Goal: Transaction & Acquisition: Purchase product/service

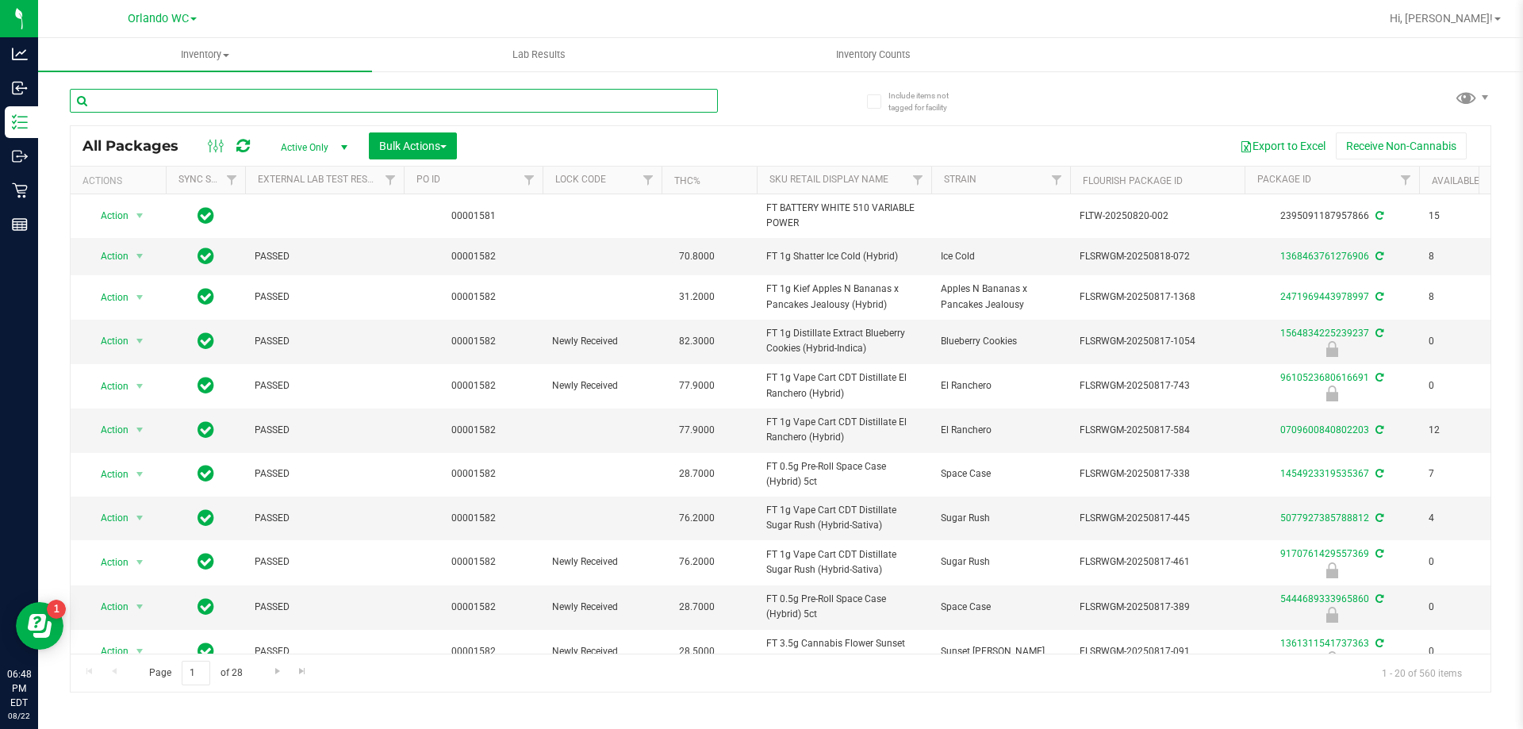
click at [189, 94] on input "text" at bounding box center [394, 101] width 648 height 24
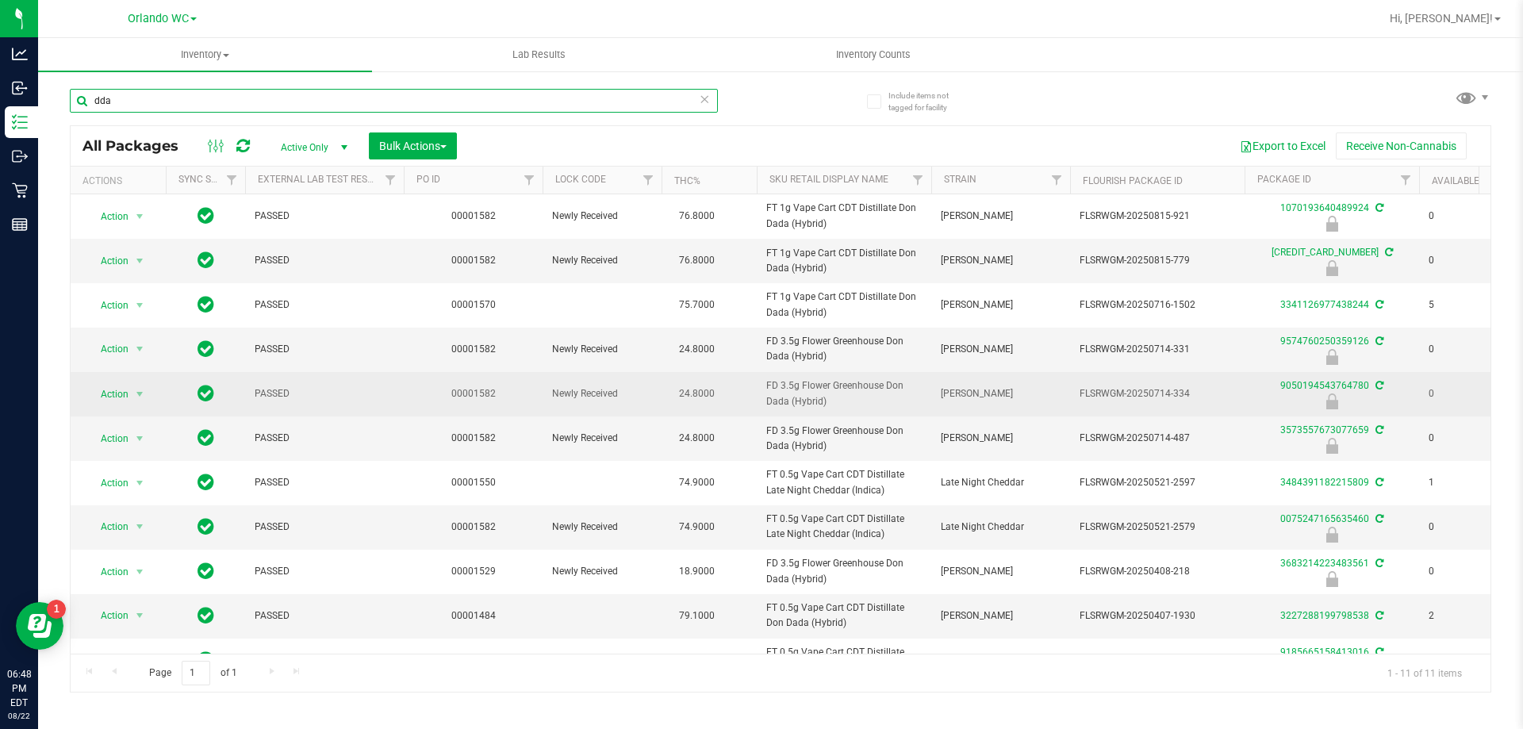
type input "dda"
drag, startPoint x: 750, startPoint y: 388, endPoint x: 841, endPoint y: 401, distance: 91.4
click at [841, 401] on tr "Action Action Edit attributes Global inventory Locate package Package audit log…" at bounding box center [1233, 394] width 2324 height 44
copy tr "FD 3.5g Flower Greenhouse Don Dada (Hybrid)"
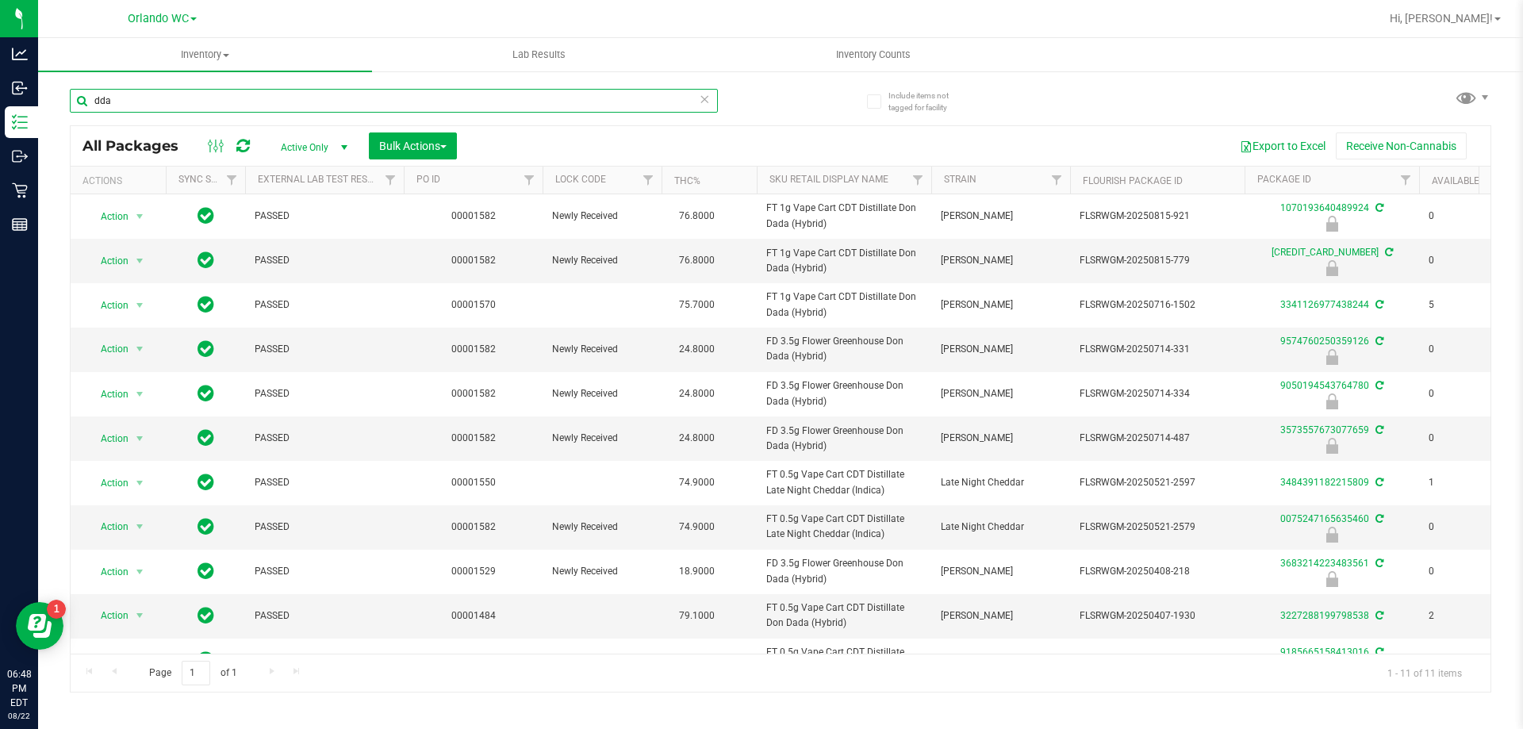
click at [223, 105] on input "dda" at bounding box center [394, 101] width 648 height 24
paste input "FD 3.5g Flower Greenhouse Don Dada (Hybrid)"
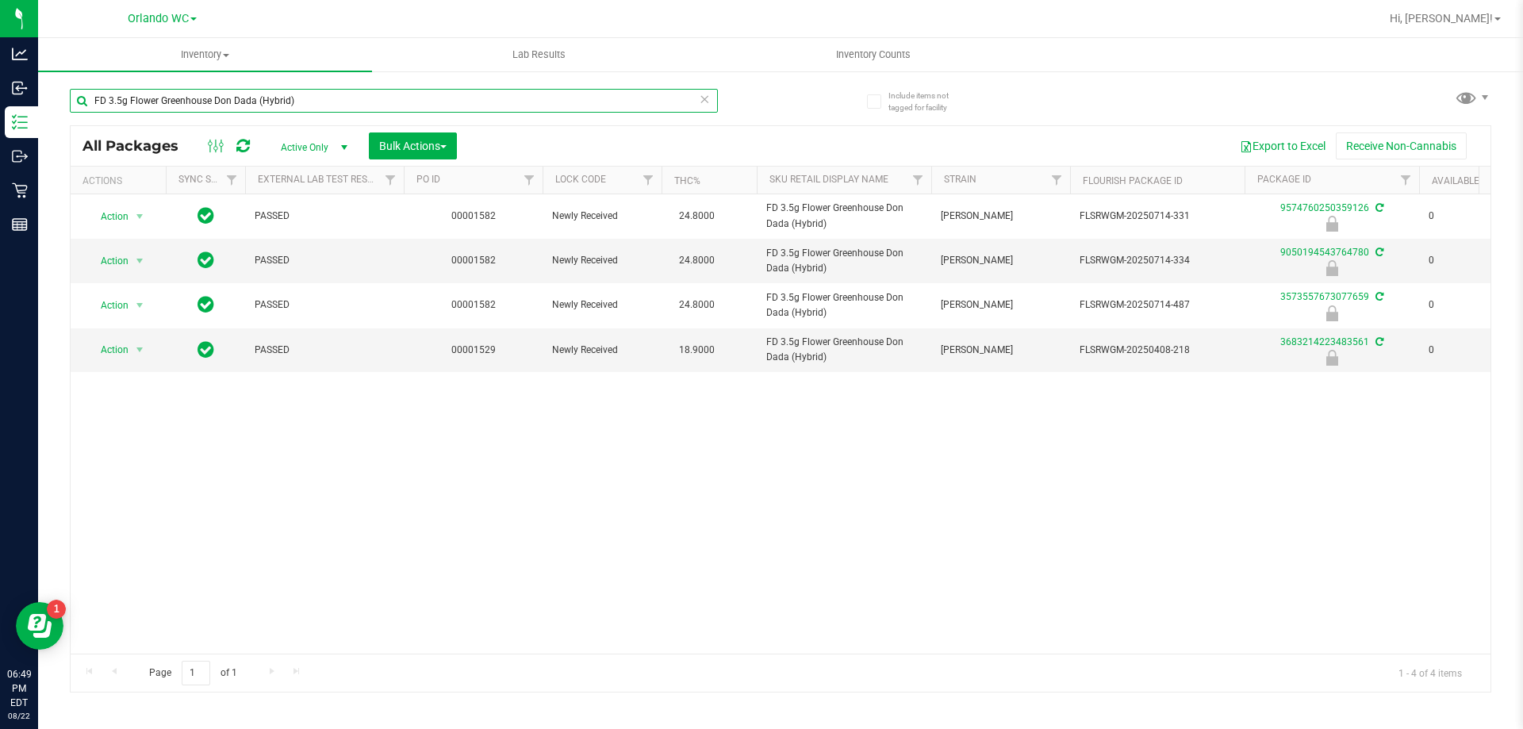
type input "FD 3.5g Flower Greenhouse Don Dada (Hybrid)"
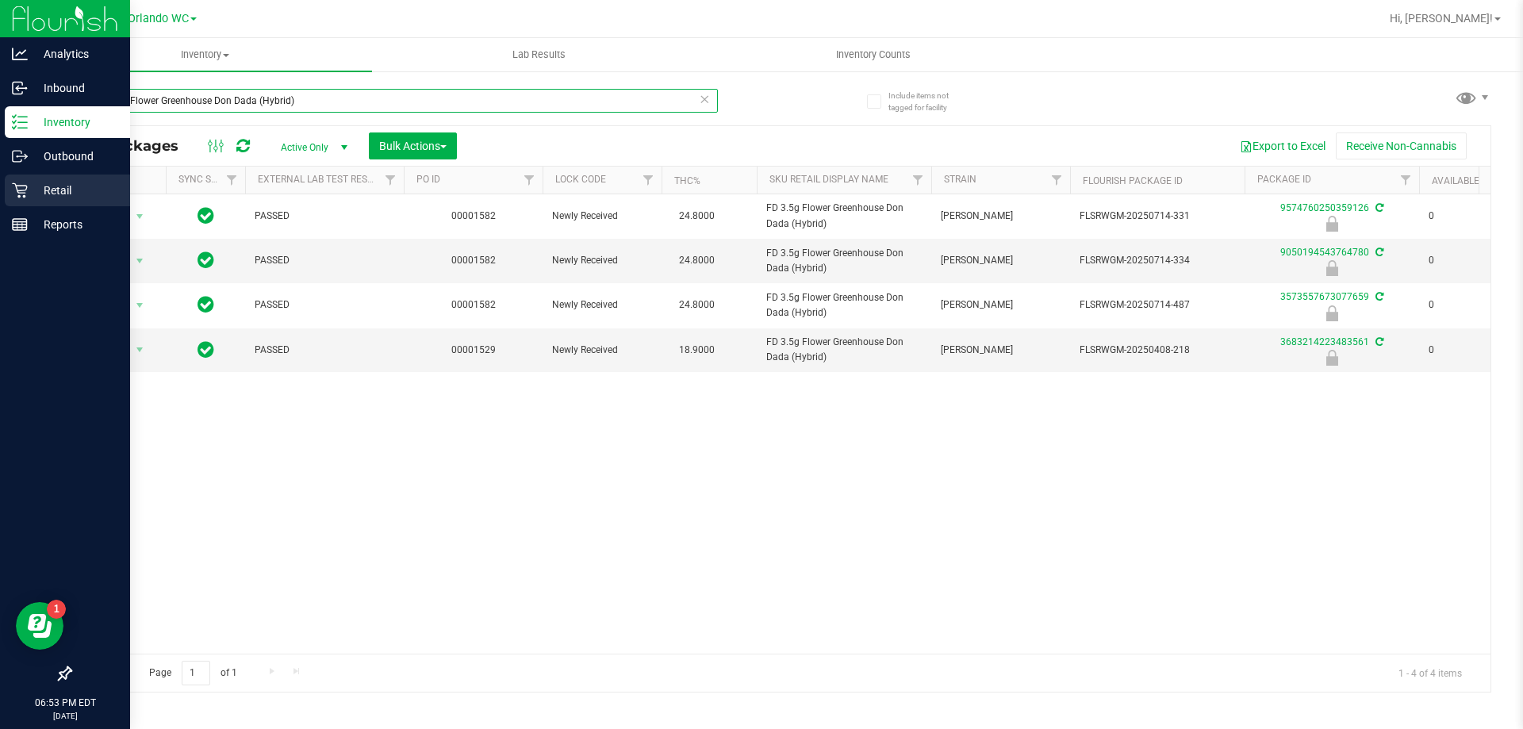
drag, startPoint x: 0, startPoint y: 136, endPoint x: 0, endPoint y: 175, distance: 39.7
click at [0, 175] on div "Analytics Inbound Inventory Outbound Retail Reports 06:53 PM EDT 08/22/2025 08/…" at bounding box center [761, 364] width 1523 height 729
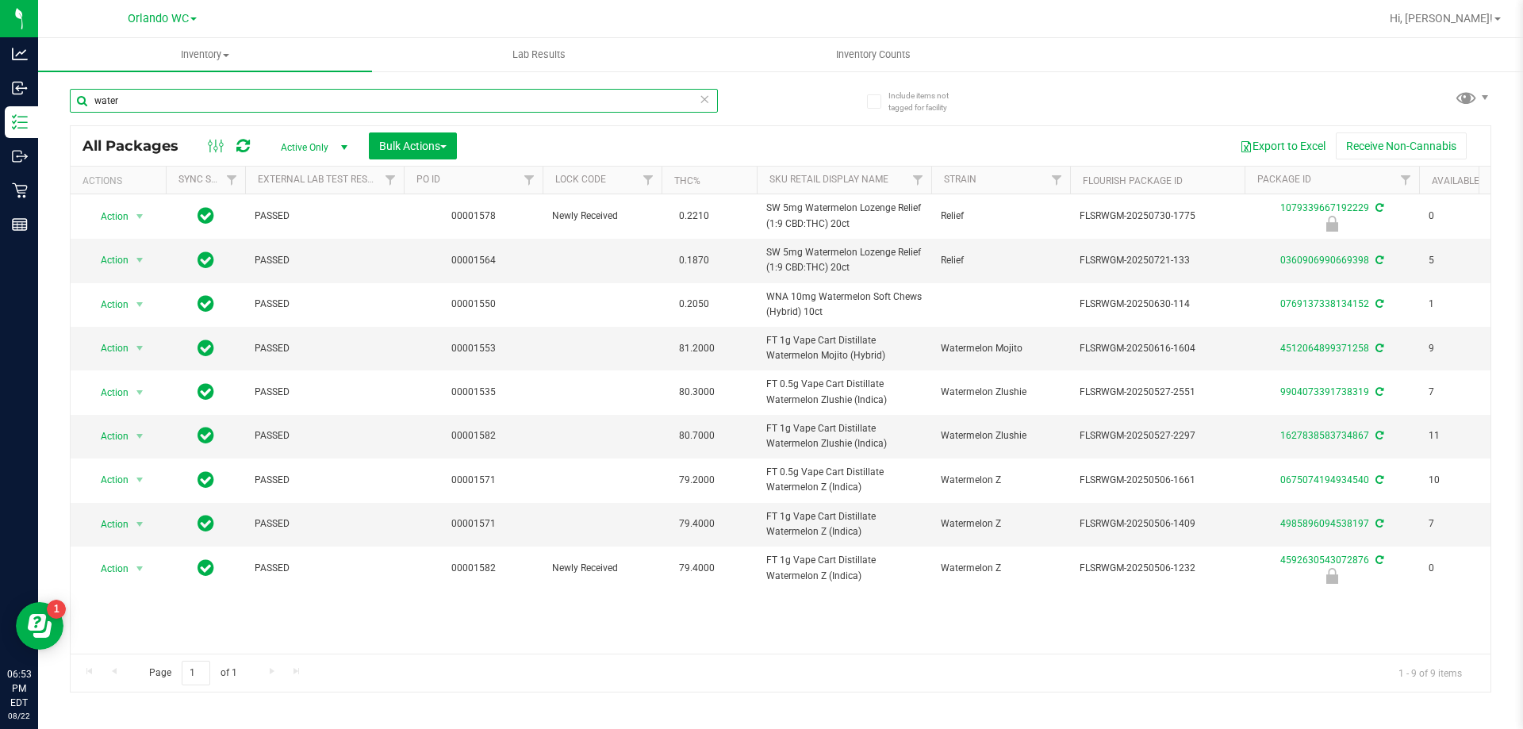
type input "water"
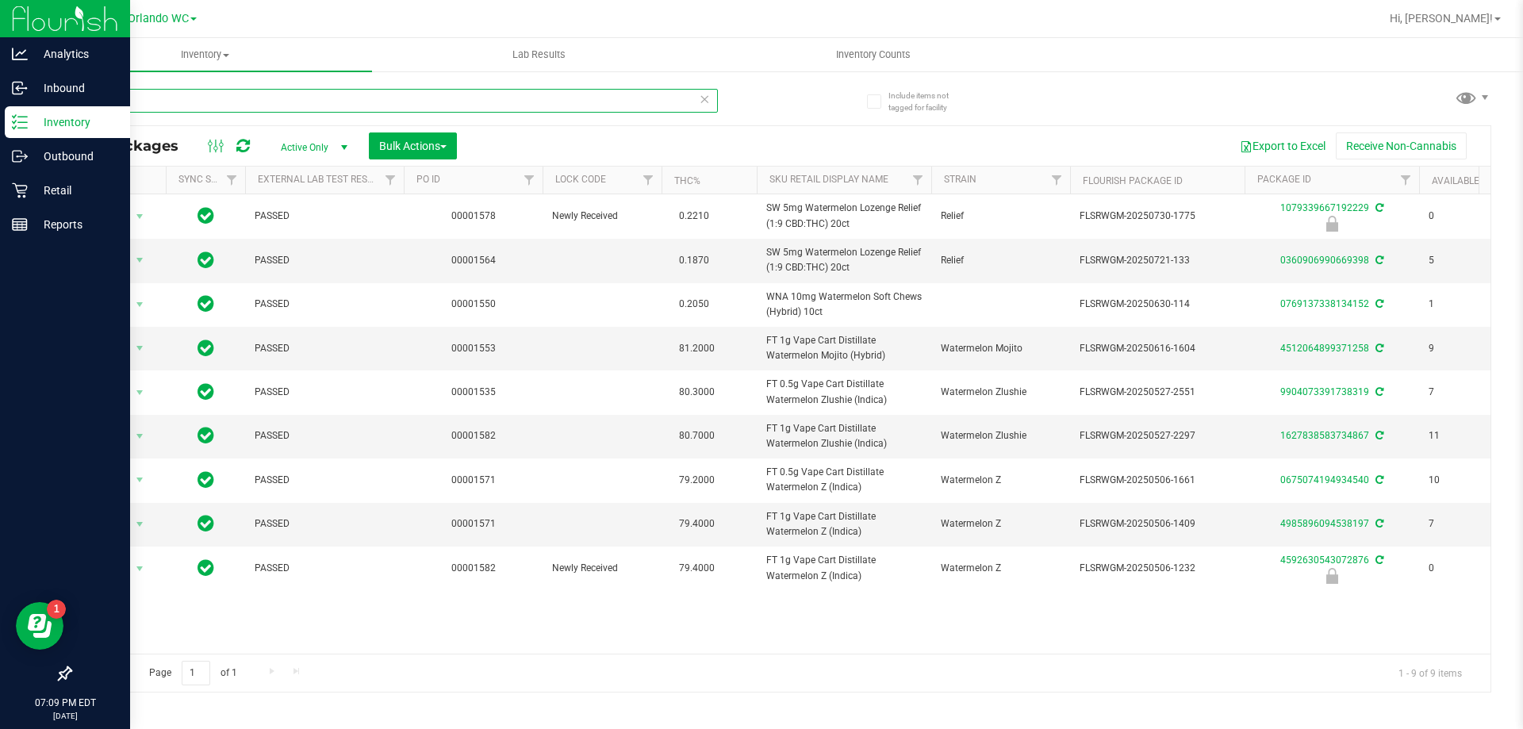
drag, startPoint x: 132, startPoint y: 102, endPoint x: 0, endPoint y: 15, distance: 158.2
click at [0, 62] on div "Analytics Inbound Inventory Outbound Retail Reports 07:09 PM EDT 08/22/2025 08/…" at bounding box center [761, 364] width 1523 height 729
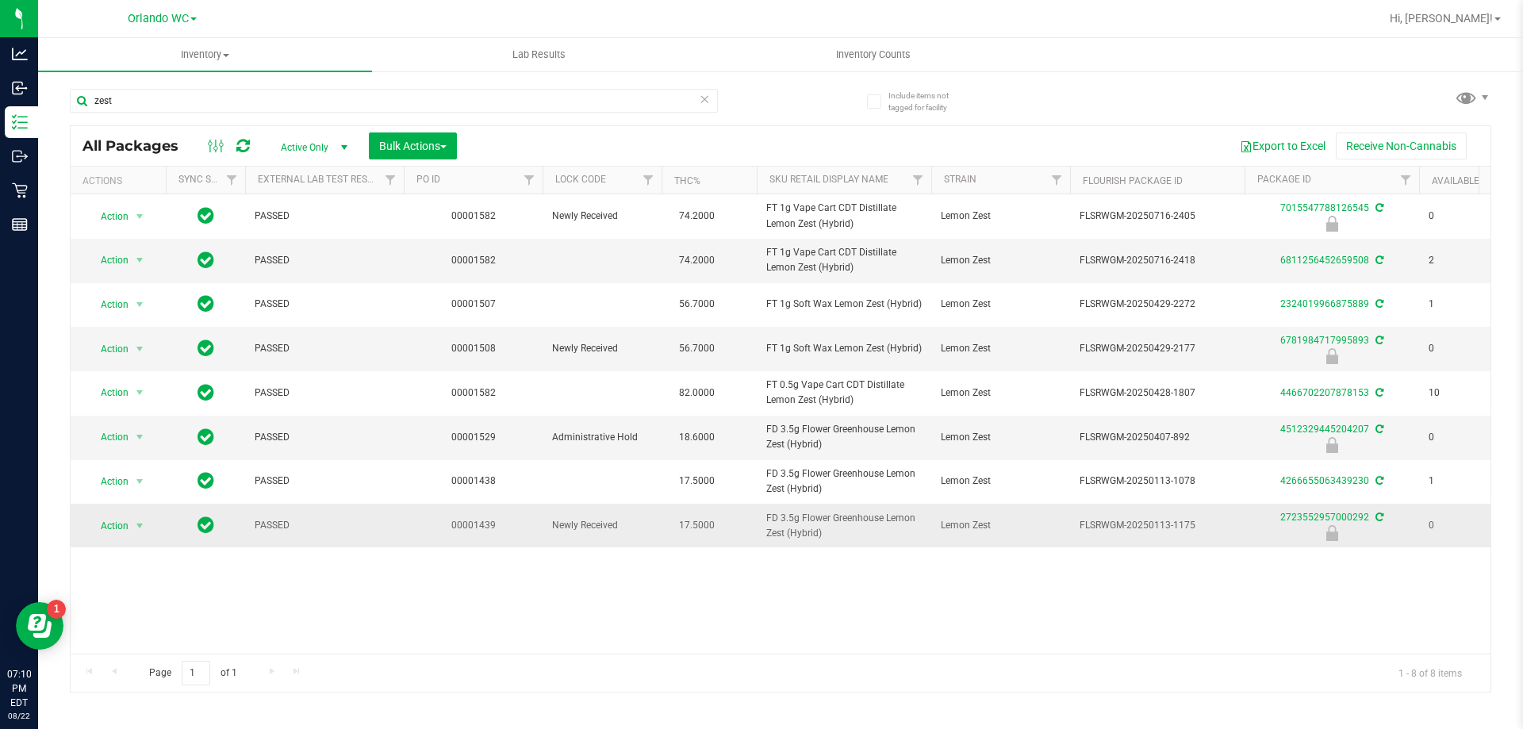
drag, startPoint x: 768, startPoint y: 512, endPoint x: 860, endPoint y: 528, distance: 93.4
click at [860, 528] on span "FD 3.5g Flower Greenhouse Lemon Zest (Hybrid)" at bounding box center [843, 526] width 155 height 30
copy span "FD 3.5g Flower Greenhouse Lemon Zest (Hybrid)"
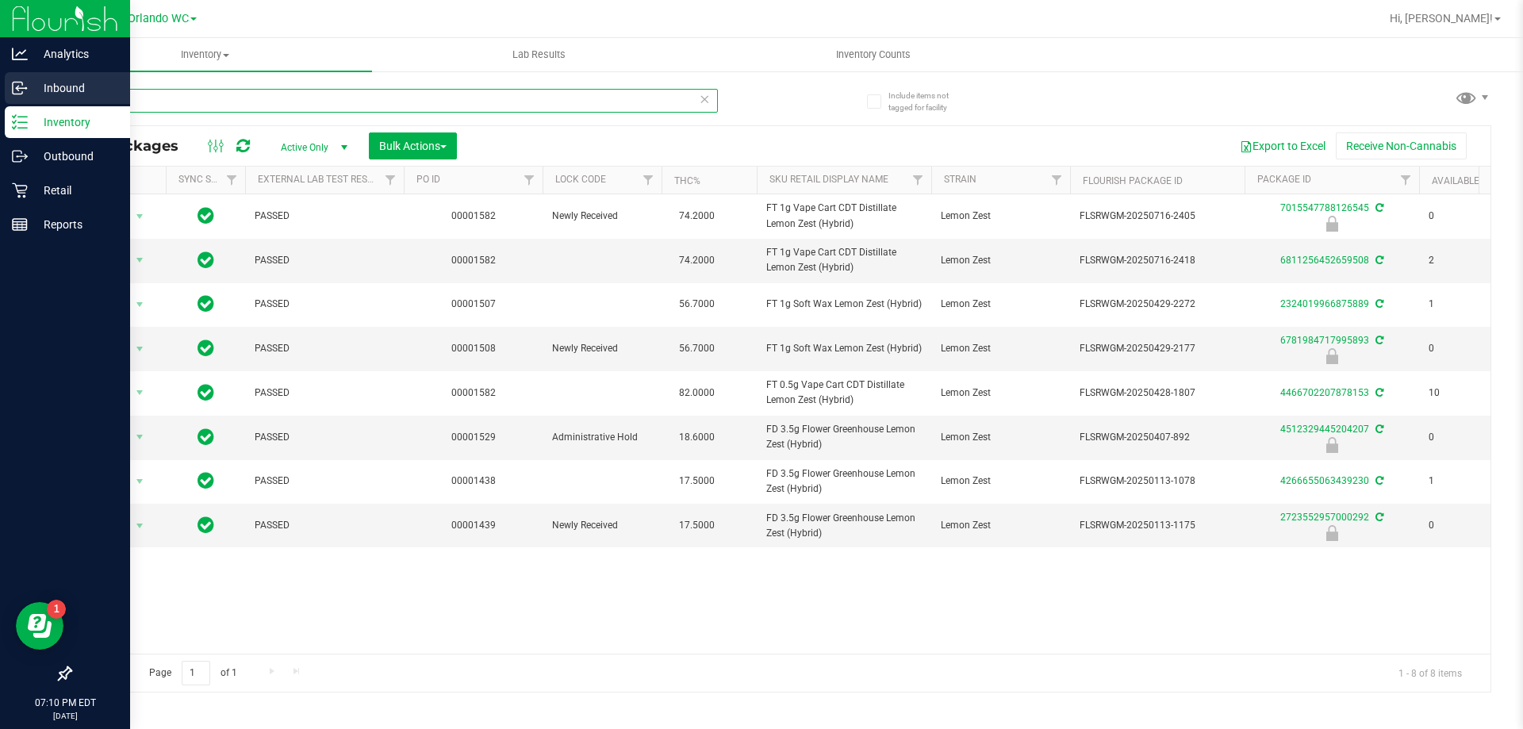
drag, startPoint x: 48, startPoint y: 102, endPoint x: 0, endPoint y: 102, distance: 48.4
click at [0, 102] on div "Analytics Inbound Inventory Outbound Retail Reports 07:10 PM EDT 08/22/2025 08/…" at bounding box center [761, 364] width 1523 height 729
paste input "FD 3.5g Flower Greenhouse Lemon Zest (Hybrid)"
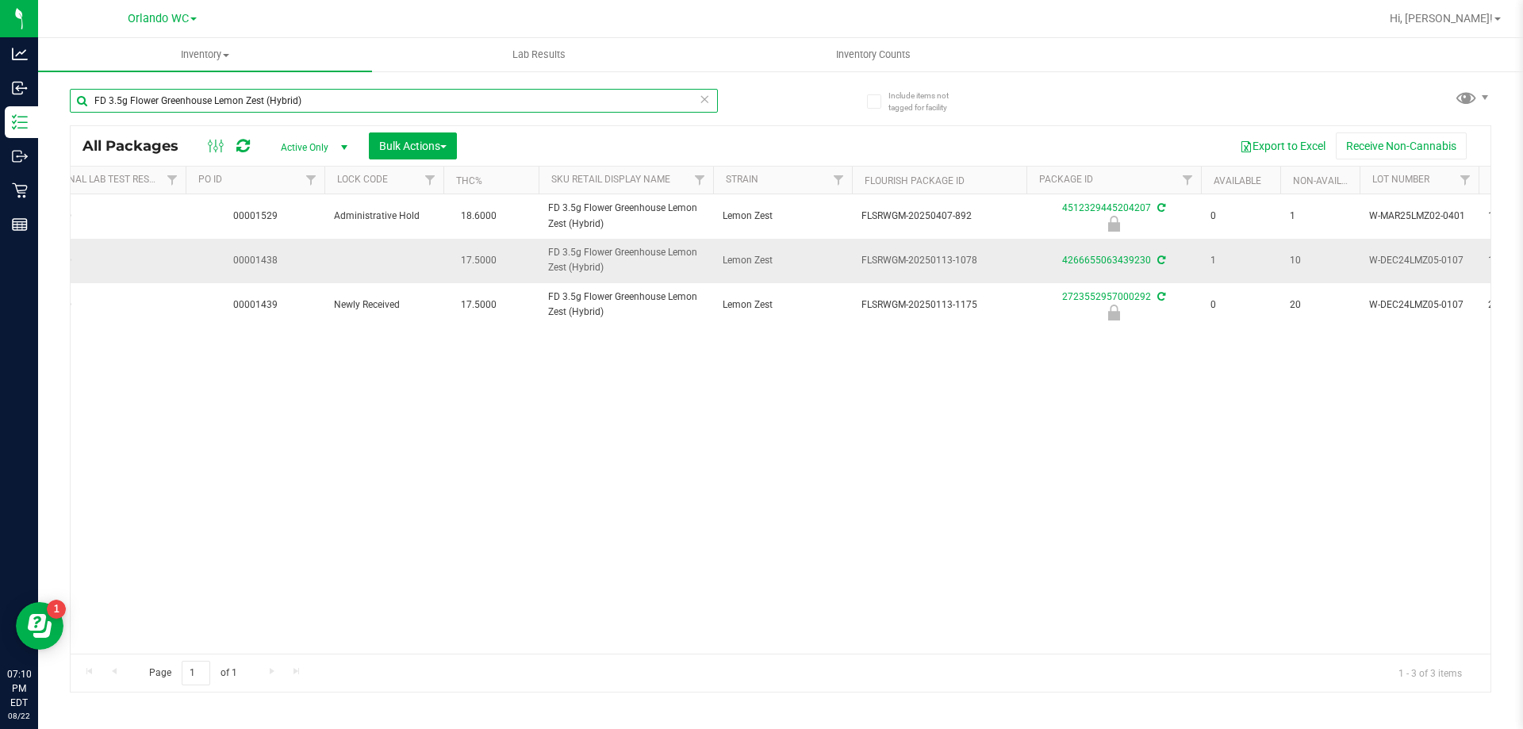
scroll to position [0, 221]
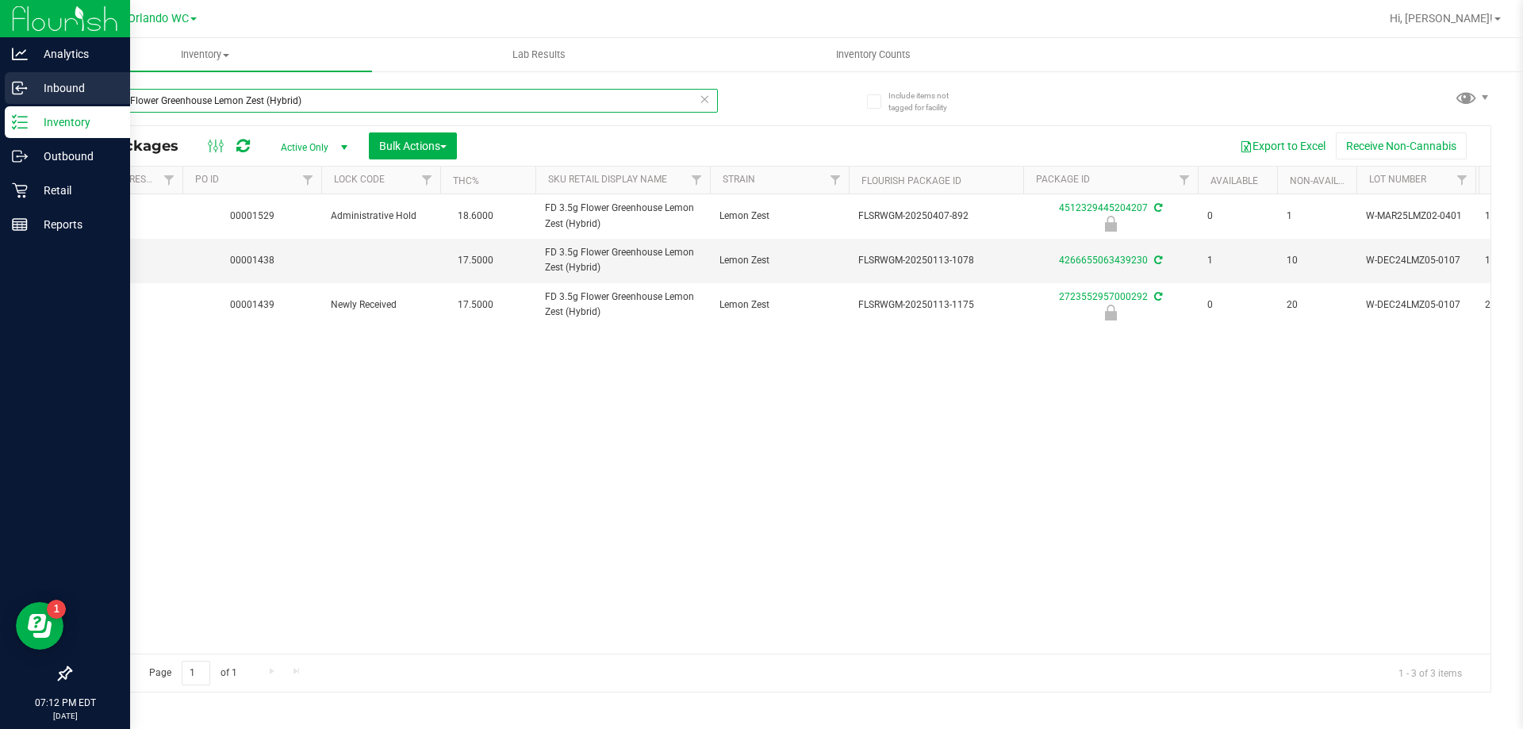
drag, startPoint x: 337, startPoint y: 97, endPoint x: 0, endPoint y: 89, distance: 337.1
click at [0, 89] on div "Analytics Inbound Inventory Outbound Retail Reports 07:12 PM EDT 08/22/2025 08/…" at bounding box center [761, 364] width 1523 height 729
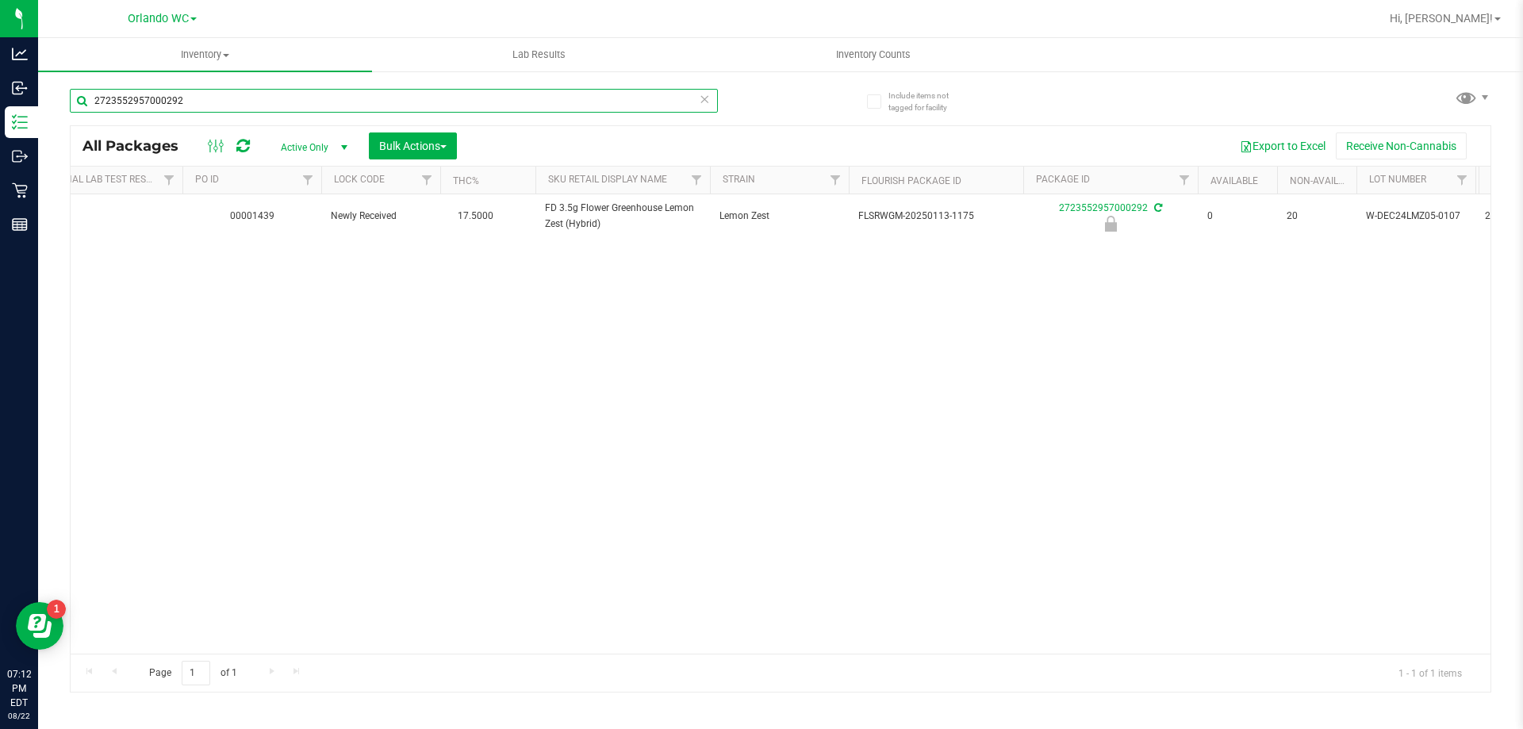
type input "2723552957000292"
click at [392, 408] on div "Action Action Edit attributes Global inventory Locate package Package audit log…" at bounding box center [781, 423] width 1420 height 459
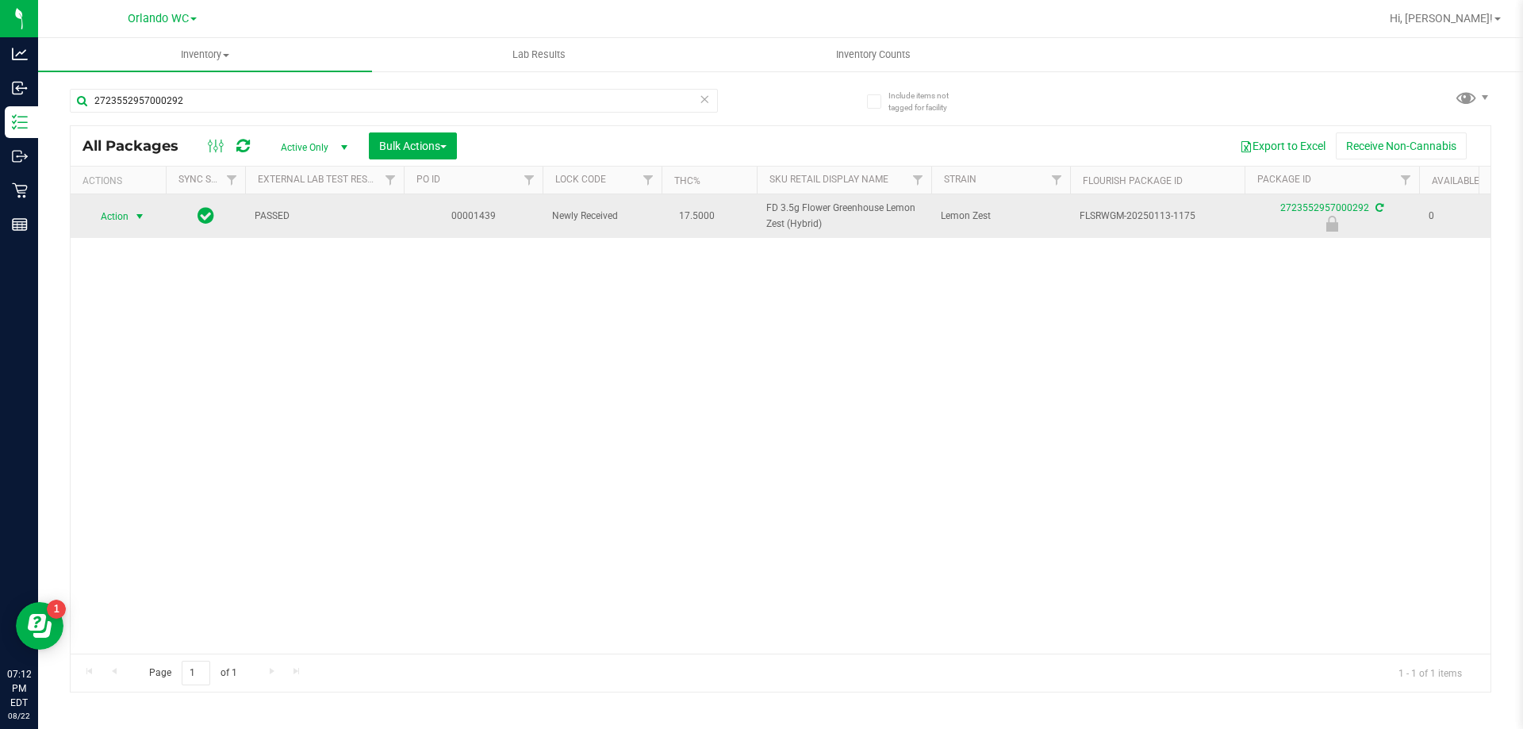
click at [132, 213] on span "select" at bounding box center [140, 216] width 20 height 22
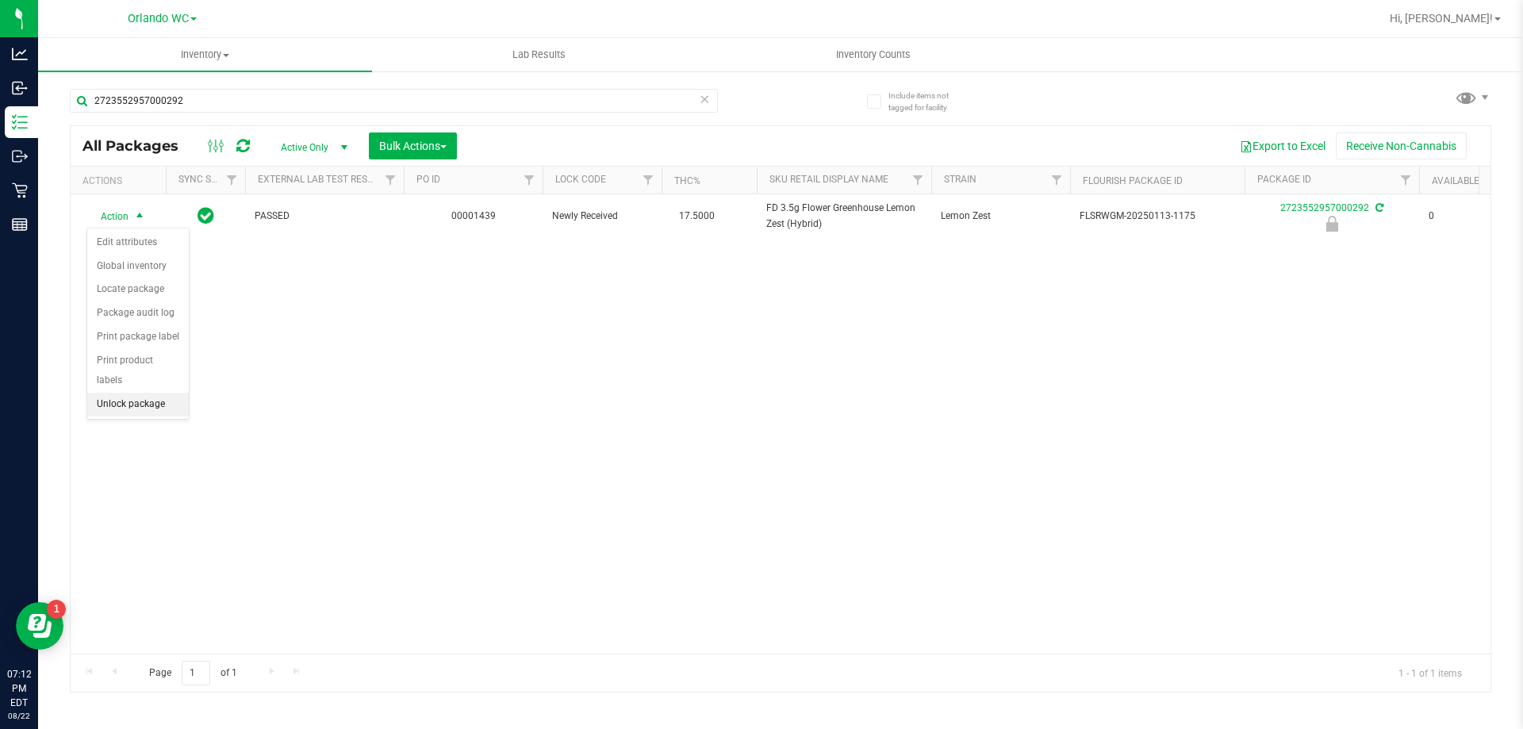
click at [146, 393] on li "Unlock package" at bounding box center [138, 405] width 102 height 24
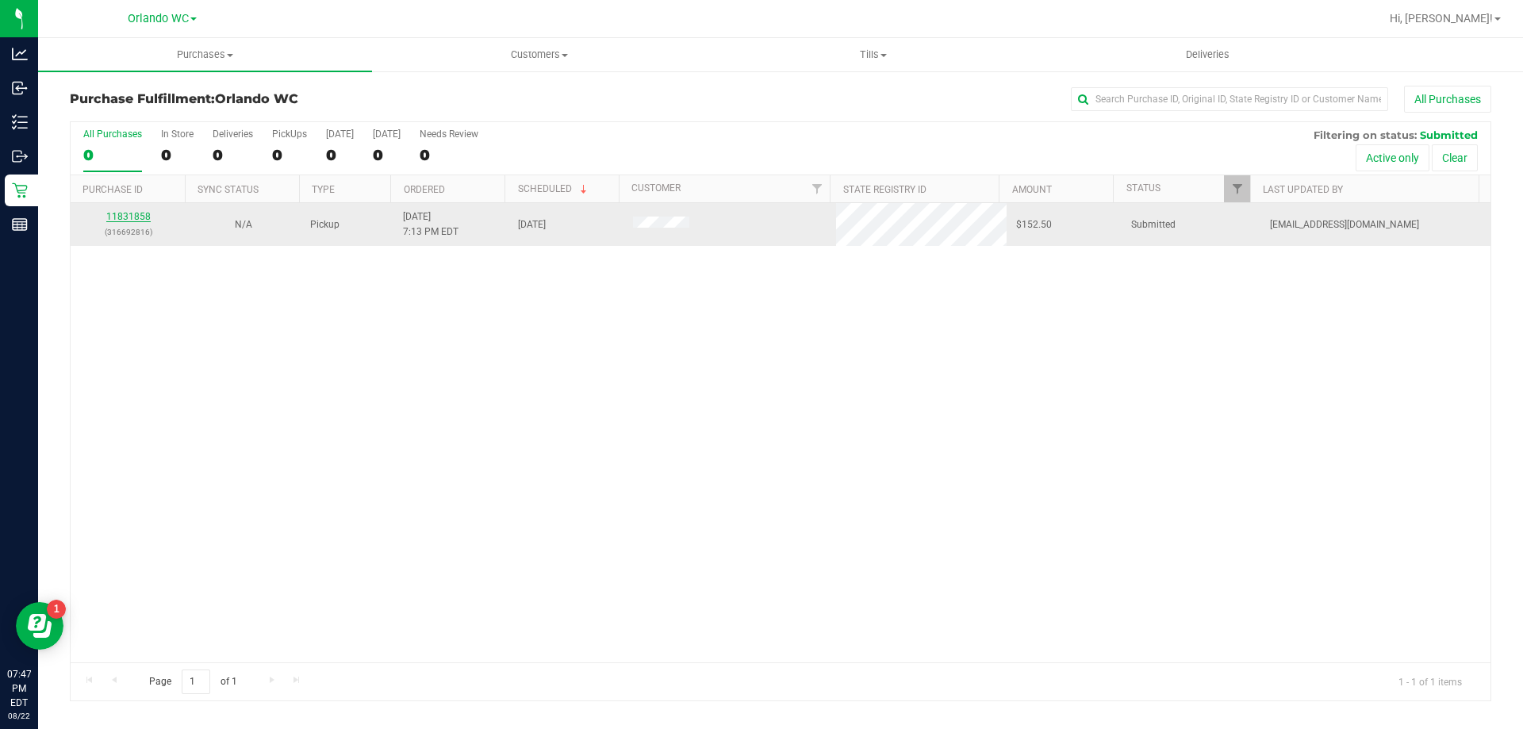
click at [122, 219] on link "11831858" at bounding box center [128, 216] width 44 height 11
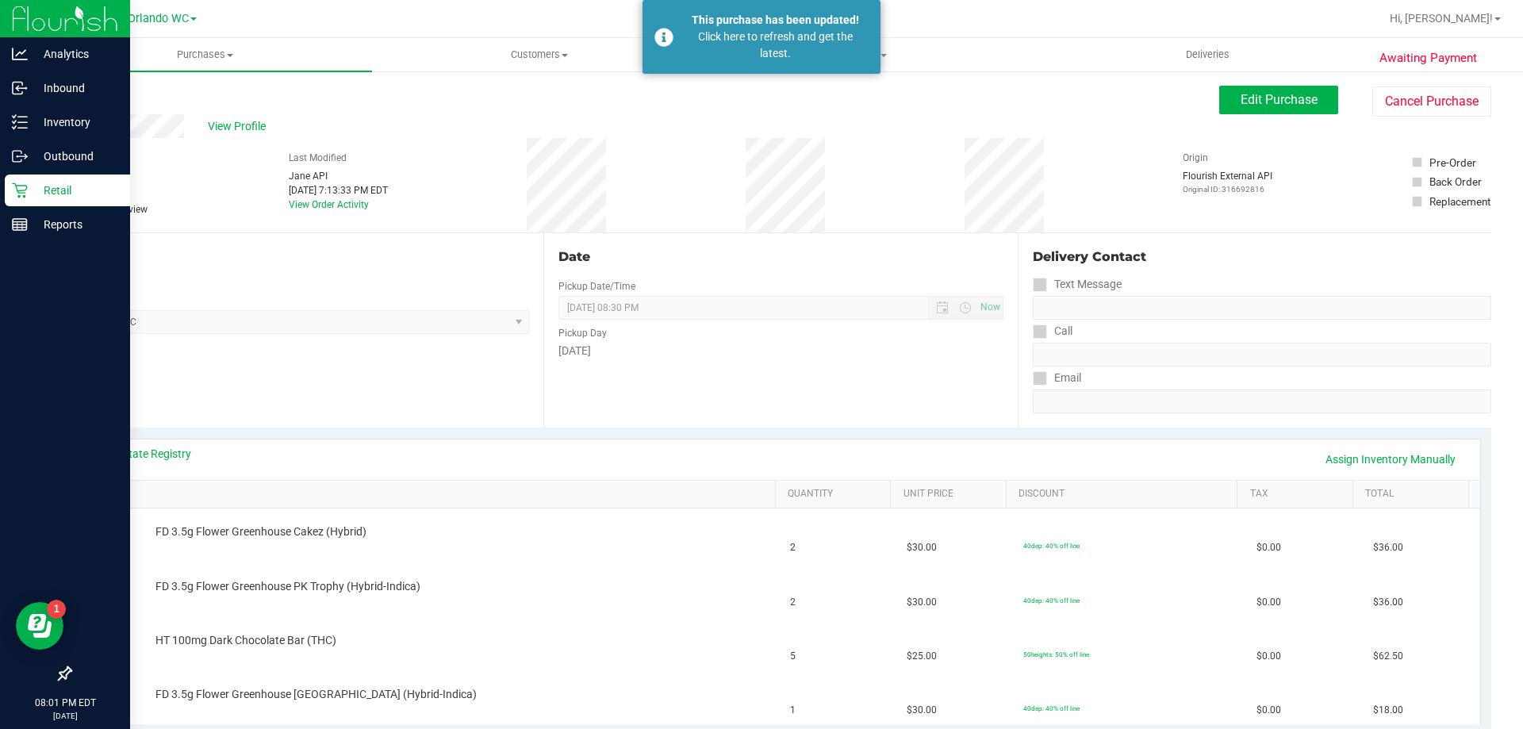
click at [55, 193] on p "Retail" at bounding box center [75, 190] width 95 height 19
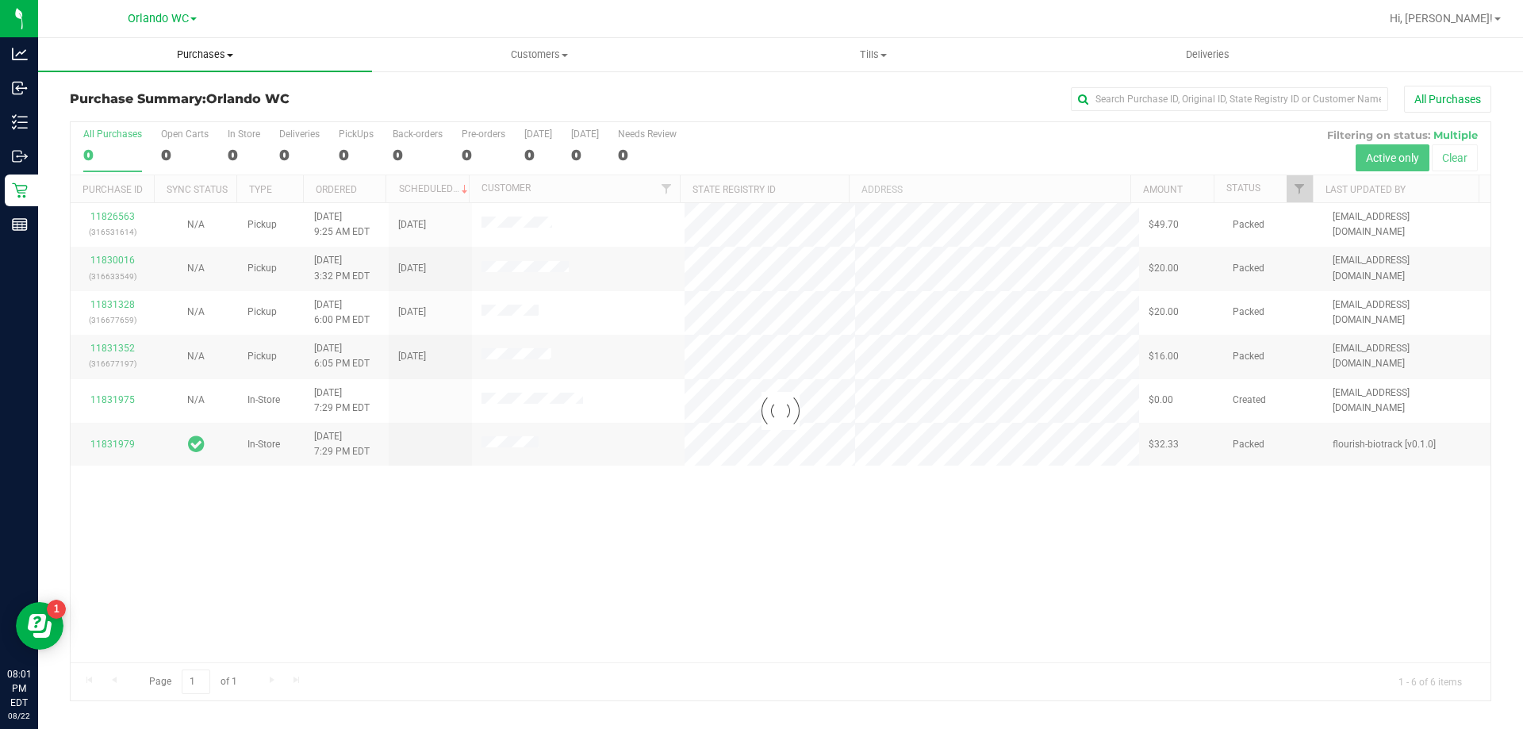
click at [208, 51] on span "Purchases" at bounding box center [205, 55] width 334 height 14
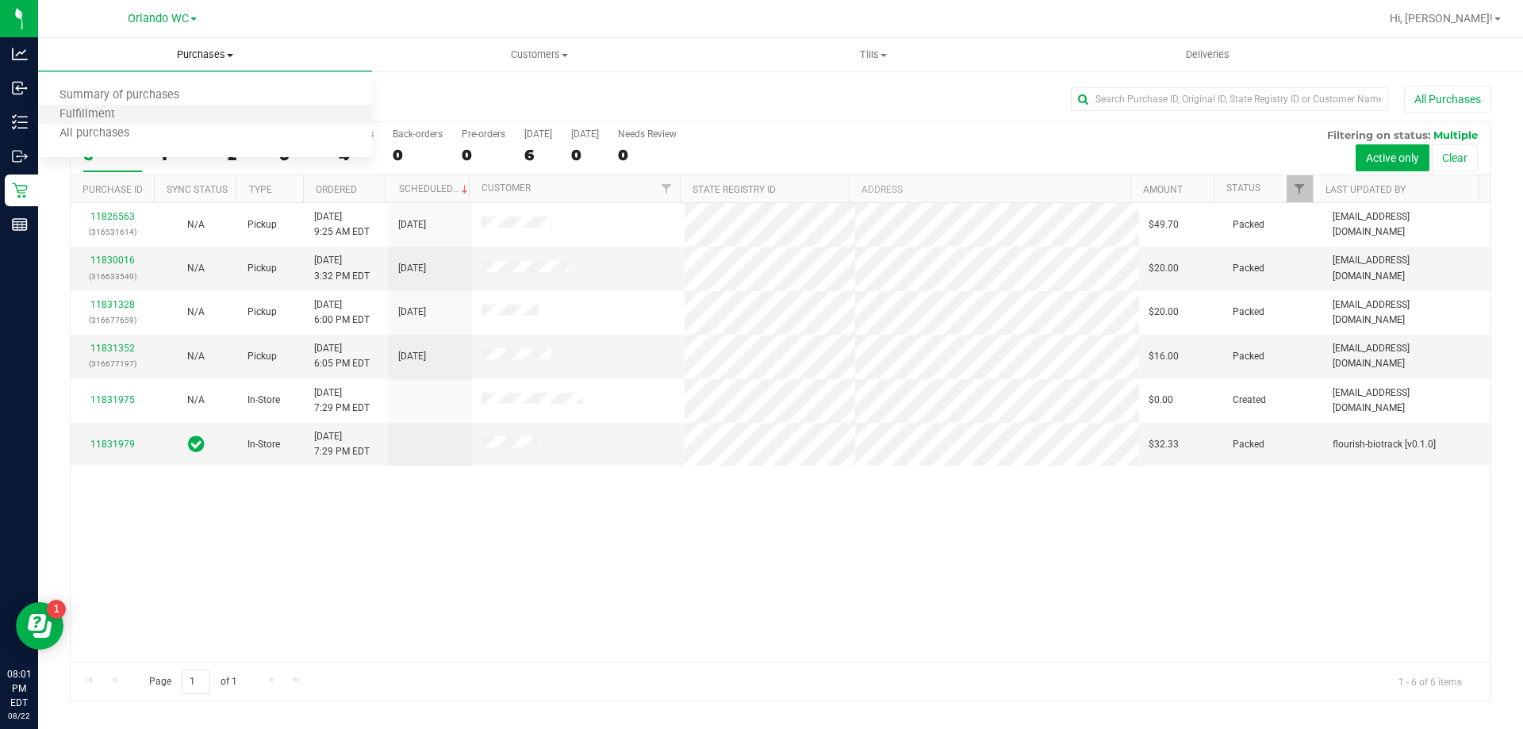
click at [151, 111] on li "Fulfillment" at bounding box center [205, 114] width 334 height 19
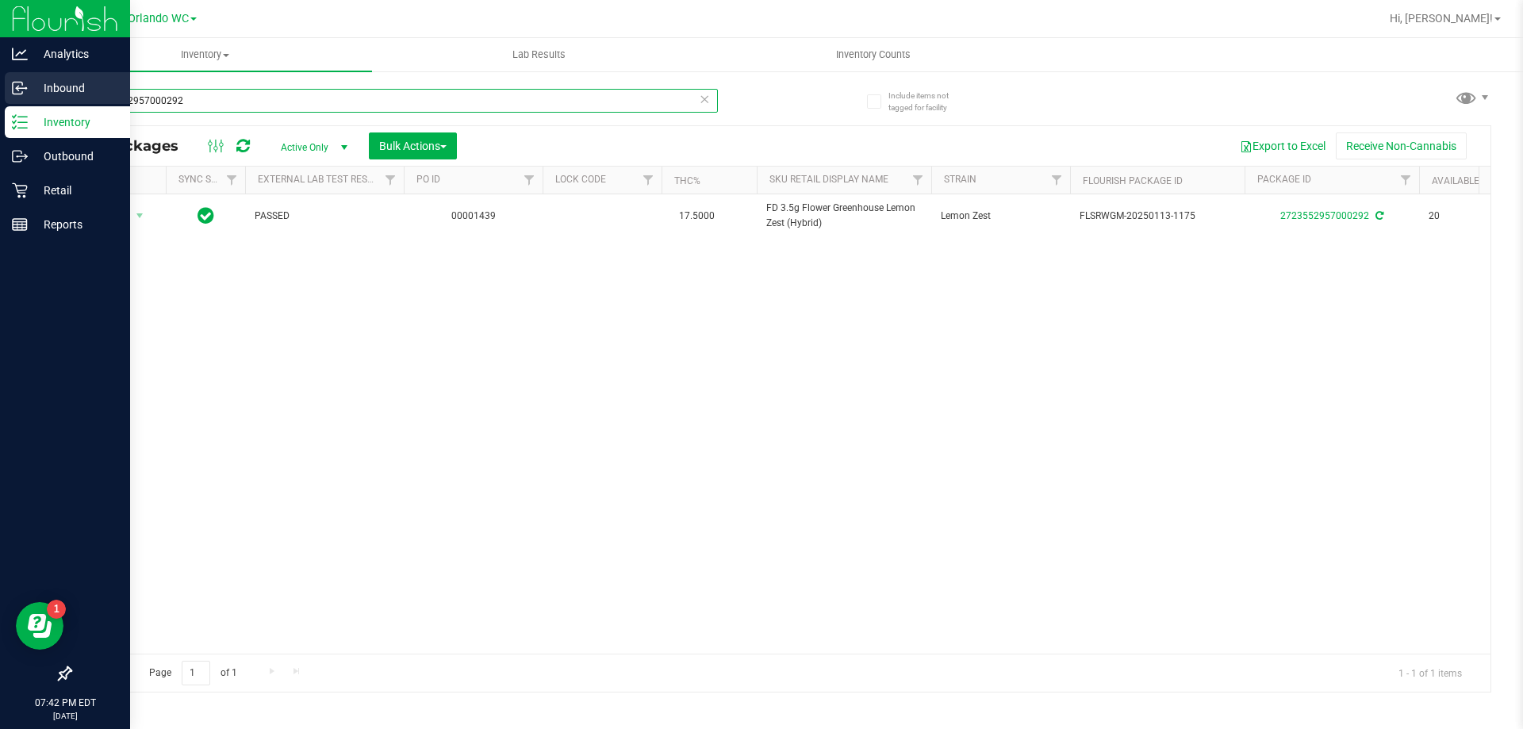
drag, startPoint x: 208, startPoint y: 102, endPoint x: 0, endPoint y: 102, distance: 207.8
click at [0, 102] on div "Analytics Inbound Inventory Outbound Retail Reports 07:42 PM EDT [DATE] 08/22 O…" at bounding box center [761, 364] width 1523 height 729
type input "hash"
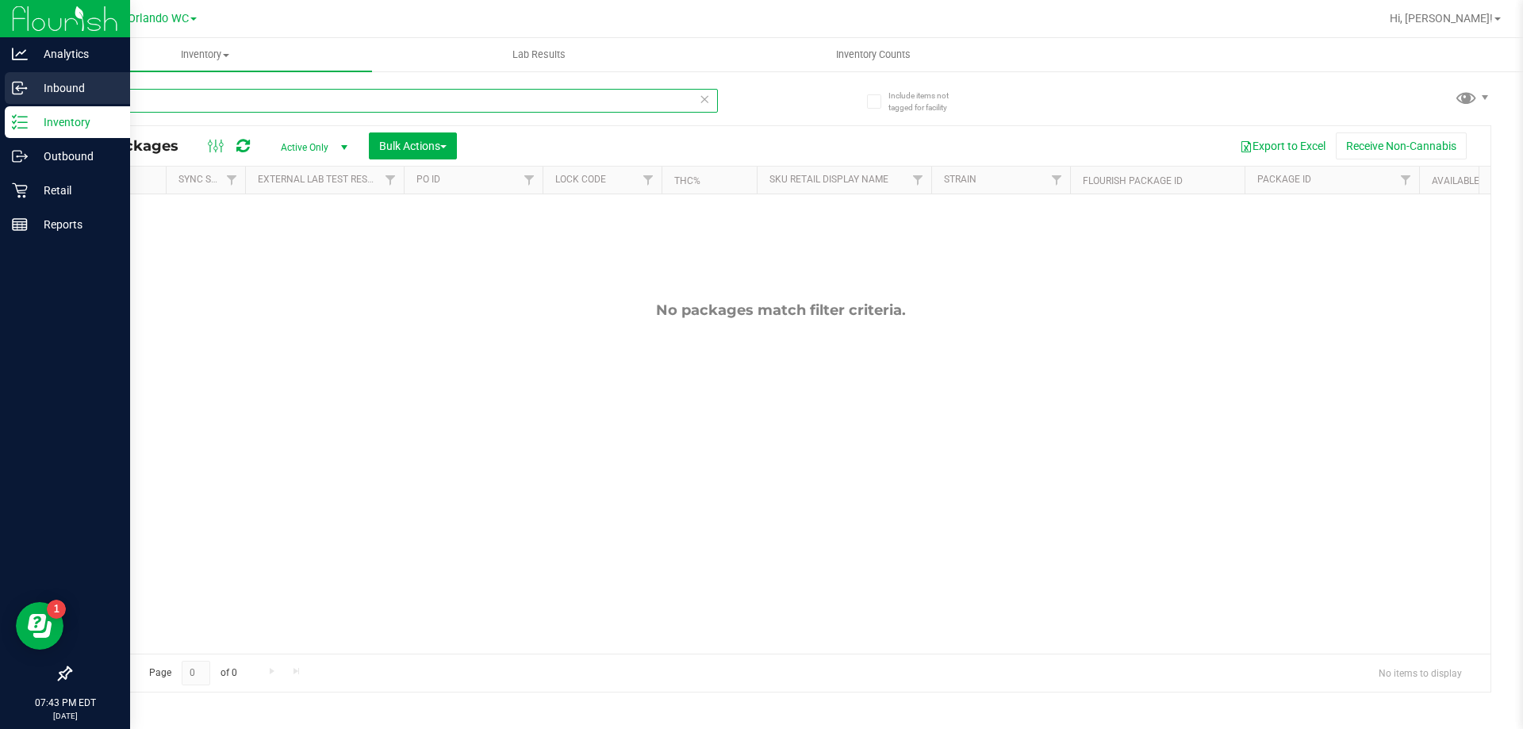
click at [0, 100] on div "Analytics Inbound Inventory Outbound Retail Reports 07:43 PM EDT [DATE] 08/22 O…" at bounding box center [761, 364] width 1523 height 729
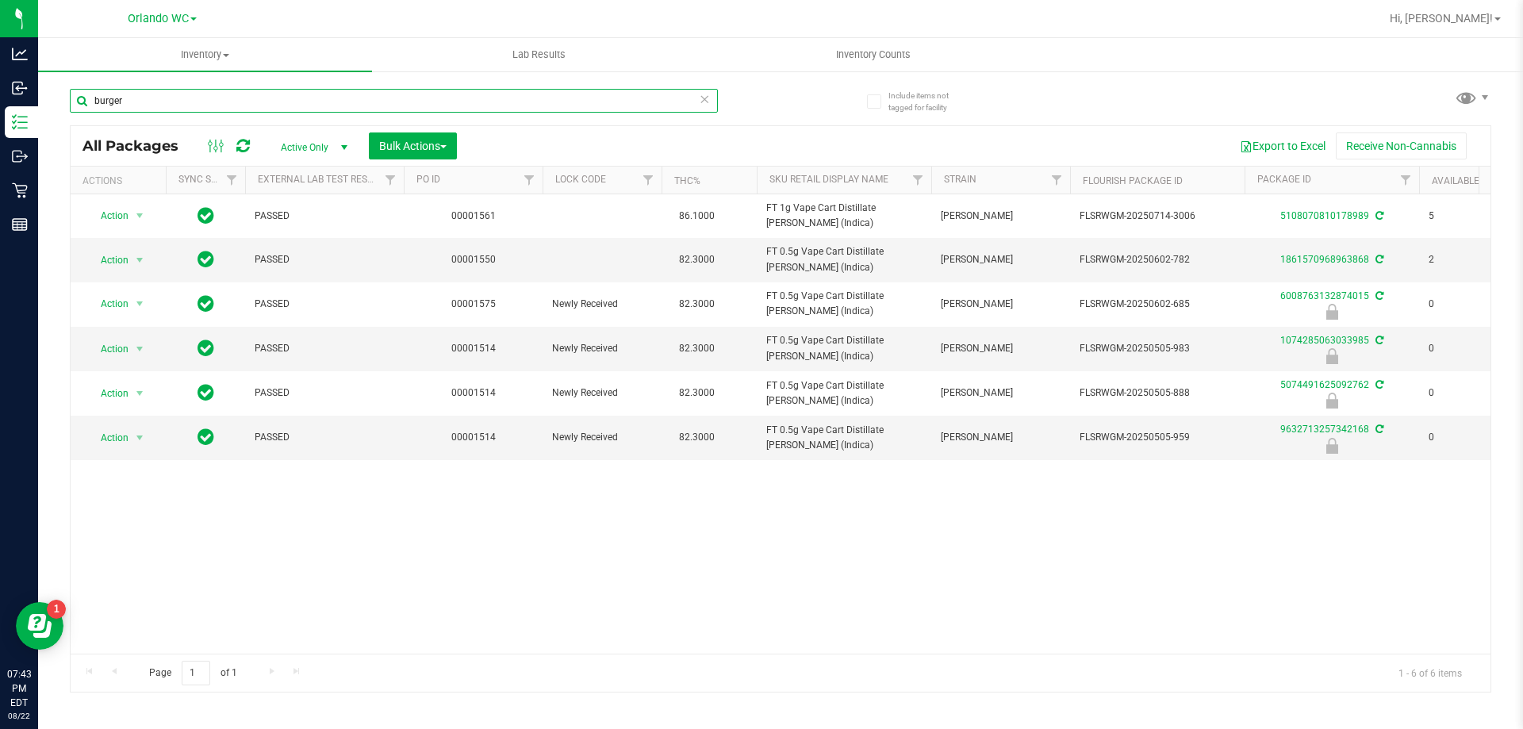
type input "burger"
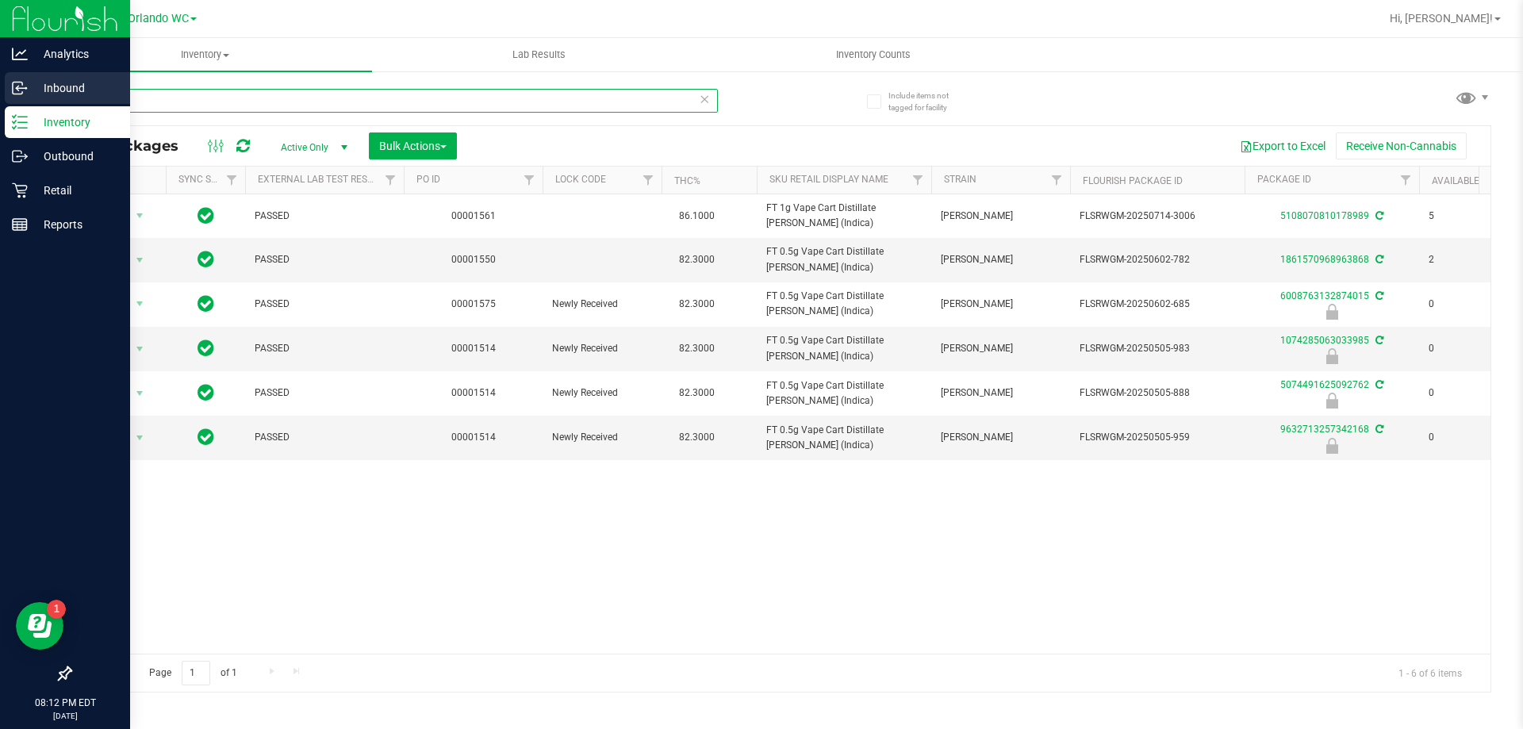
drag, startPoint x: 127, startPoint y: 100, endPoint x: 29, endPoint y: 82, distance: 100.0
click at [74, 94] on input "burger" at bounding box center [394, 101] width 648 height 24
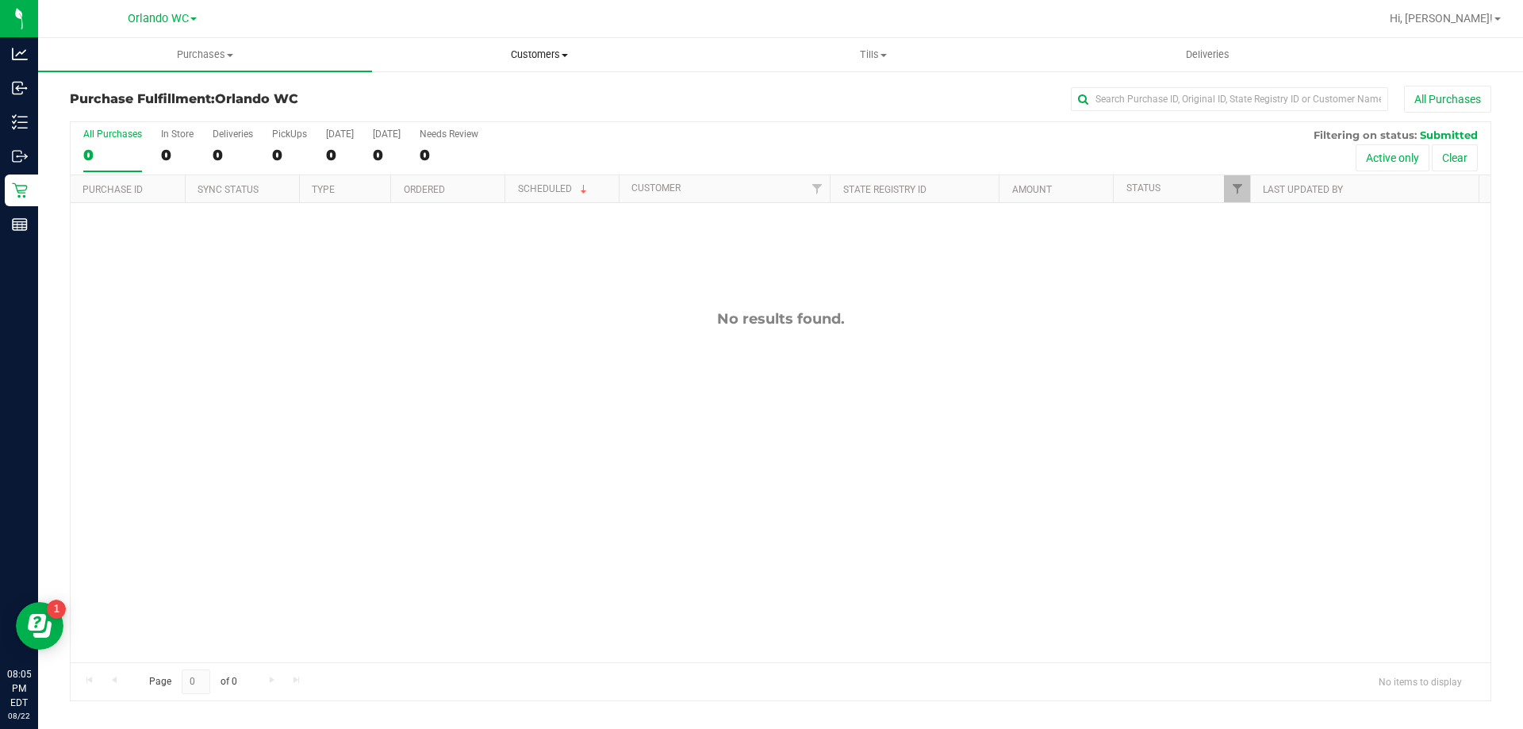
click at [550, 52] on span "Customers" at bounding box center [539, 55] width 332 height 14
click at [501, 90] on li "All customers" at bounding box center [539, 95] width 334 height 19
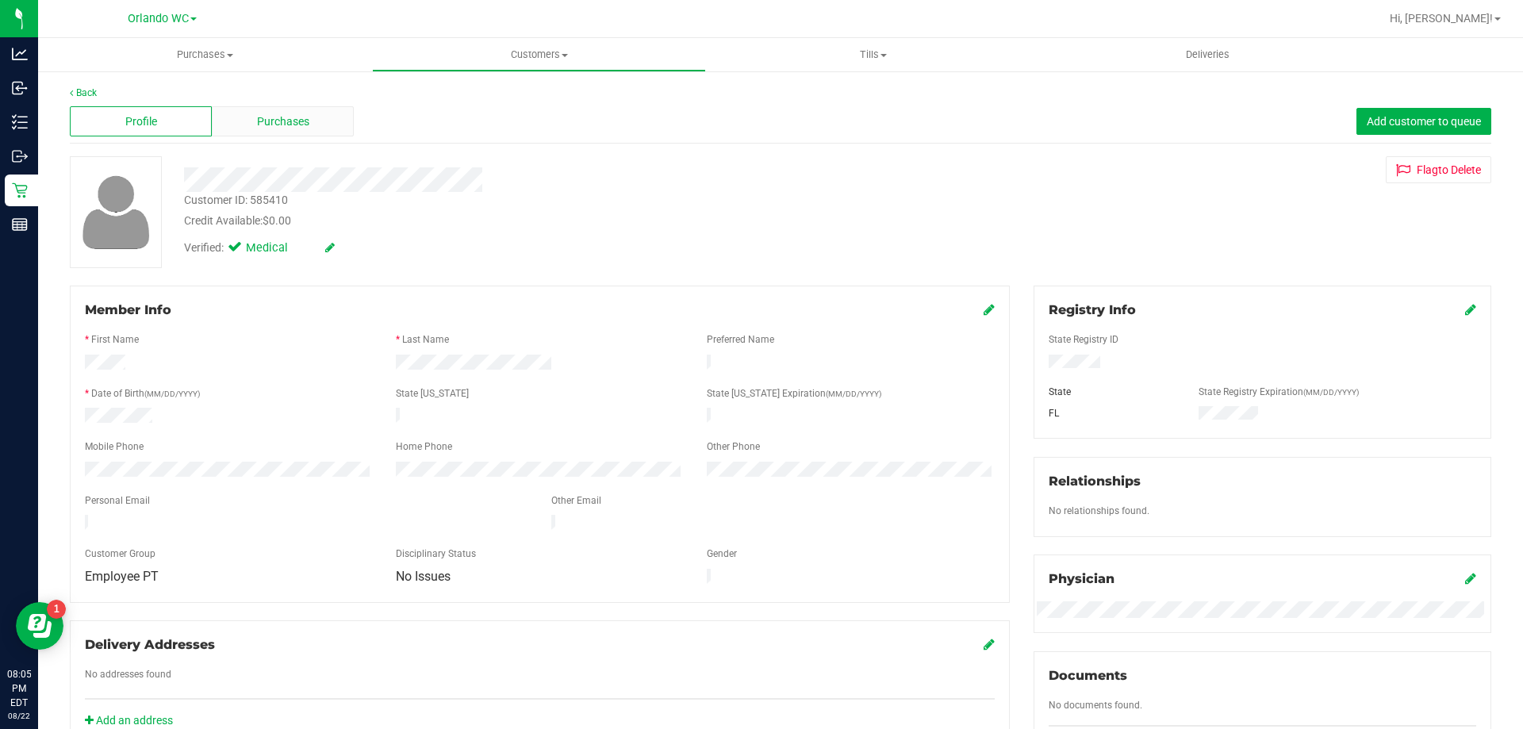
click at [322, 125] on div "Purchases" at bounding box center [283, 121] width 142 height 30
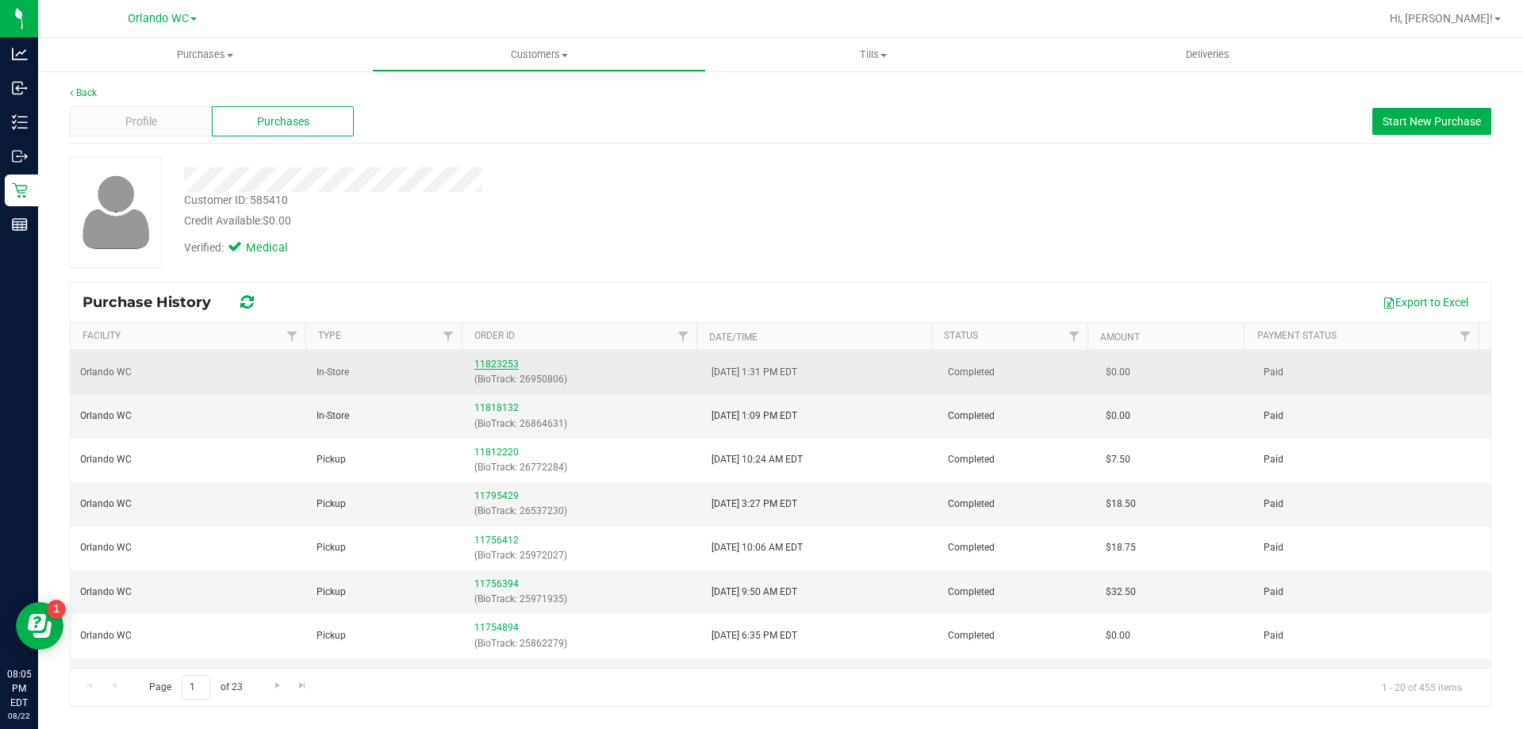
click at [496, 364] on link "11823253" at bounding box center [496, 363] width 44 height 11
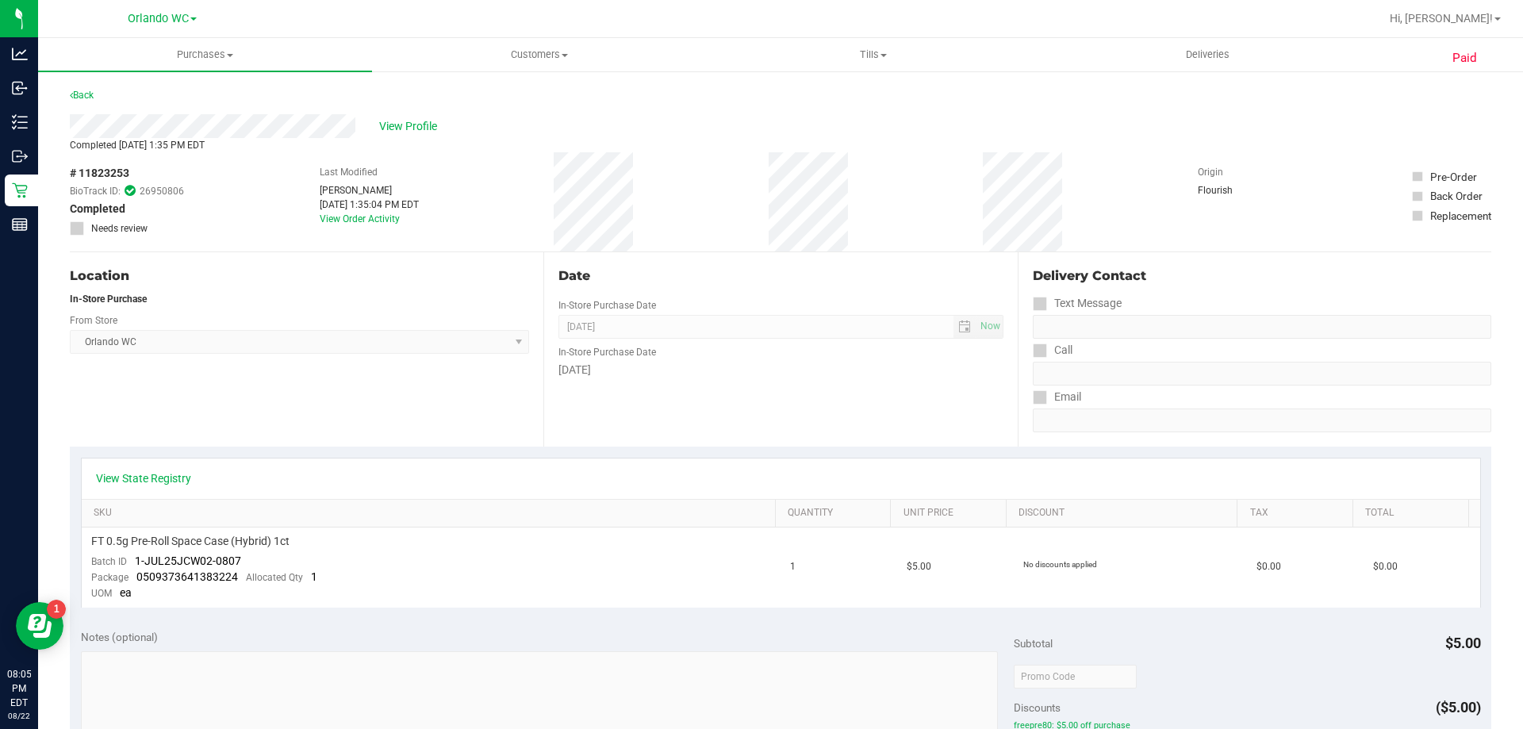
click at [87, 88] on div "Back" at bounding box center [82, 95] width 24 height 19
click at [86, 94] on link "Back" at bounding box center [82, 95] width 24 height 11
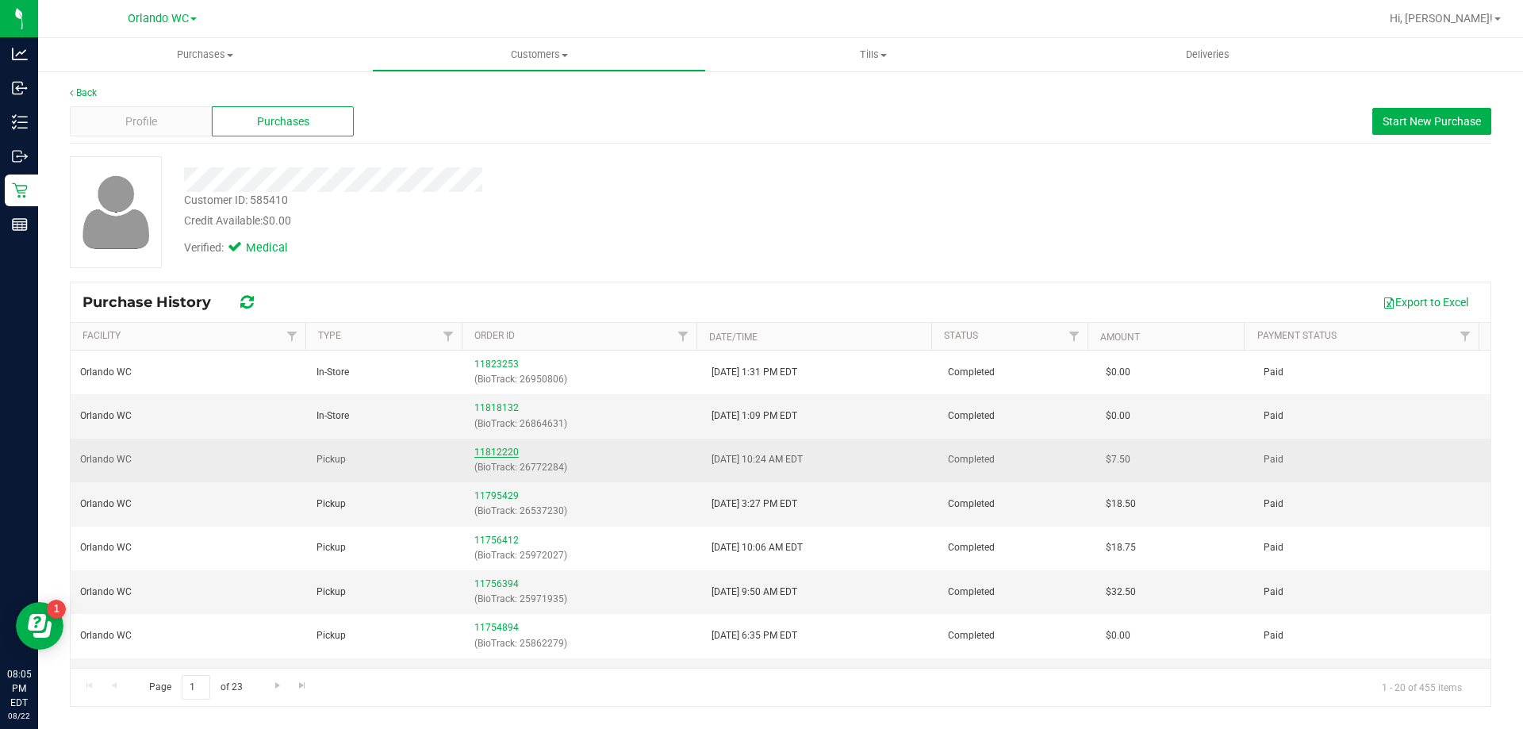
click at [505, 446] on link "11812220" at bounding box center [496, 451] width 44 height 11
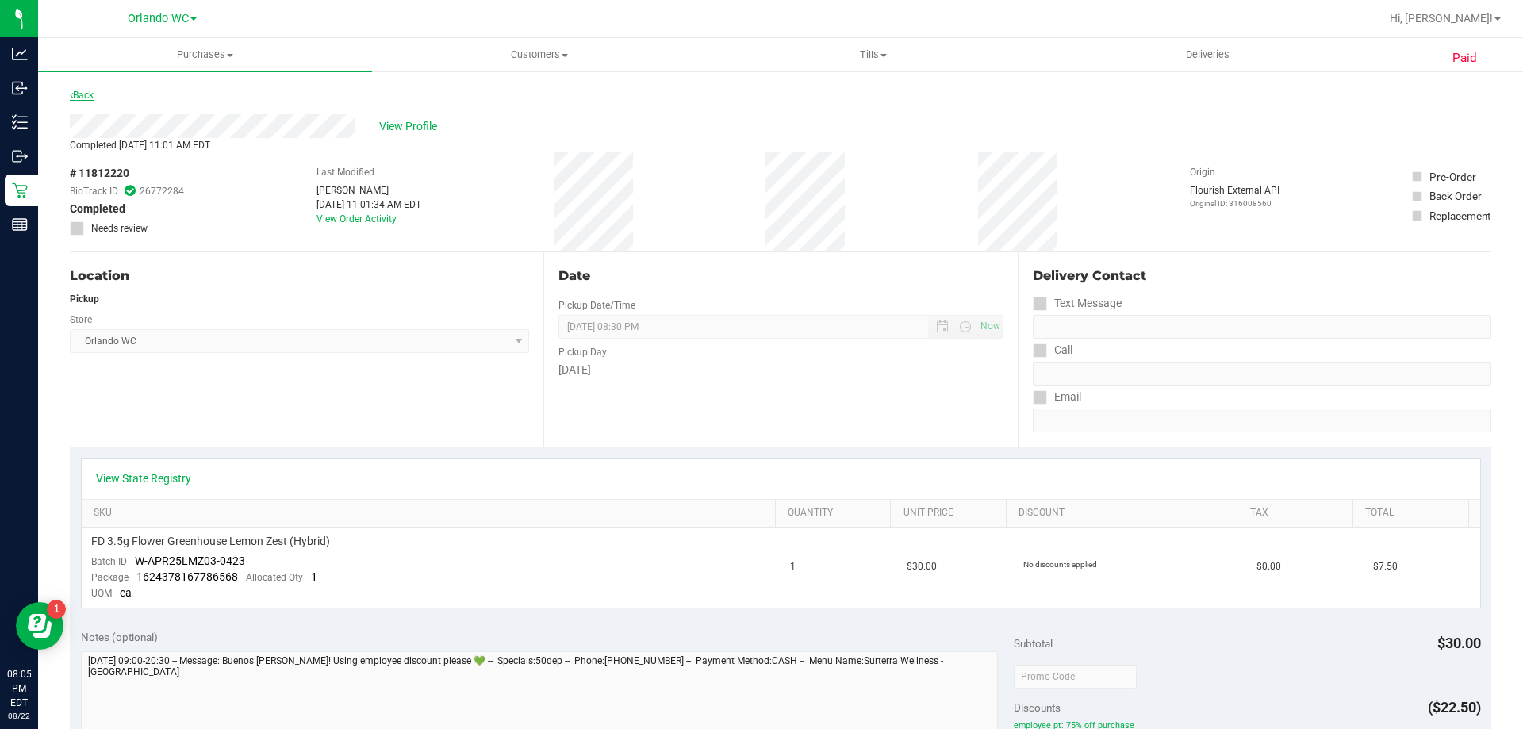
click at [91, 94] on link "Back" at bounding box center [82, 95] width 24 height 11
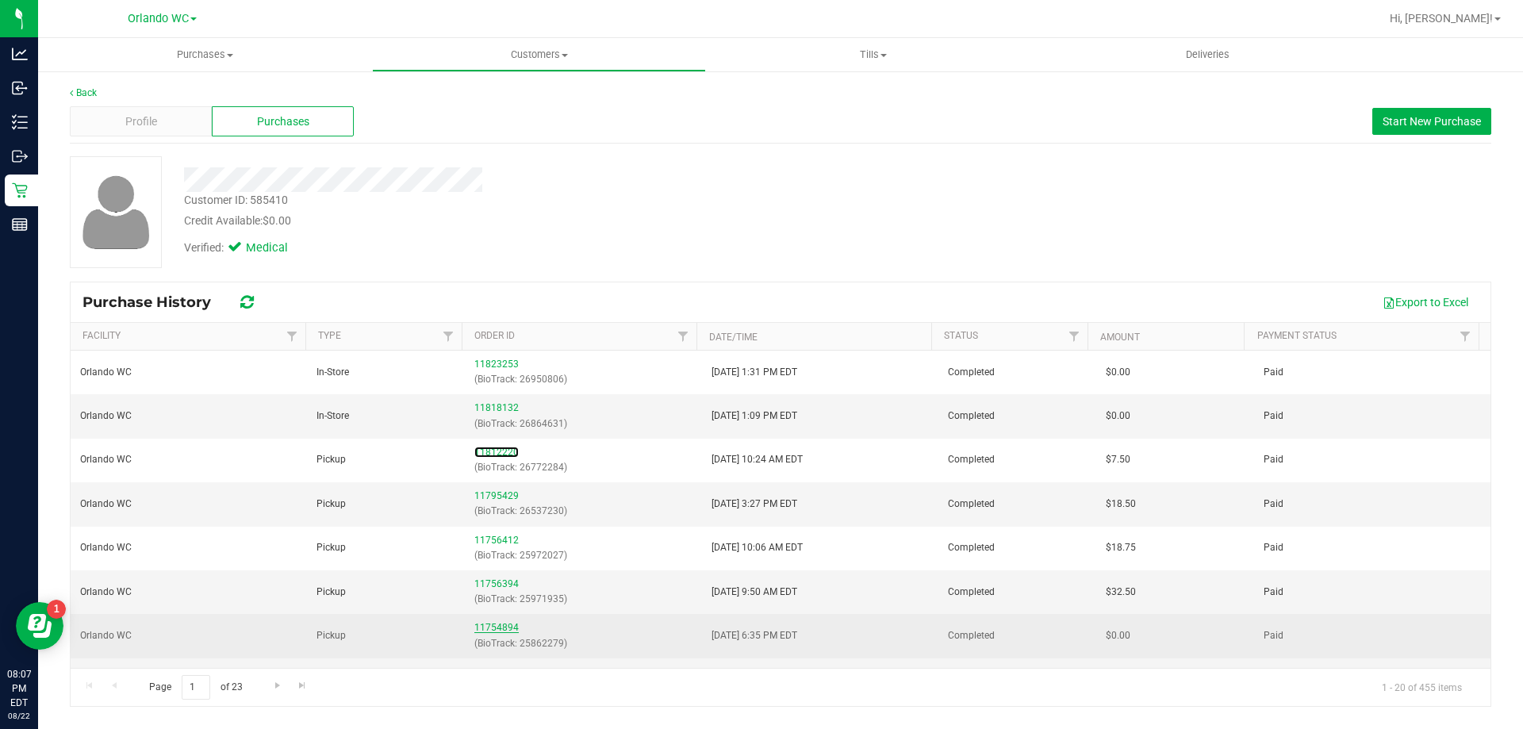
scroll to position [79, 0]
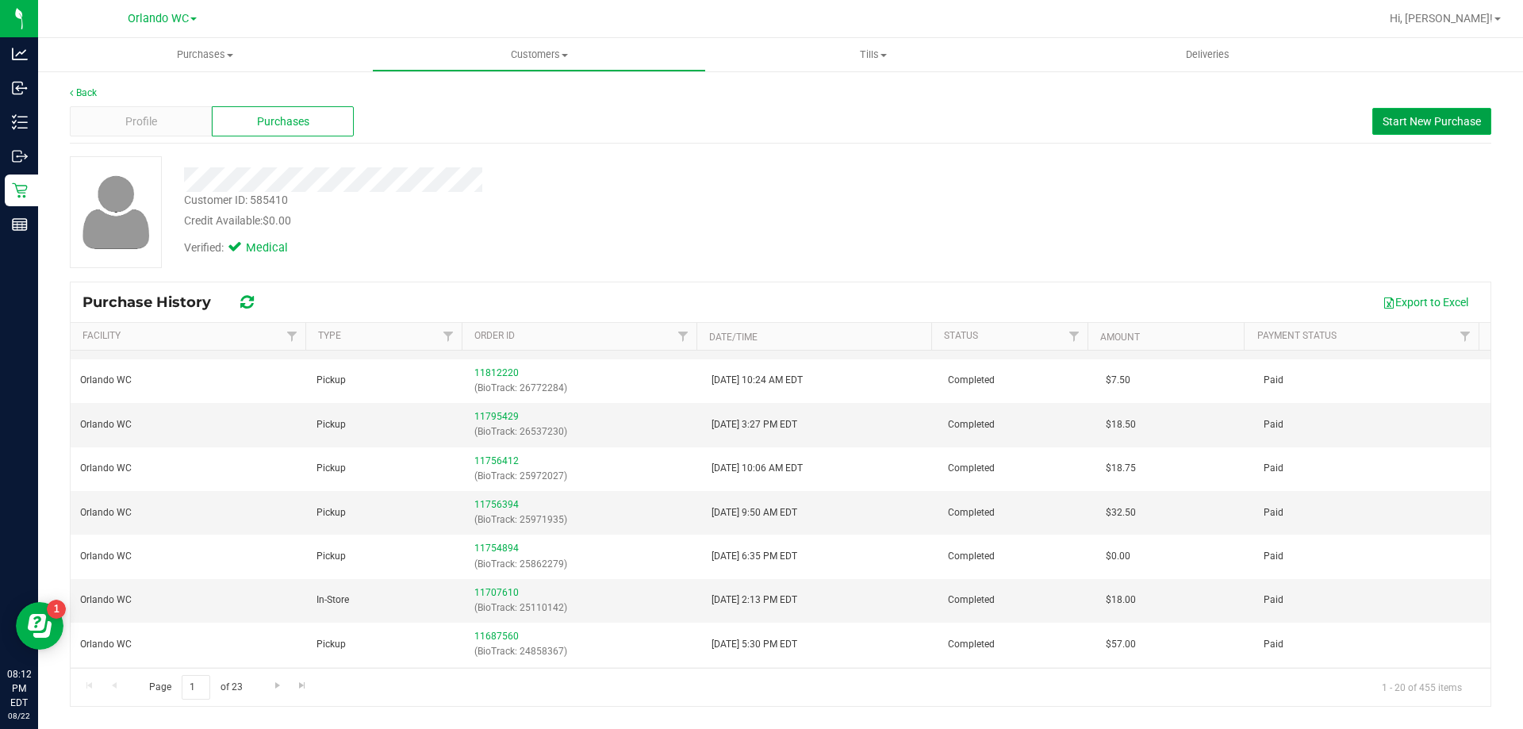
click at [1398, 118] on span "Start New Purchase" at bounding box center [1431, 121] width 98 height 13
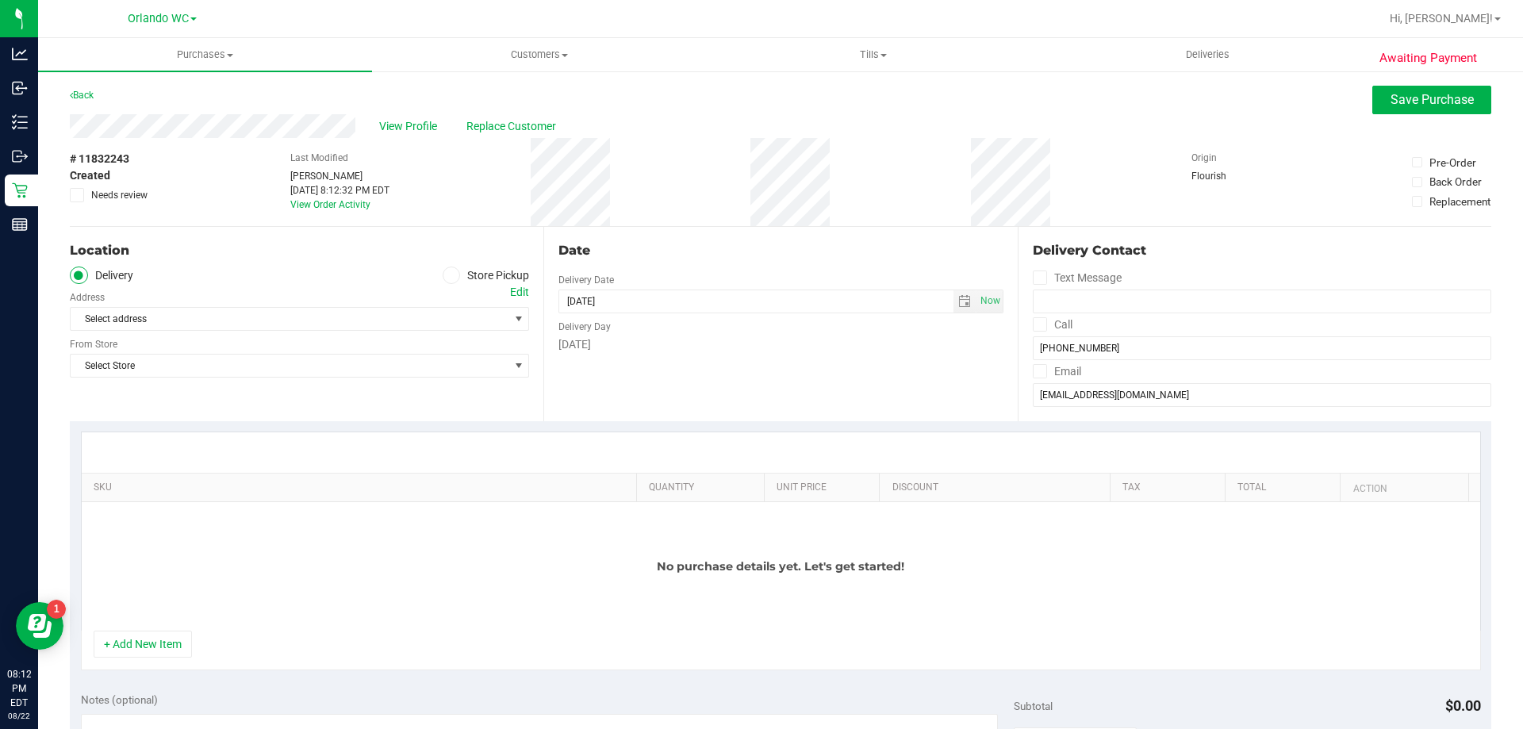
click at [450, 275] on icon at bounding box center [451, 275] width 10 height 0
click at [0, 0] on input "Store Pickup" at bounding box center [0, 0] width 0 height 0
click at [512, 317] on span "select" at bounding box center [518, 318] width 13 height 13
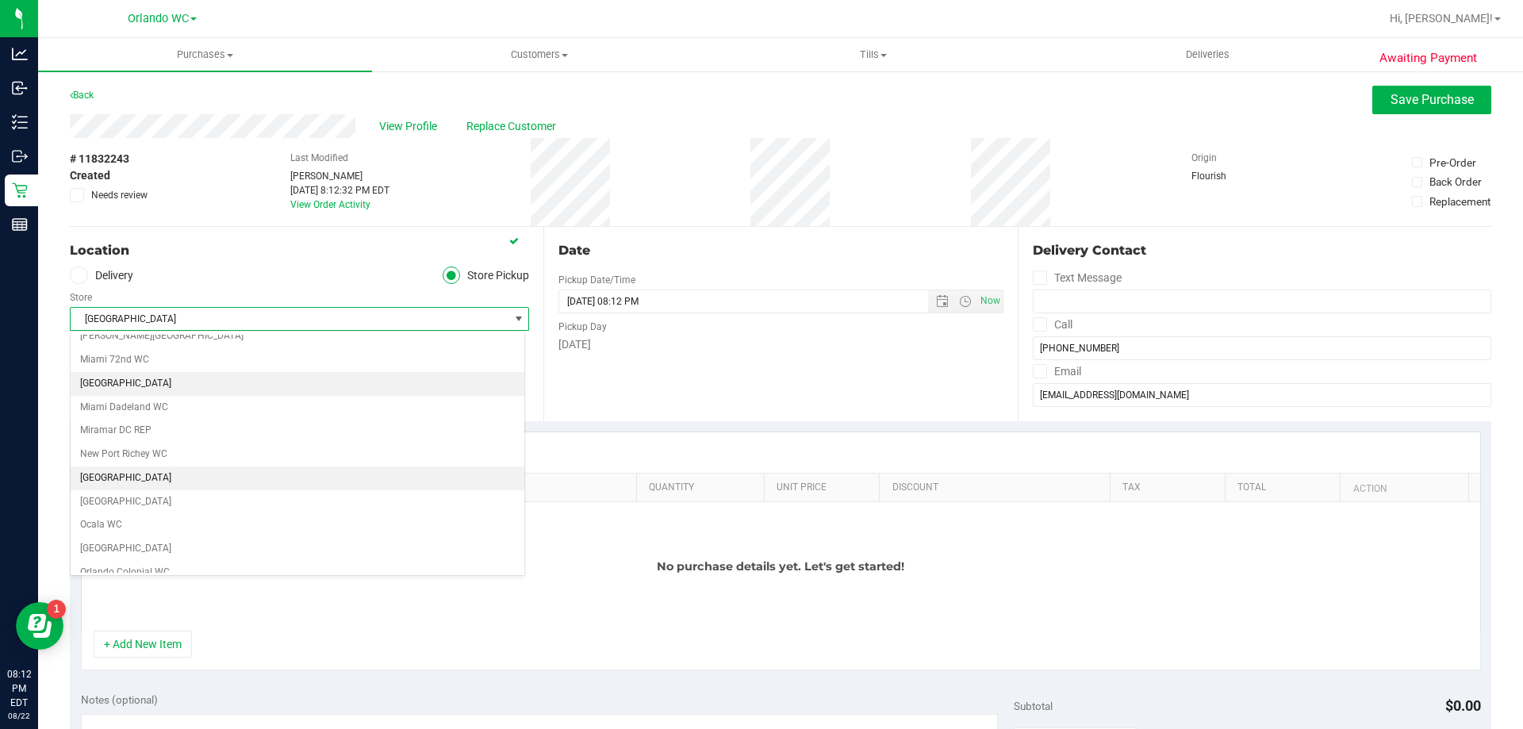
scroll to position [607, 0]
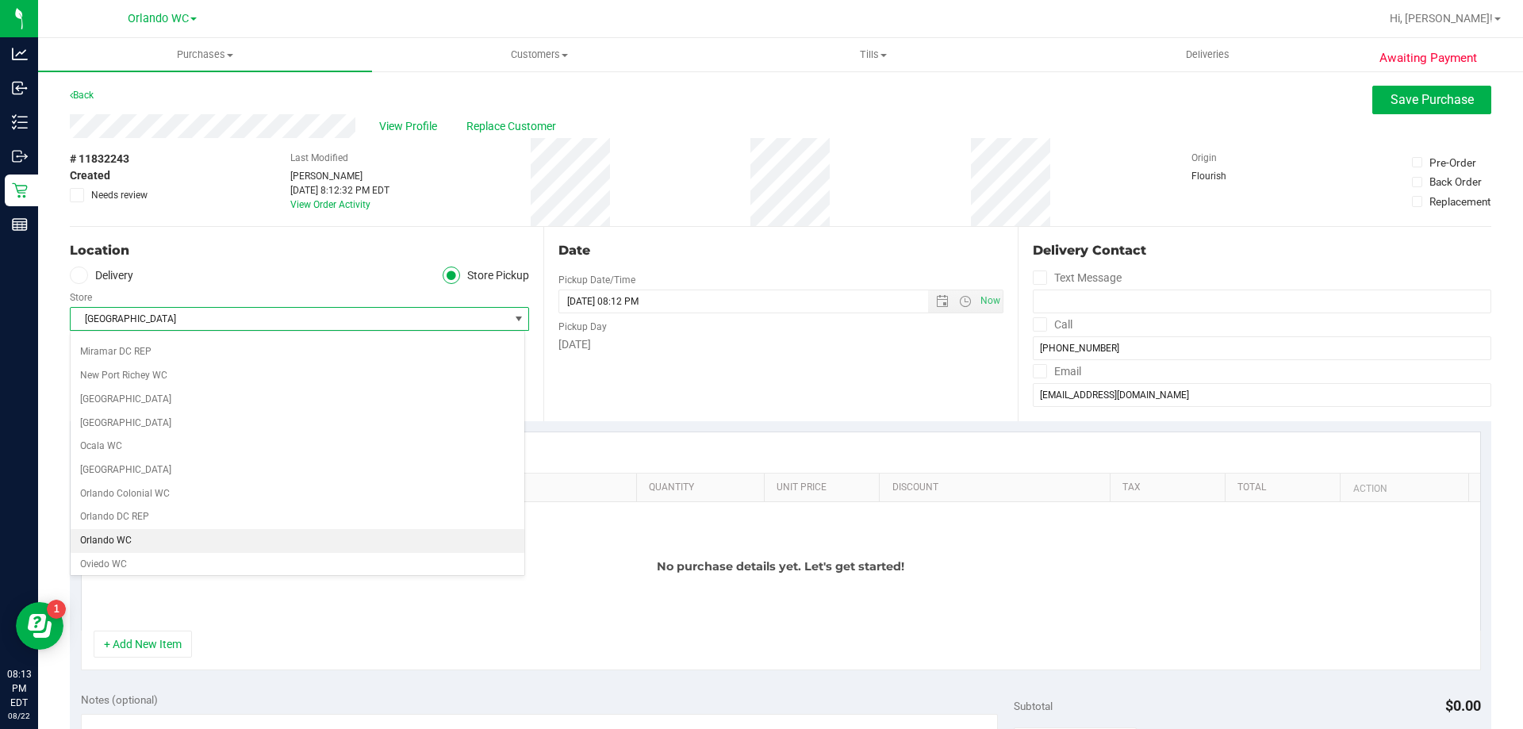
click at [147, 543] on li "Orlando WC" at bounding box center [298, 541] width 454 height 24
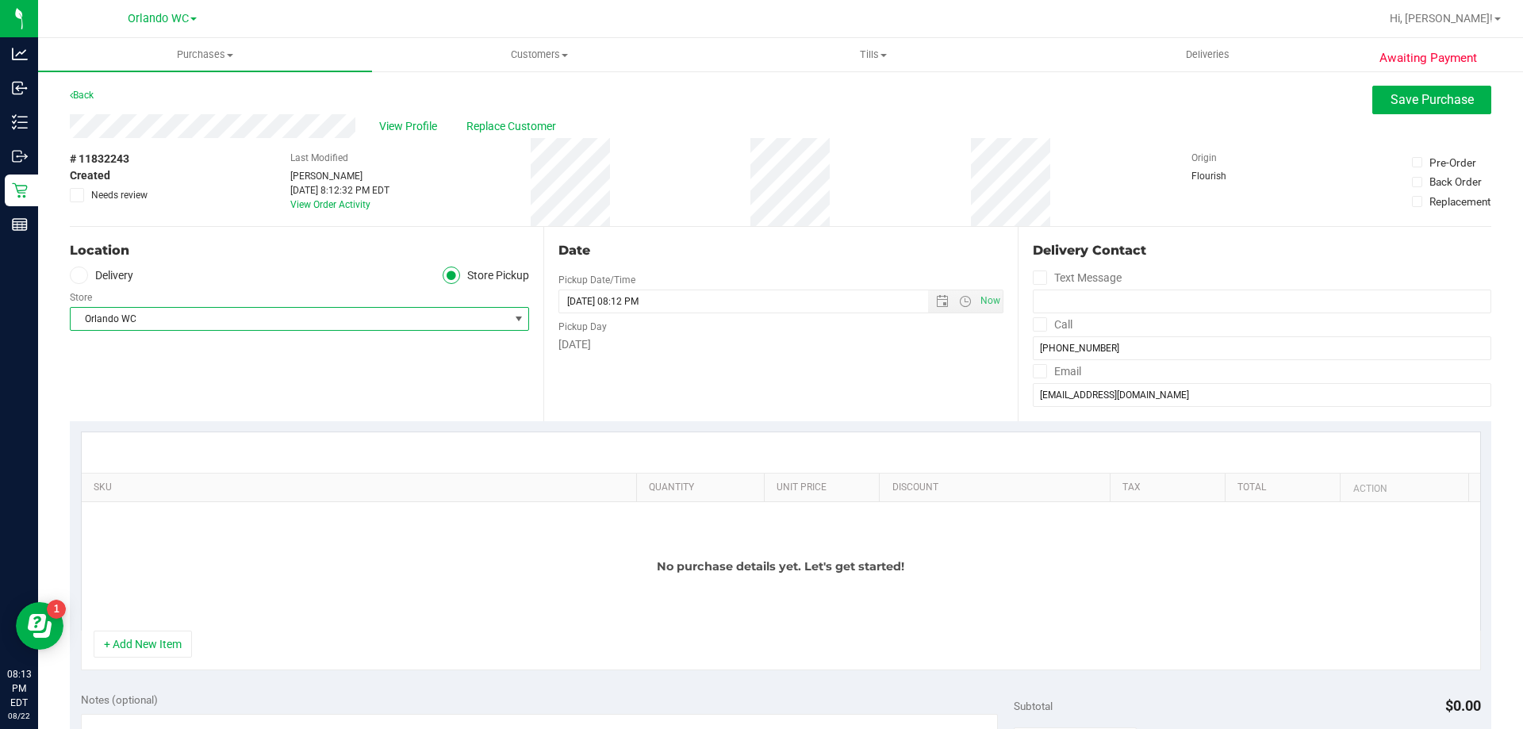
click at [512, 316] on span "select" at bounding box center [518, 318] width 13 height 13
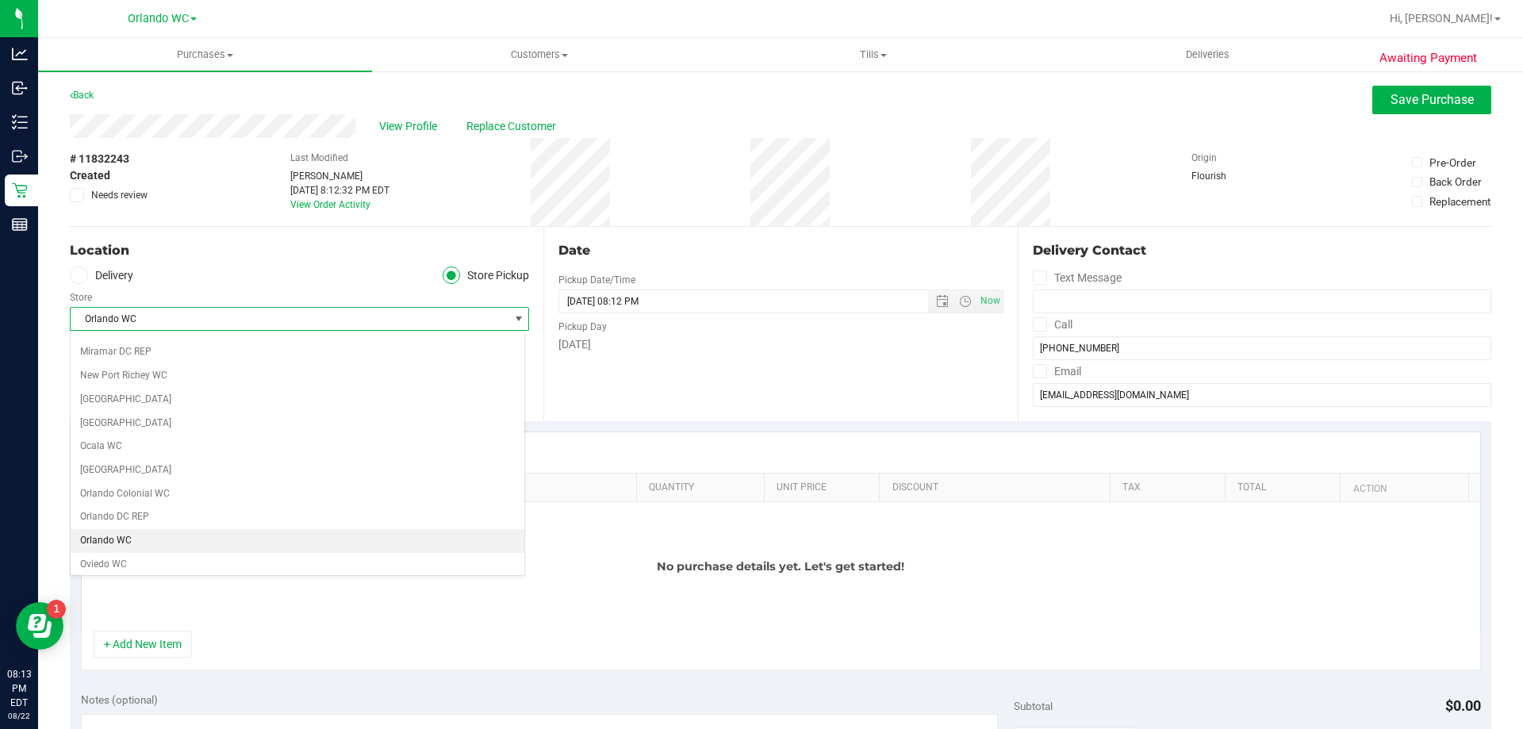
click at [512, 316] on span "select" at bounding box center [518, 318] width 13 height 13
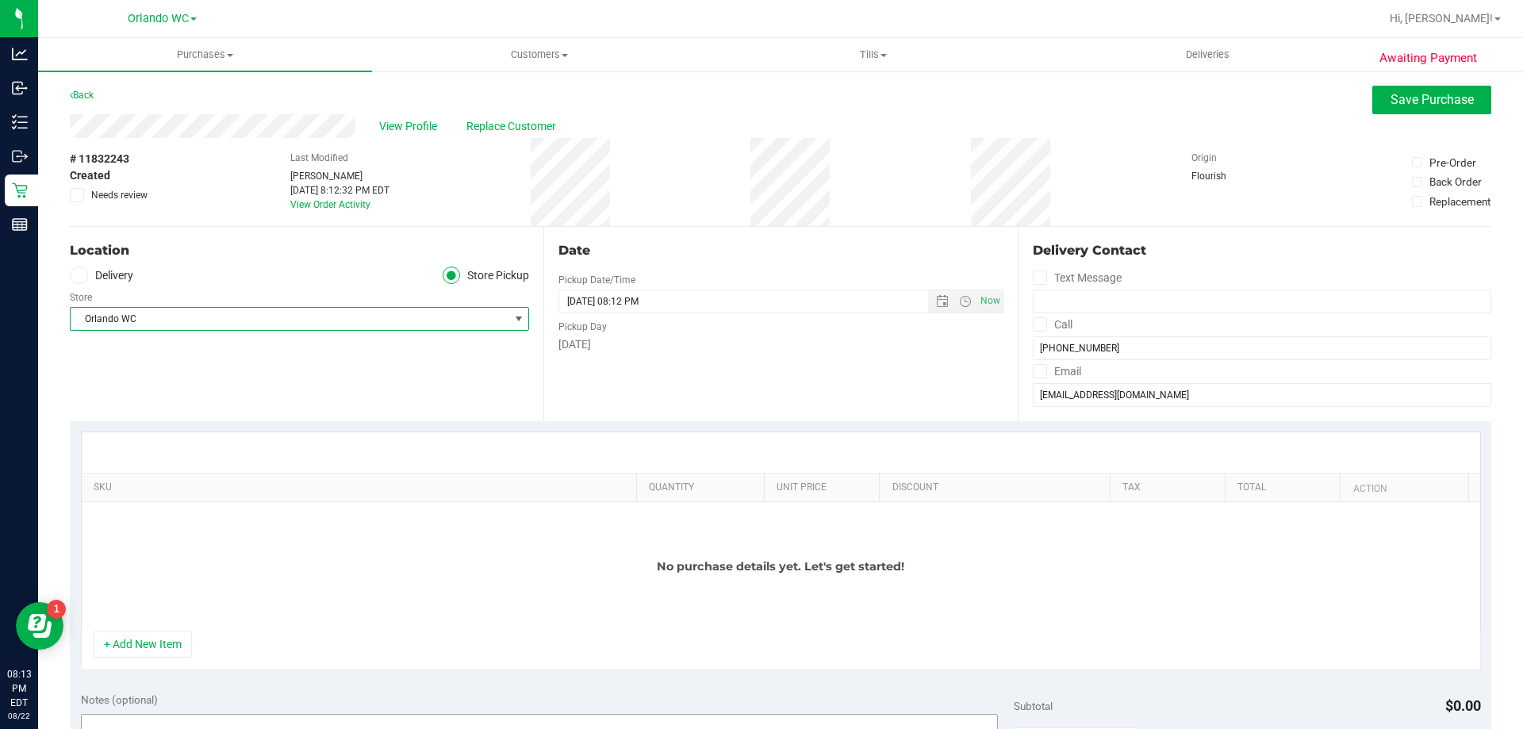
click at [153, 651] on button "+ Add New Item" at bounding box center [143, 643] width 98 height 27
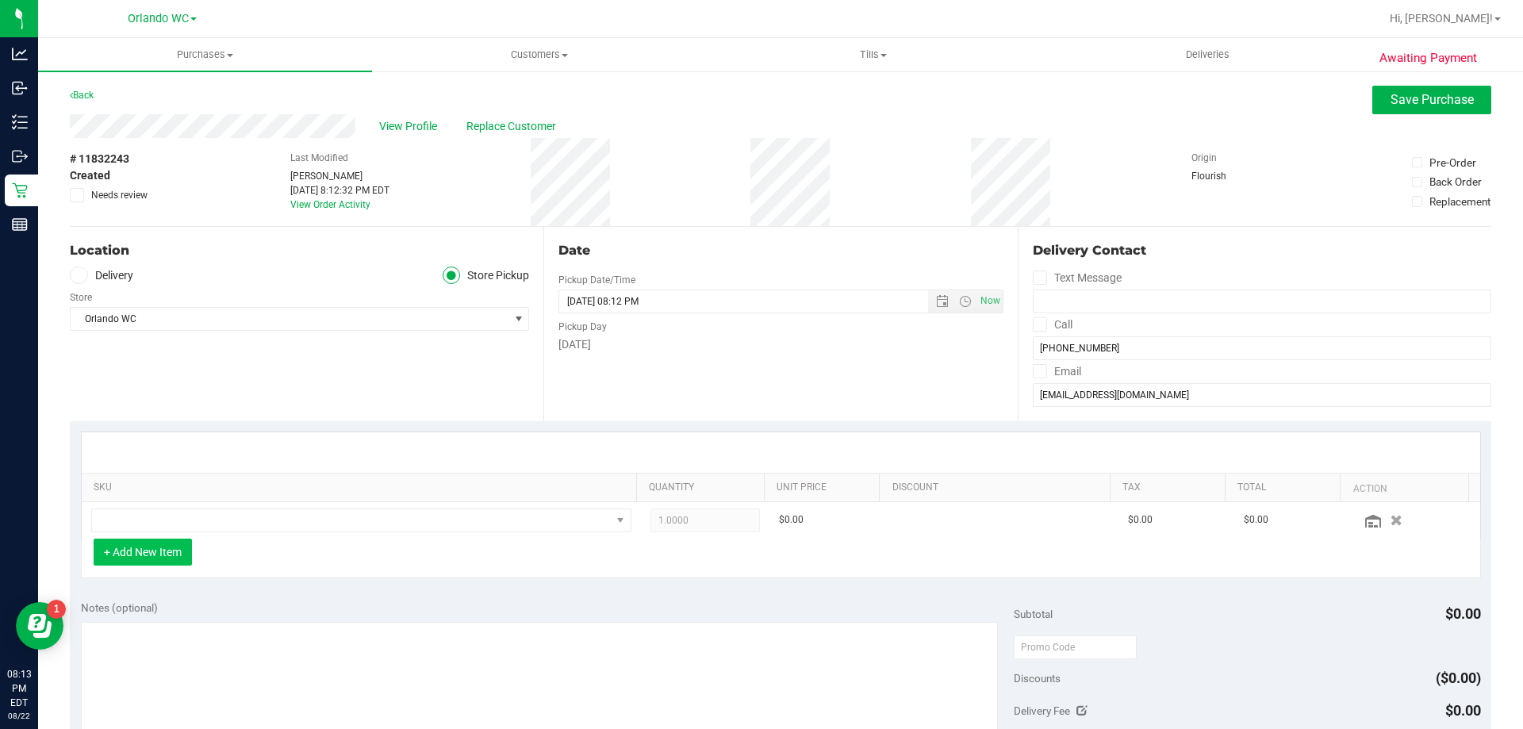
click at [151, 551] on button "+ Add New Item" at bounding box center [143, 551] width 98 height 27
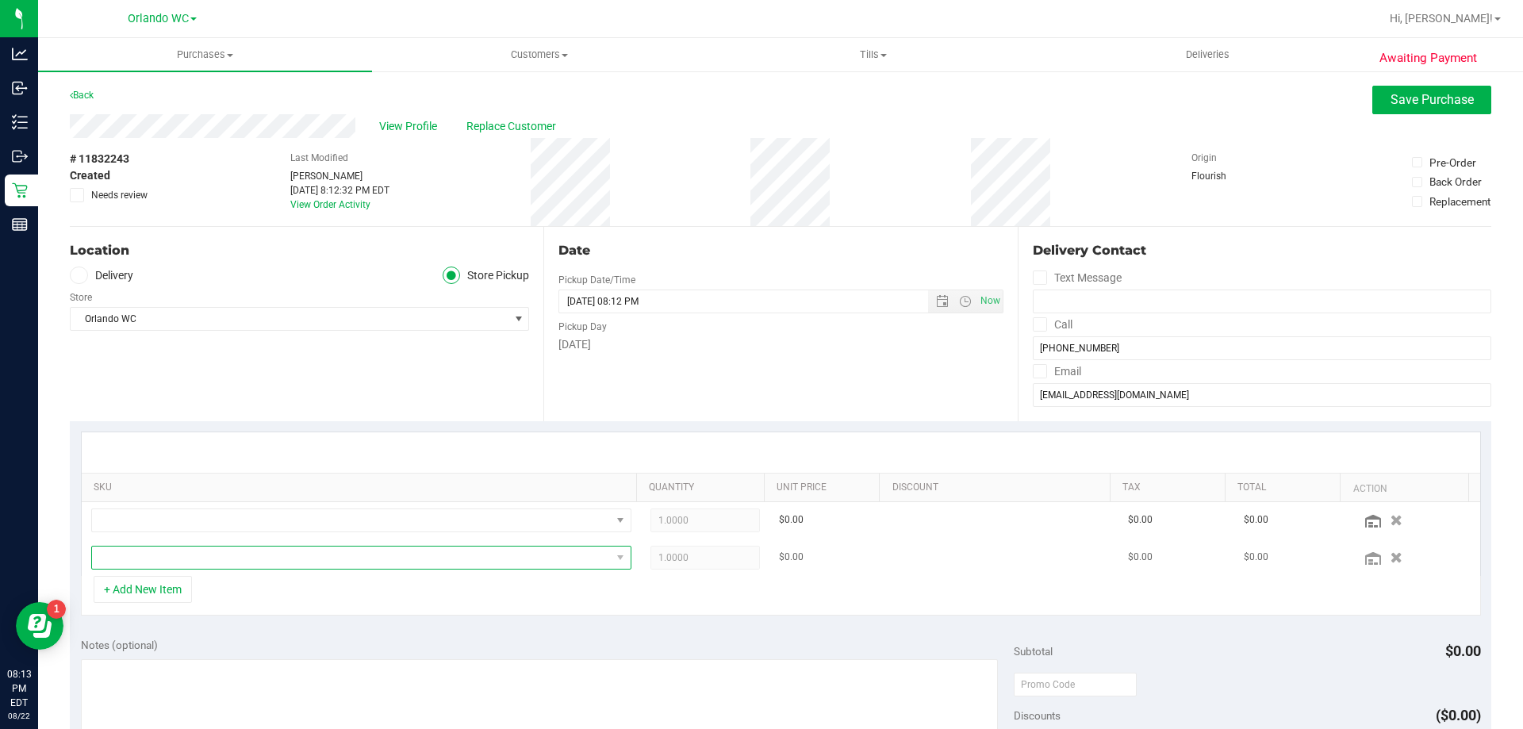
click at [196, 559] on span "NO DATA FOUND" at bounding box center [351, 557] width 519 height 22
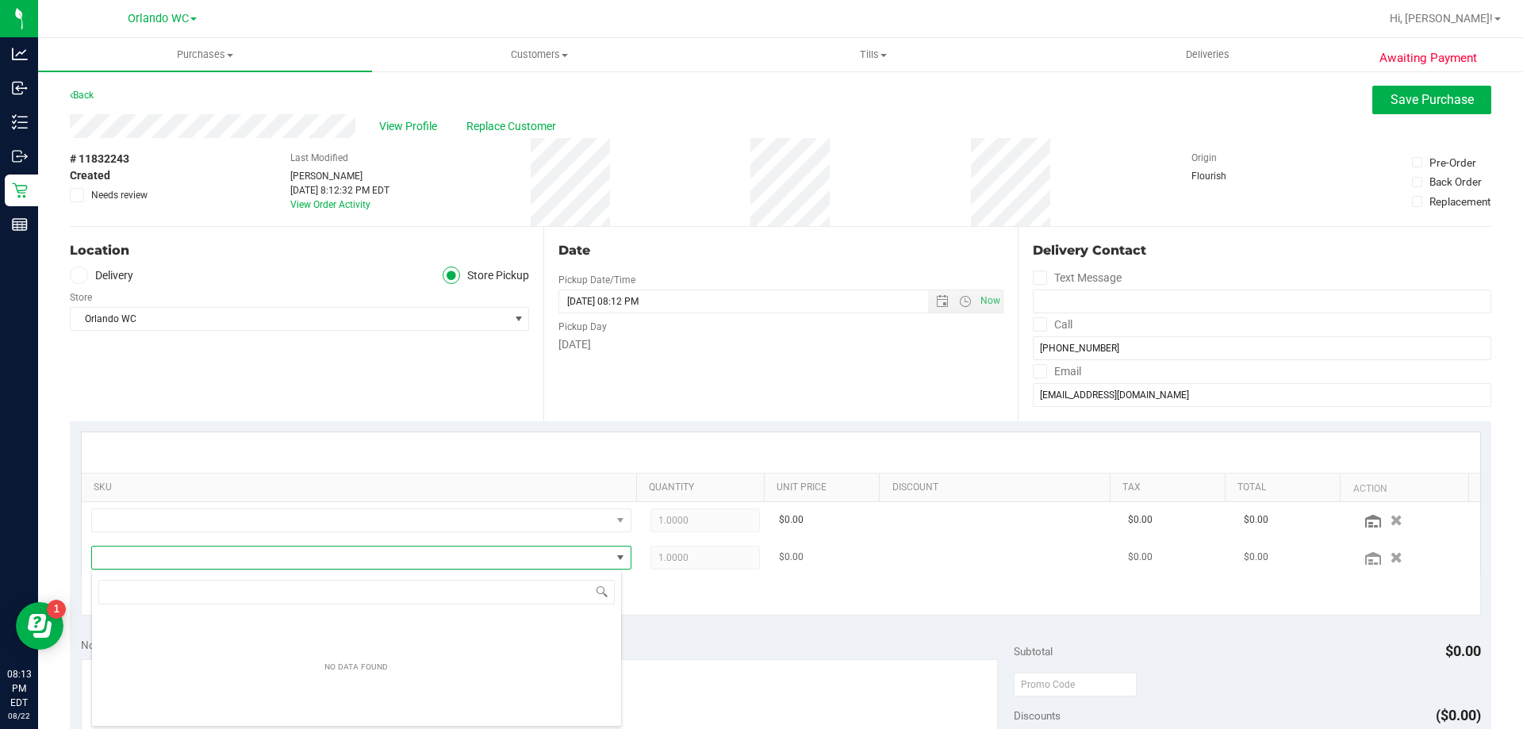
scroll to position [24, 526]
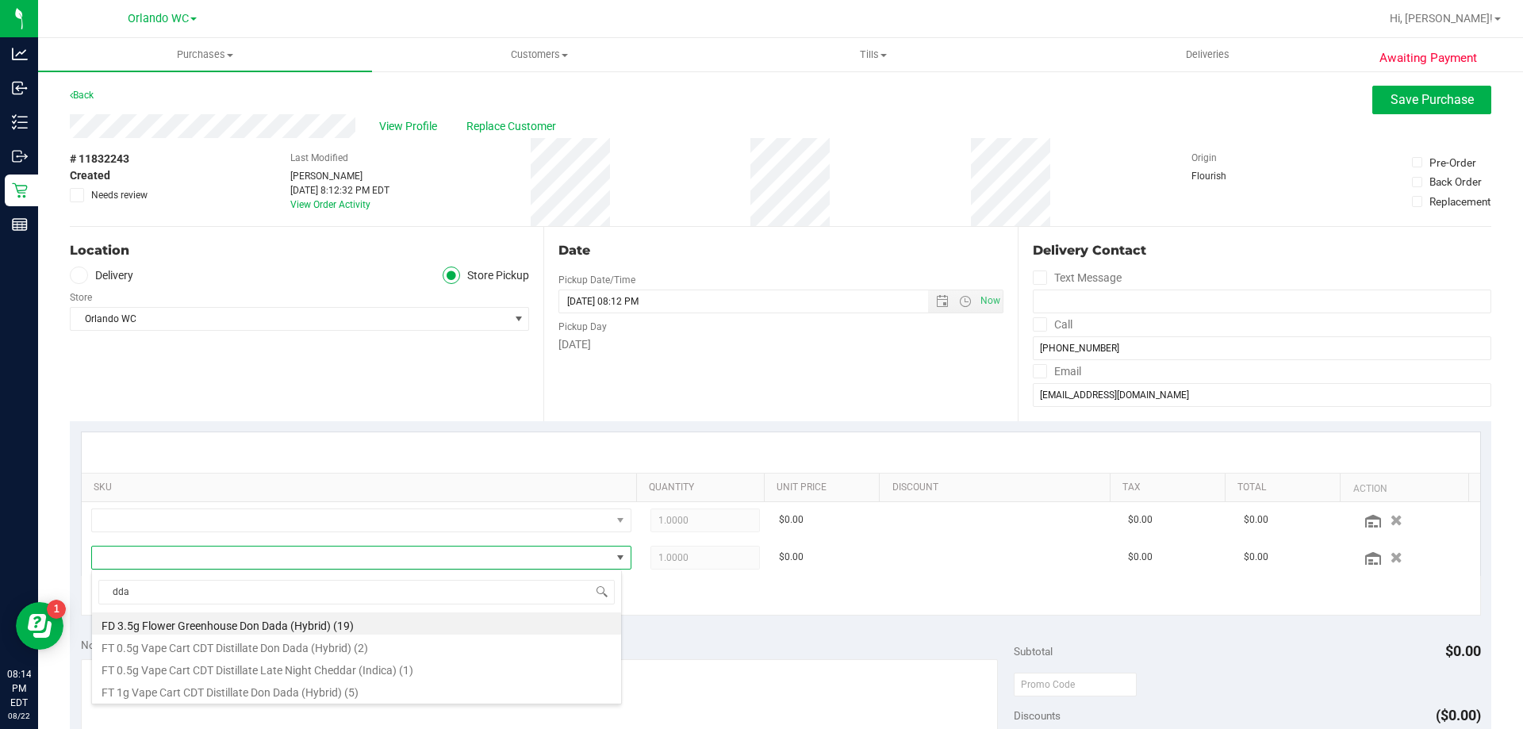
type input "dda"
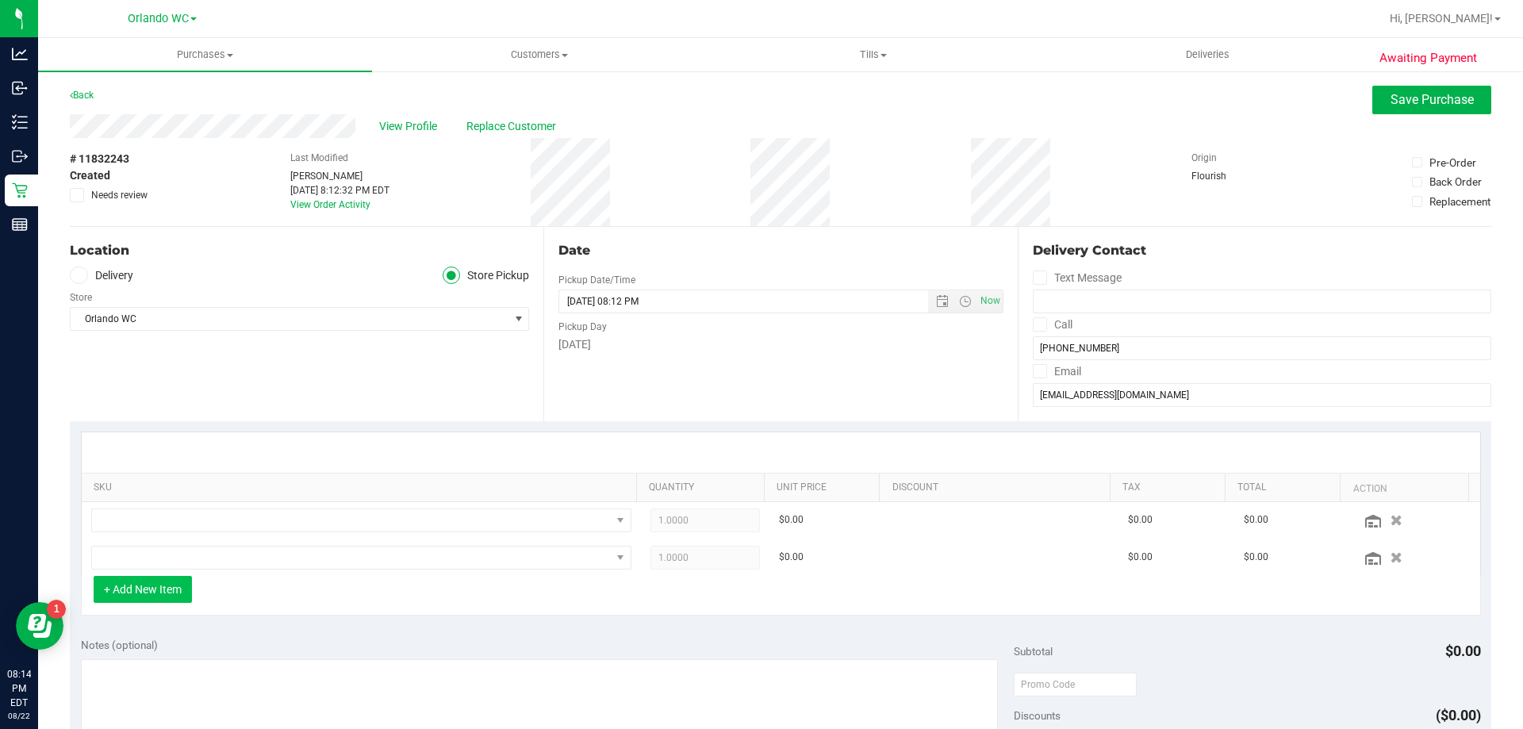
click at [164, 588] on button "+ Add New Item" at bounding box center [143, 589] width 98 height 27
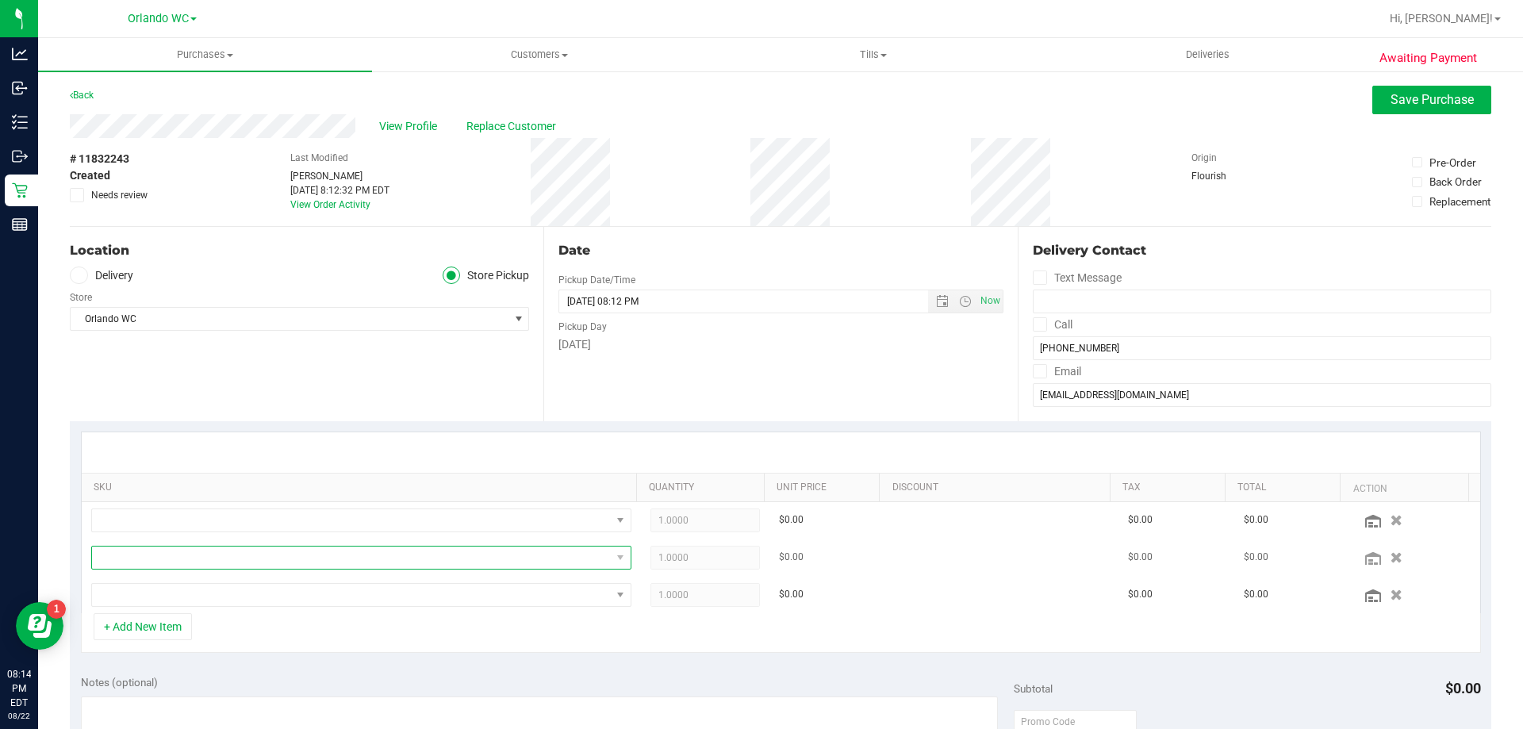
click at [163, 557] on span "NO DATA FOUND" at bounding box center [351, 557] width 519 height 22
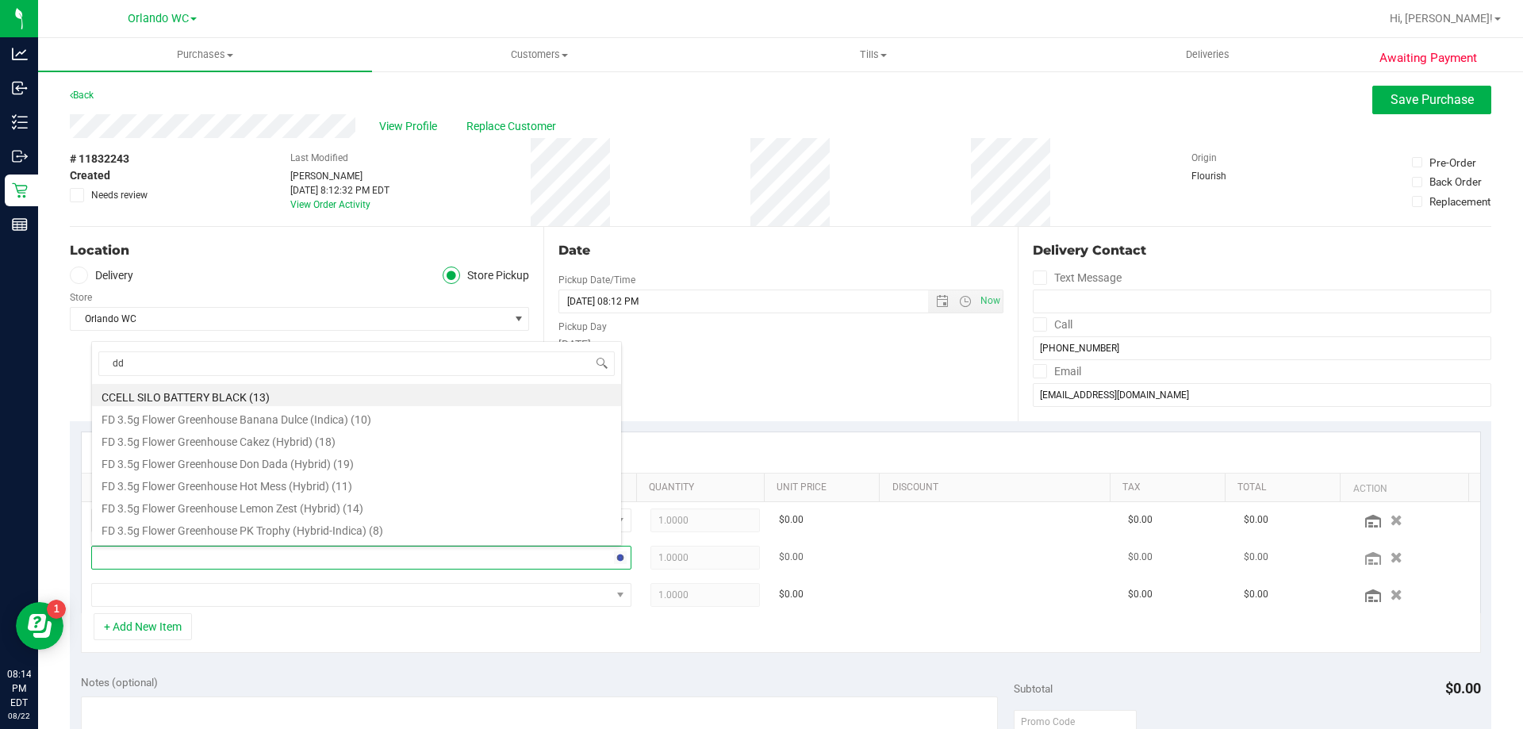
type input "dda"
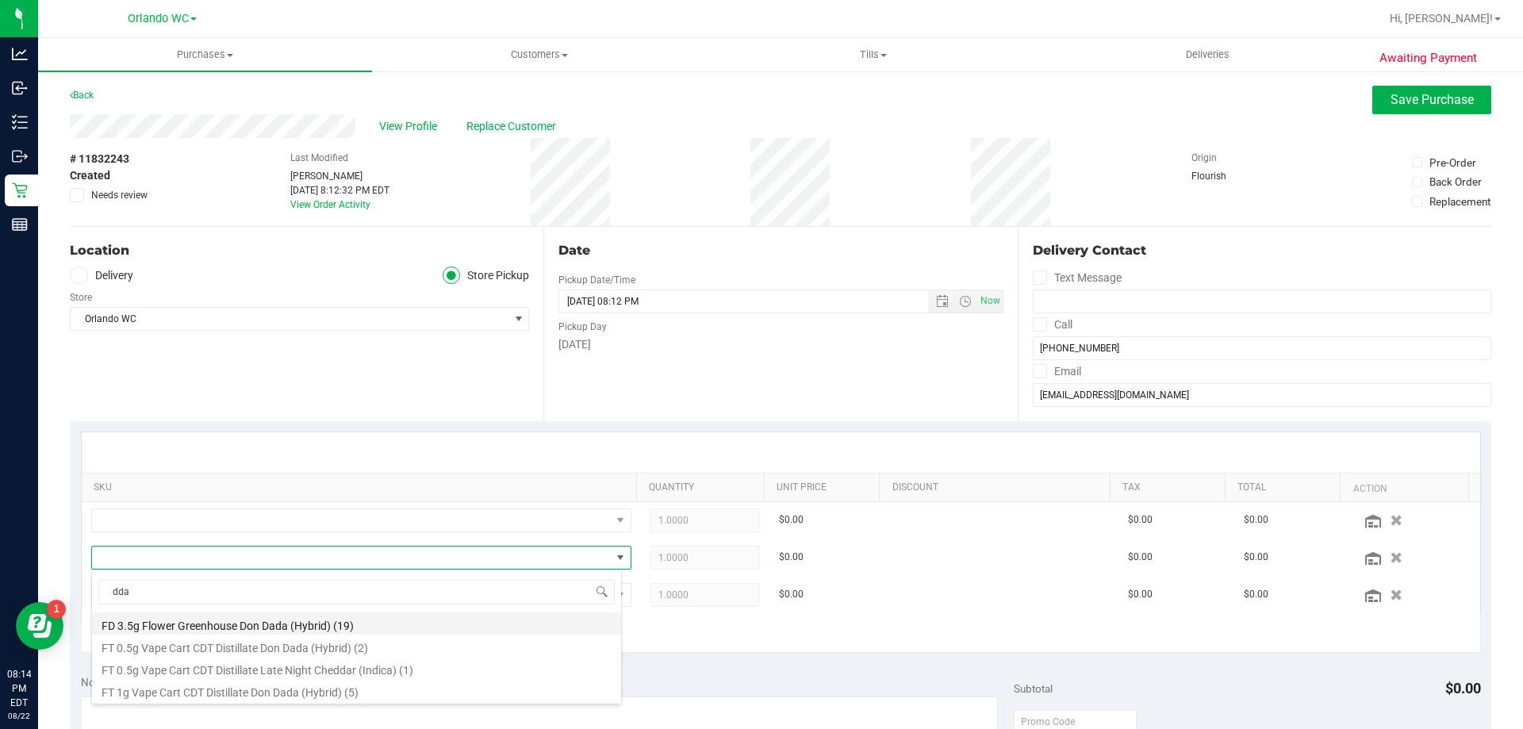
click at [347, 627] on li "FD 3.5g Flower Greenhouse Don Dada (Hybrid) (19)" at bounding box center [356, 623] width 529 height 22
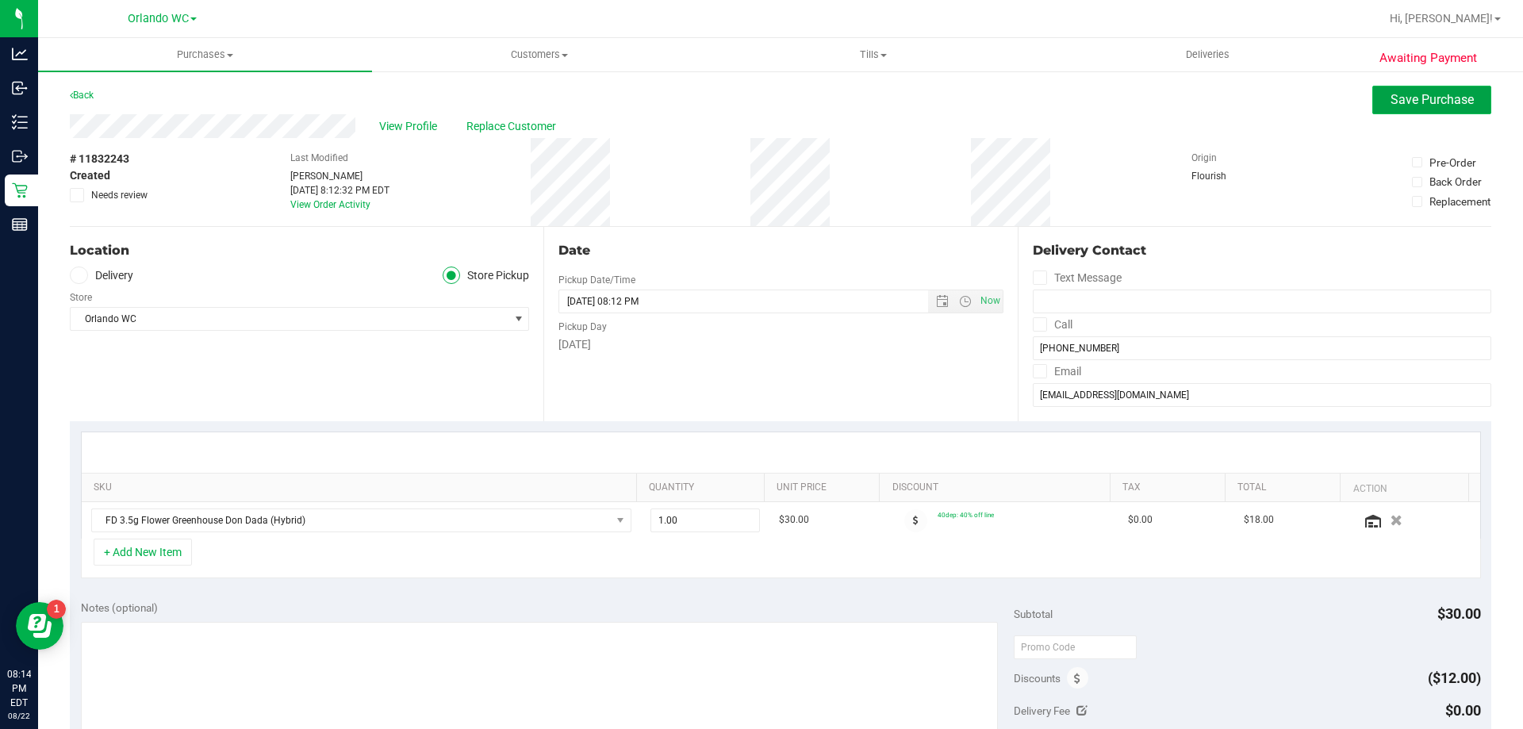
click at [1379, 86] on button "Save Purchase" at bounding box center [1431, 100] width 119 height 29
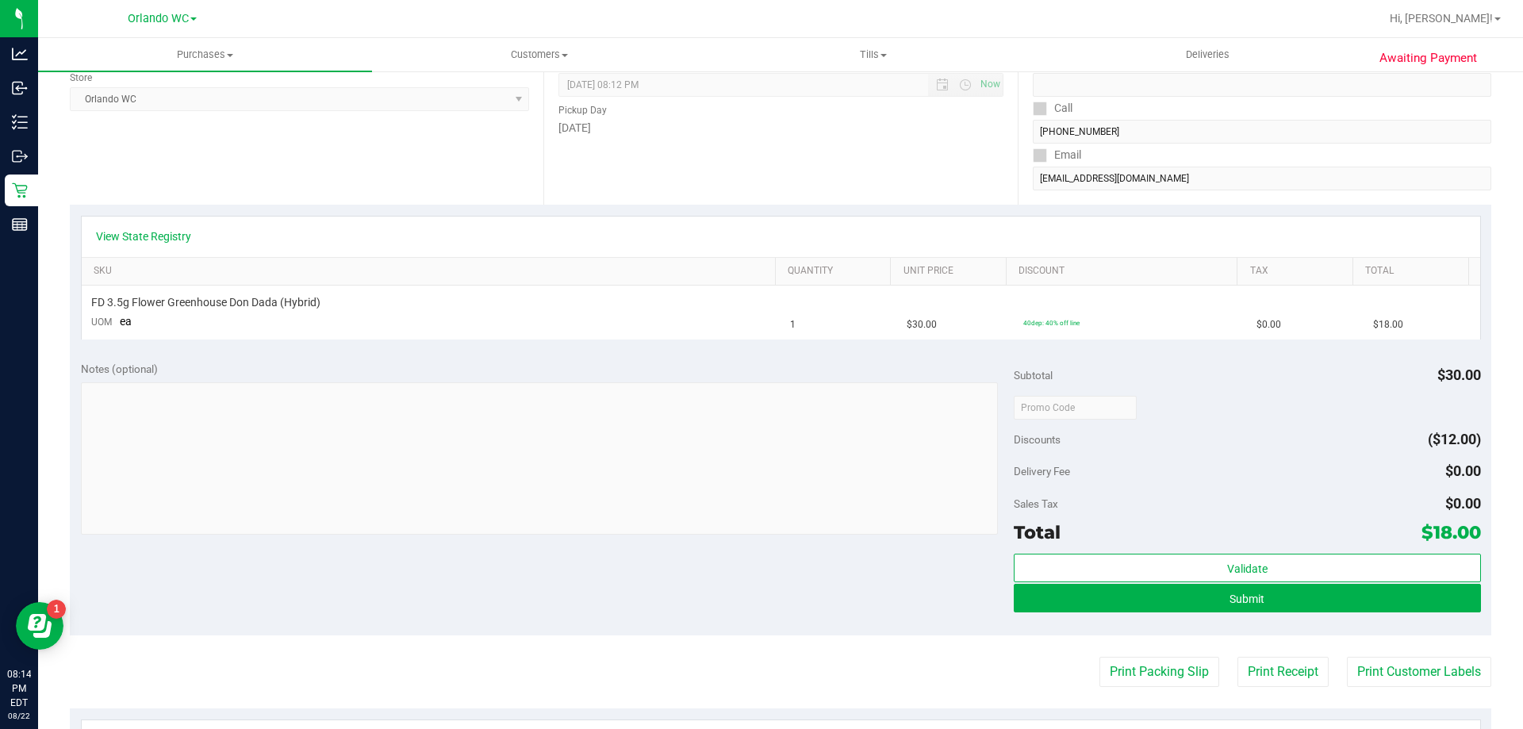
scroll to position [317, 0]
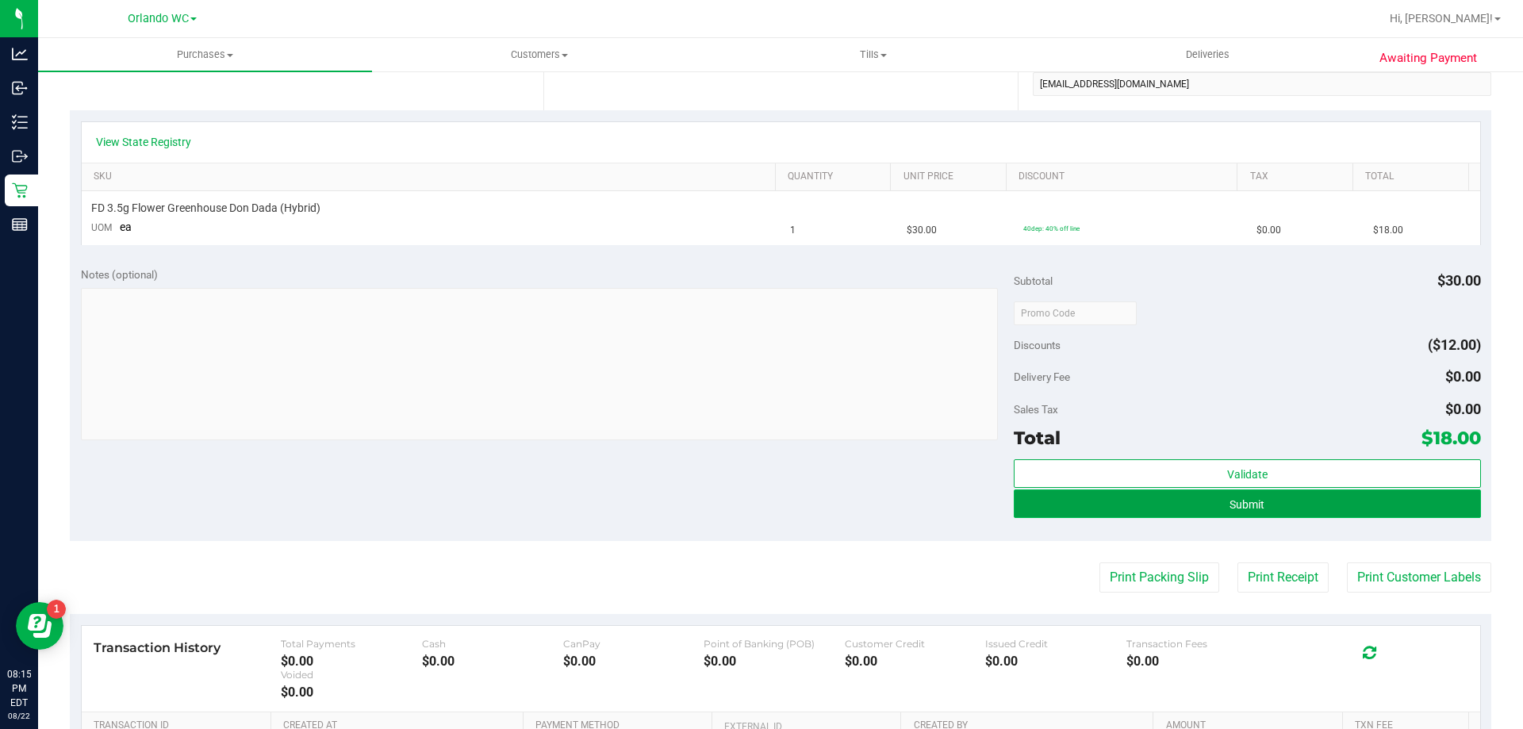
click at [1283, 511] on button "Submit" at bounding box center [1247, 503] width 466 height 29
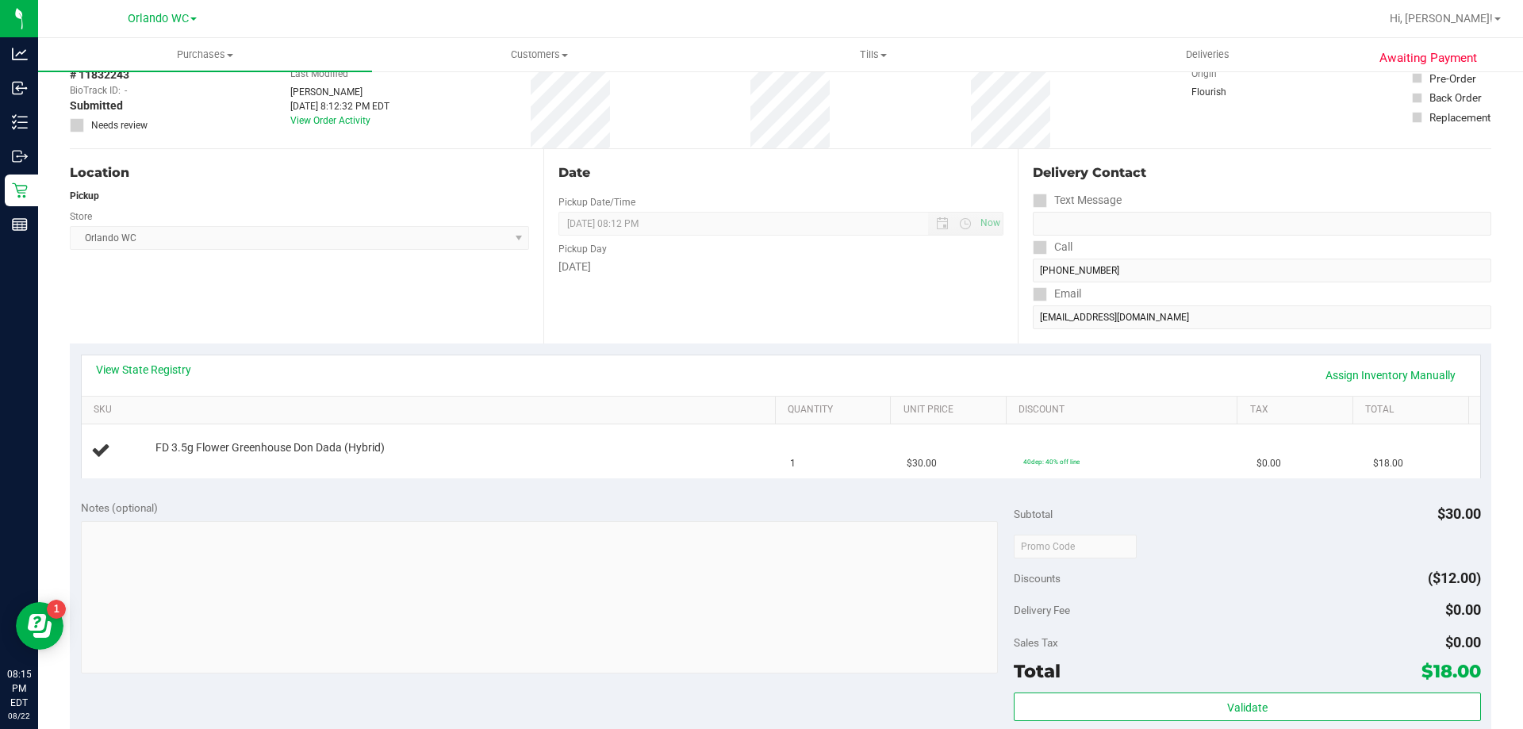
scroll to position [0, 0]
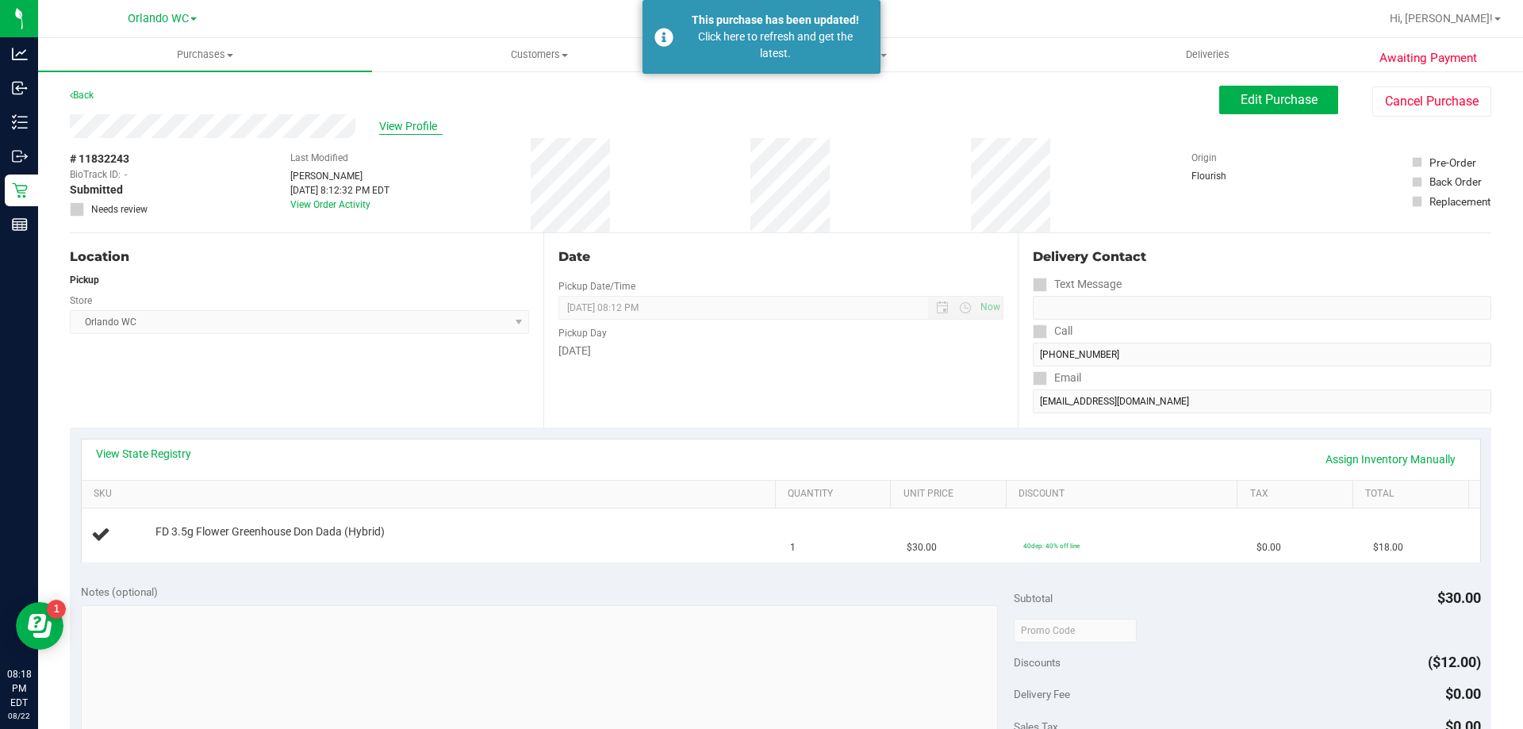
click at [407, 124] on span "View Profile" at bounding box center [410, 126] width 63 height 17
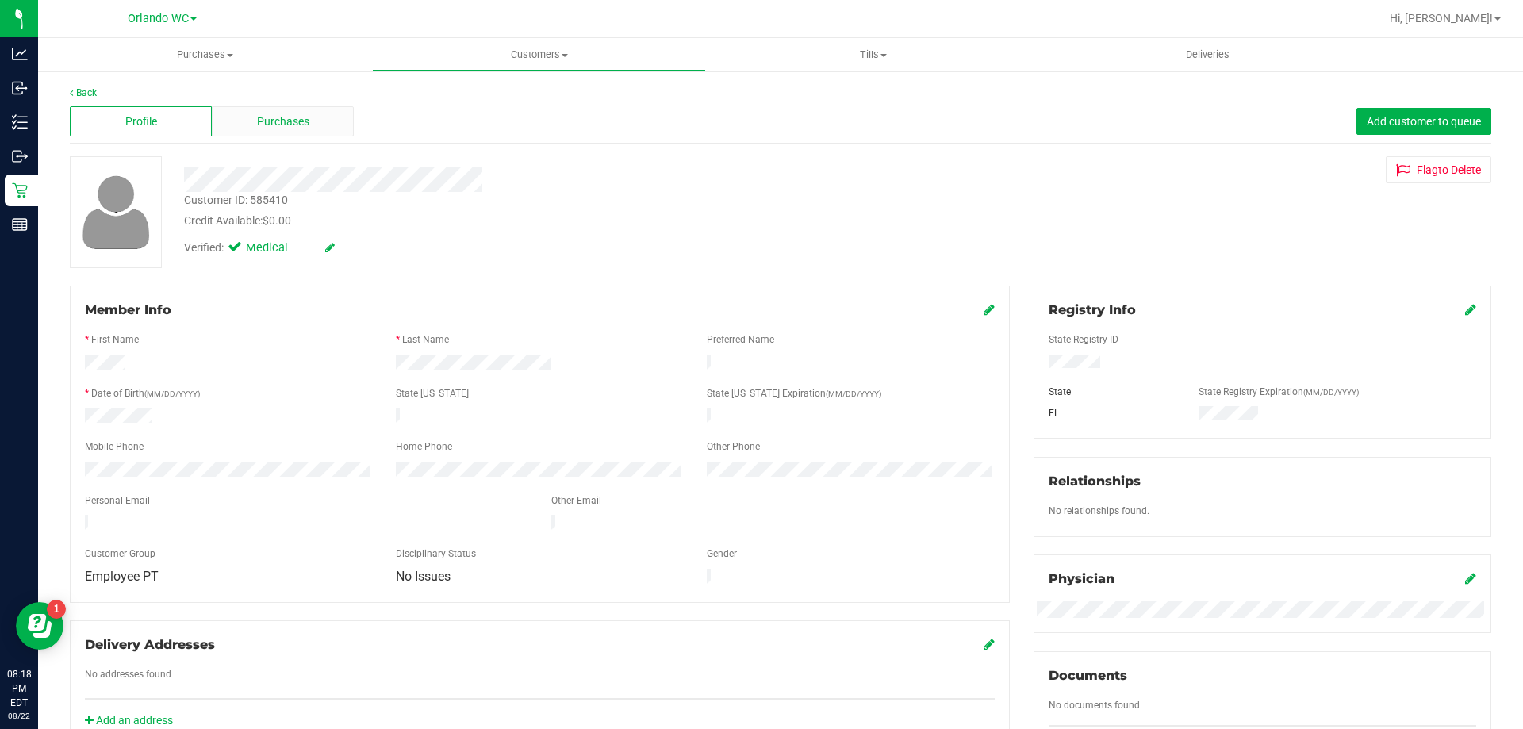
click at [258, 124] on span "Purchases" at bounding box center [283, 121] width 52 height 17
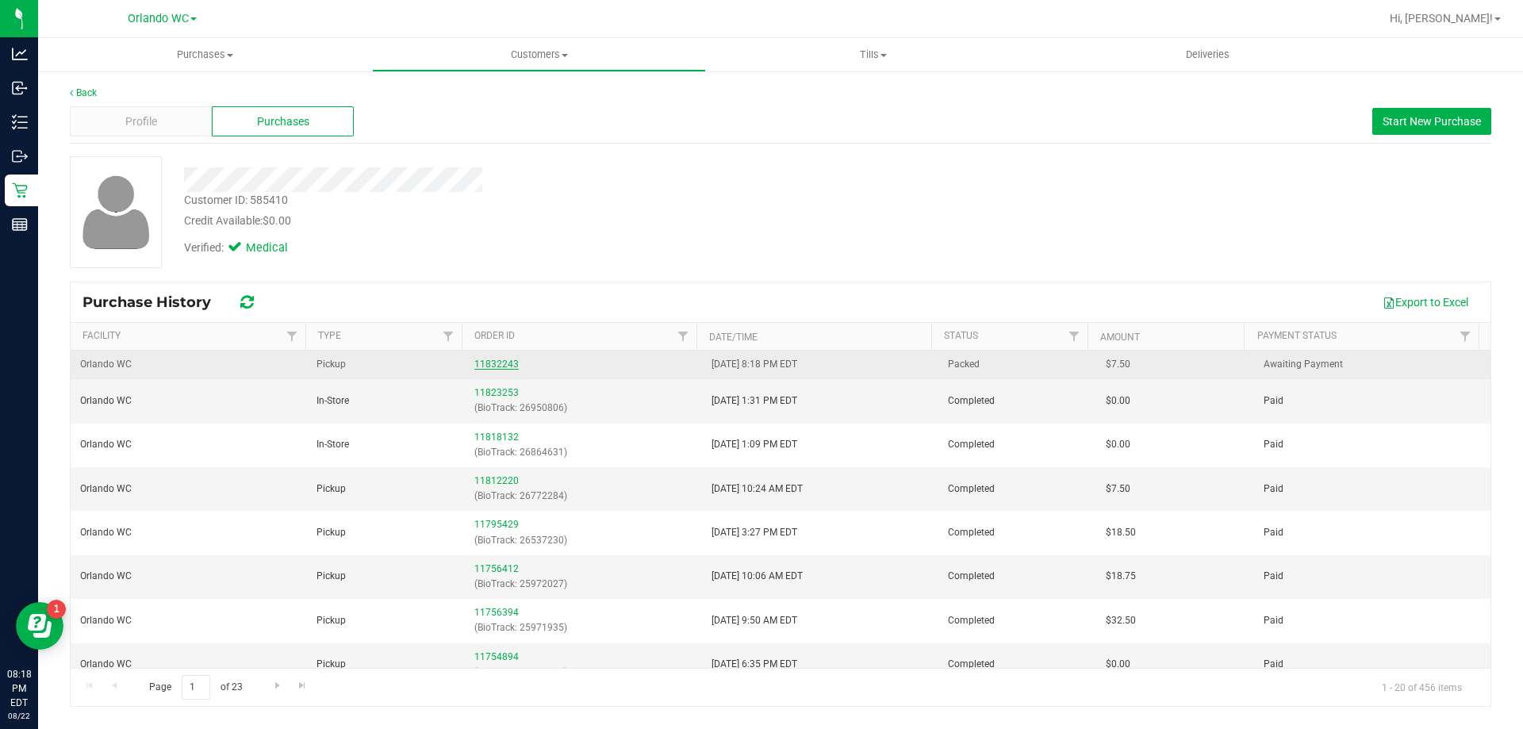
click at [498, 362] on link "11832243" at bounding box center [496, 363] width 44 height 11
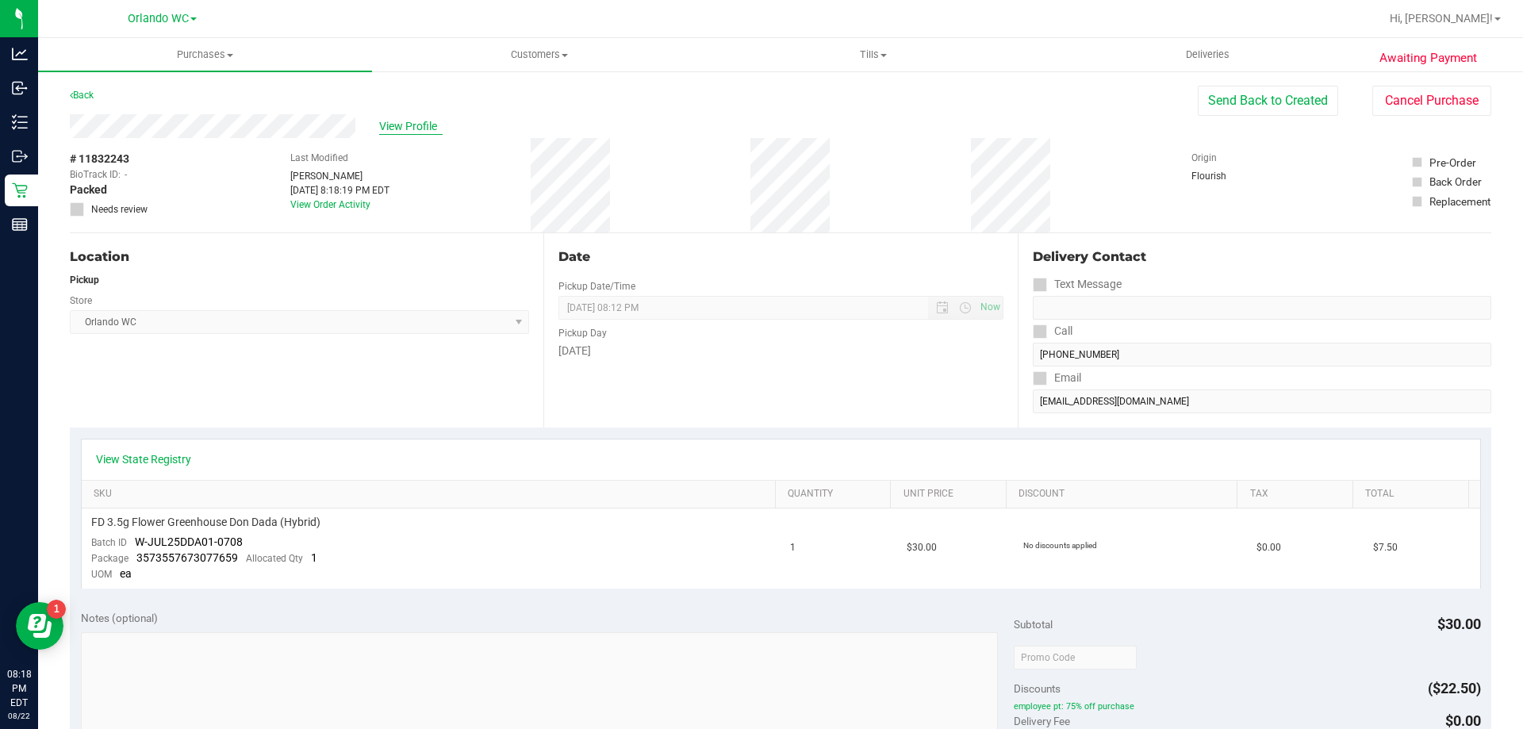
click at [396, 125] on span "View Profile" at bounding box center [410, 126] width 63 height 17
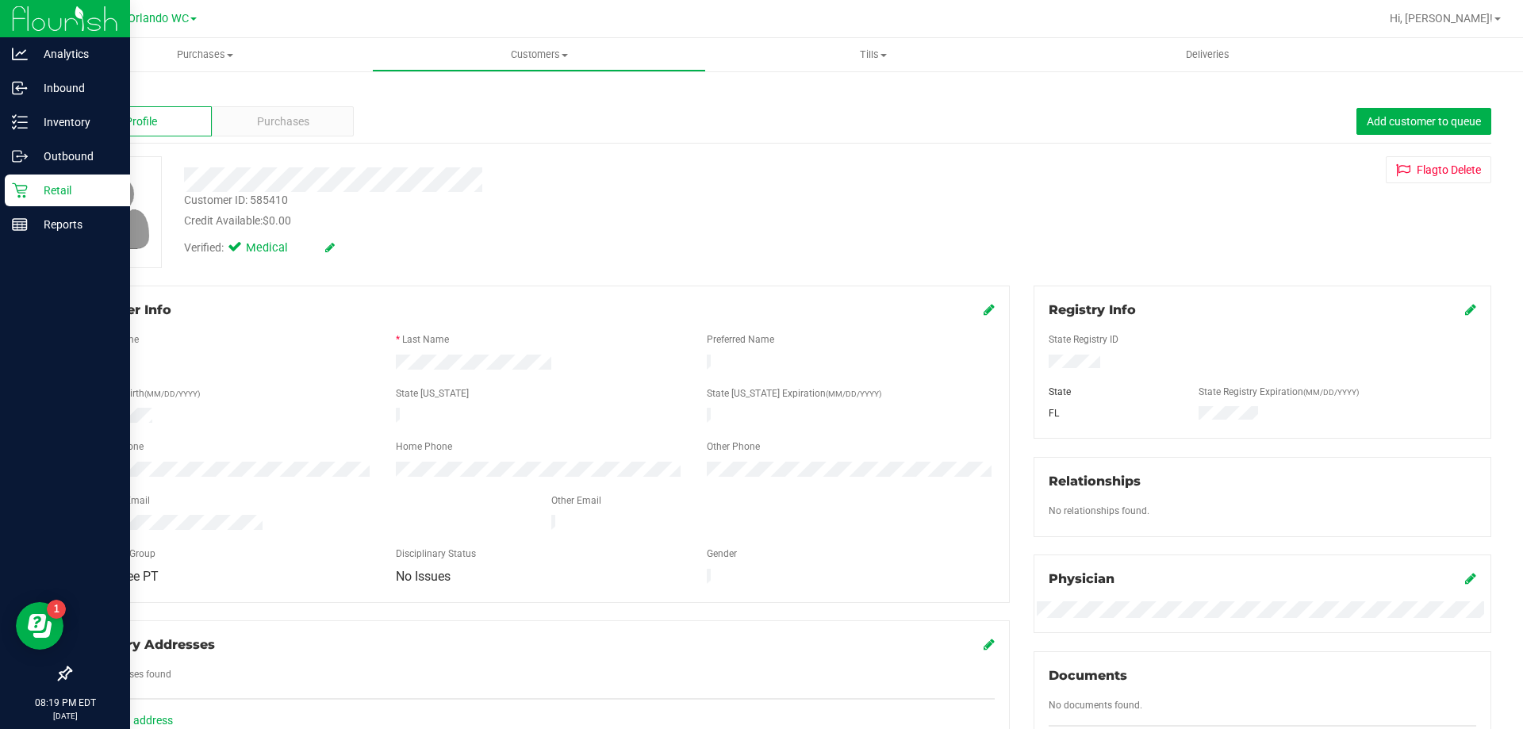
click at [47, 187] on p "Retail" at bounding box center [75, 190] width 95 height 19
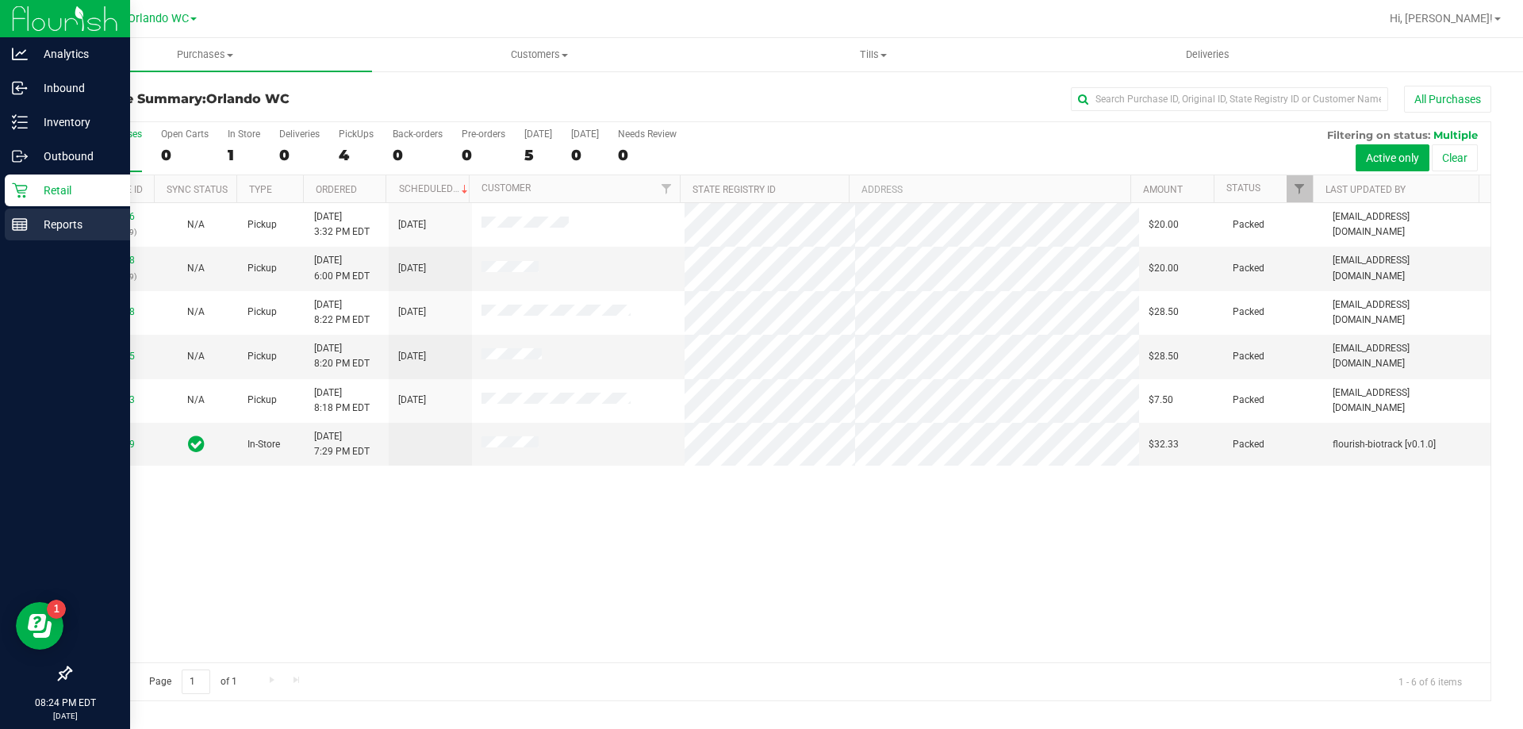
click at [35, 215] on p "Reports" at bounding box center [75, 224] width 95 height 19
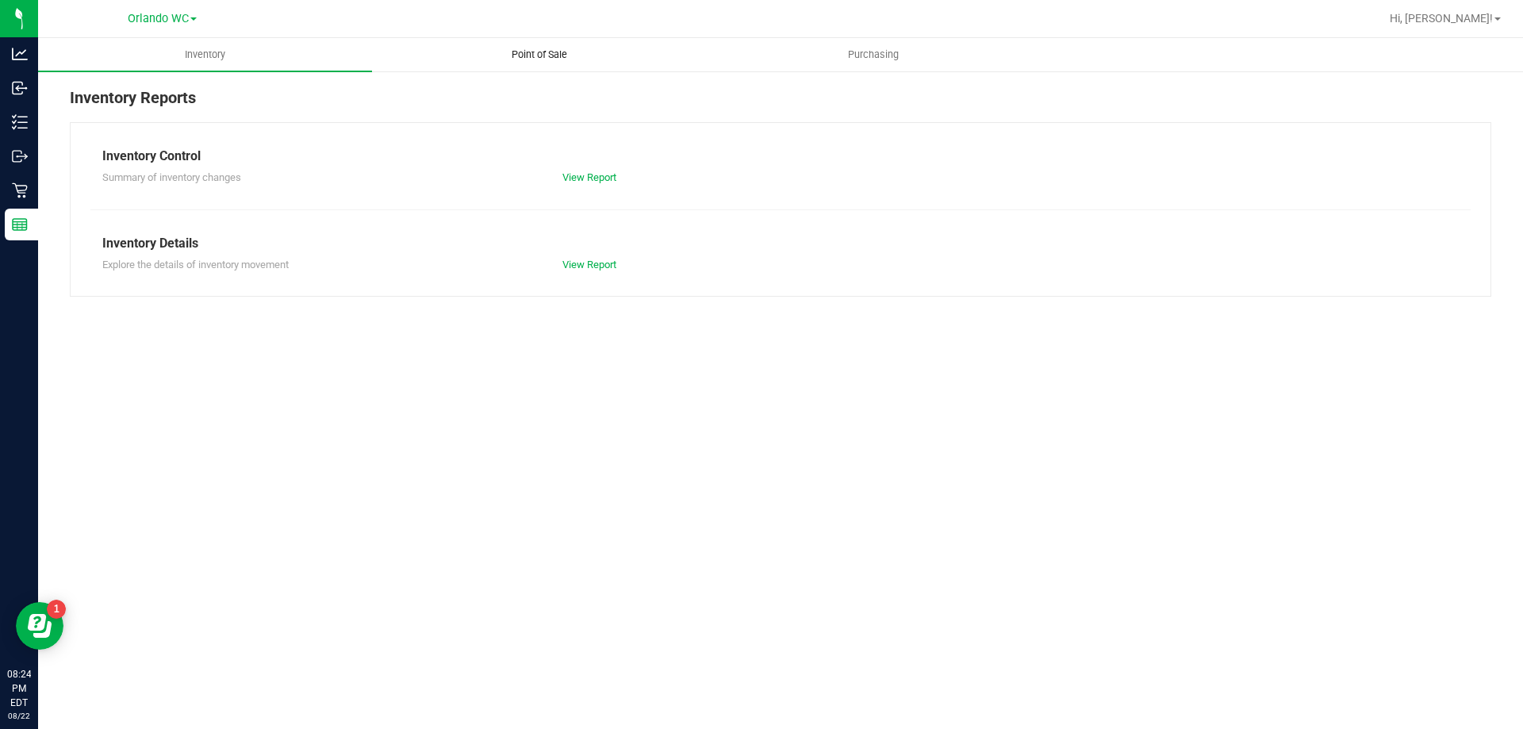
click at [527, 62] on uib-tab-heading "Point of Sale" at bounding box center [539, 55] width 332 height 32
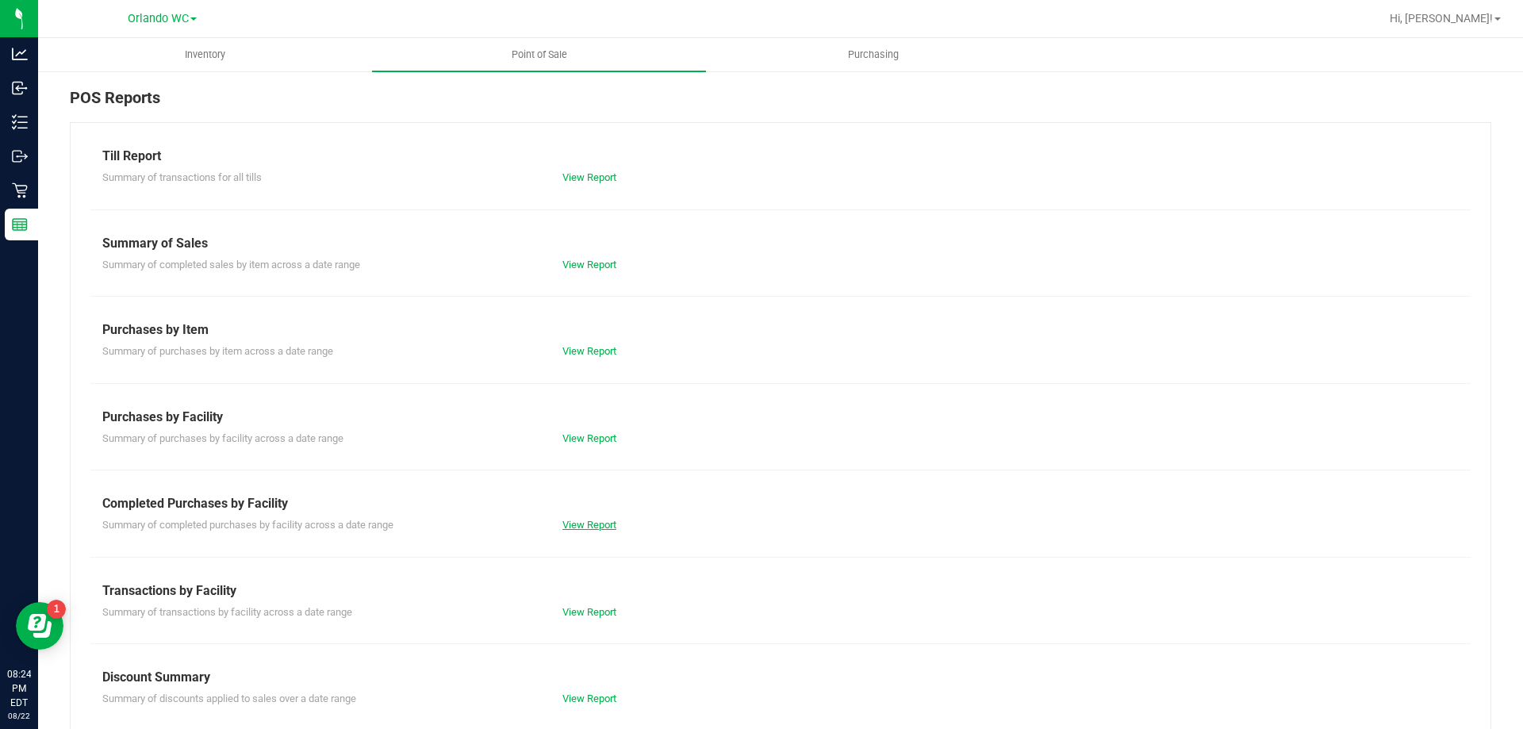
click at [584, 523] on link "View Report" at bounding box center [589, 525] width 54 height 12
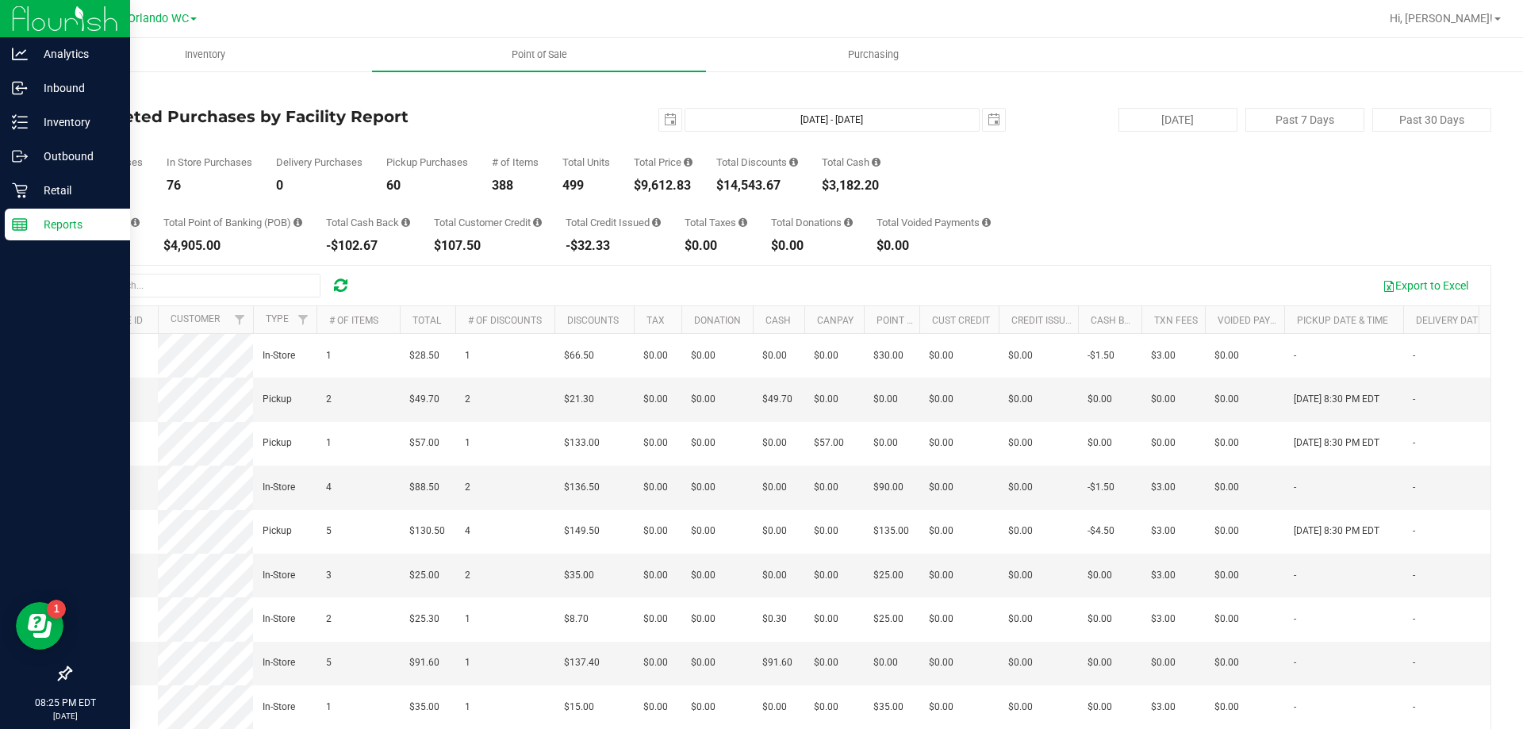
click at [103, 232] on p "Reports" at bounding box center [75, 224] width 95 height 19
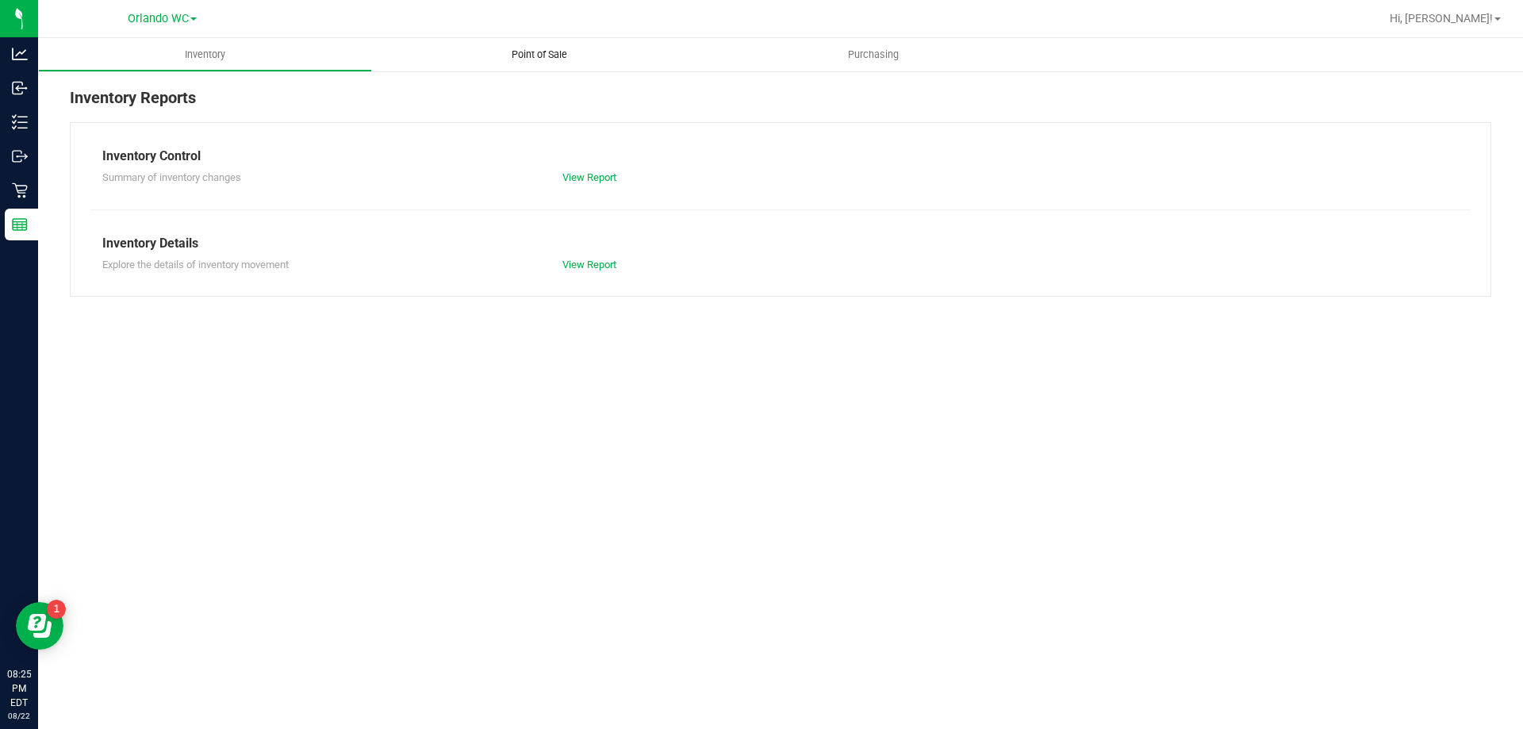
click at [553, 55] on span "Point of Sale" at bounding box center [539, 55] width 98 height 14
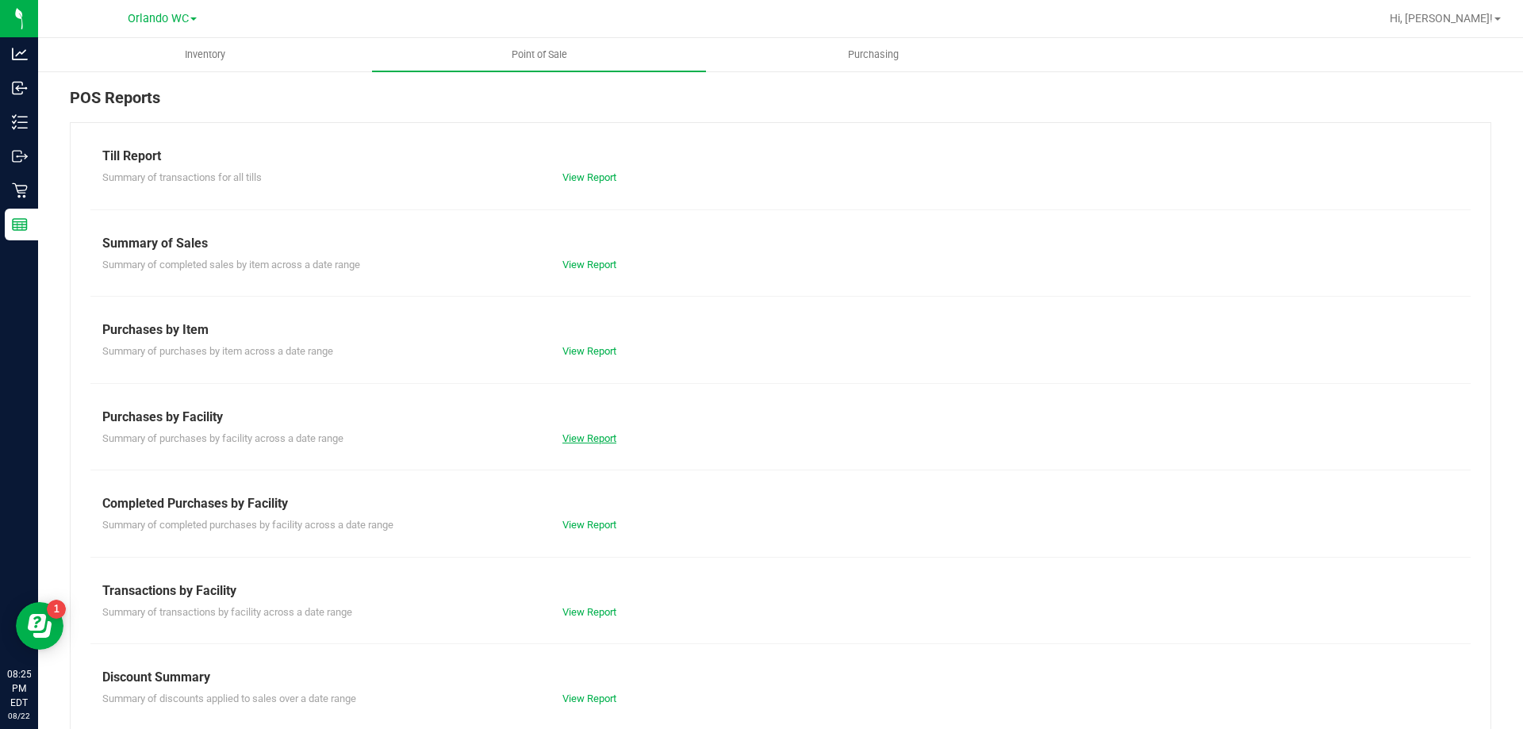
click at [593, 434] on link "View Report" at bounding box center [589, 438] width 54 height 12
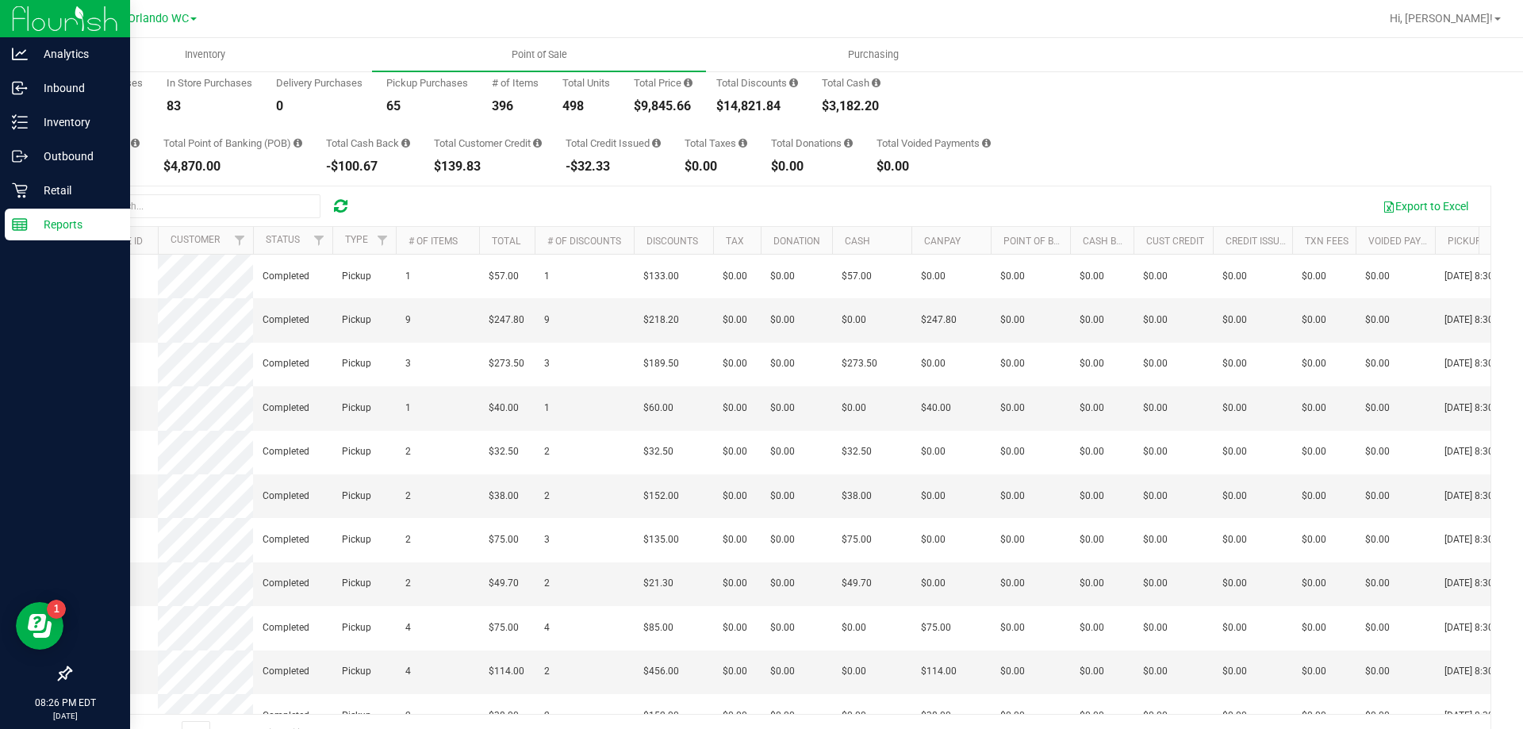
click at [33, 225] on p "Reports" at bounding box center [75, 224] width 95 height 19
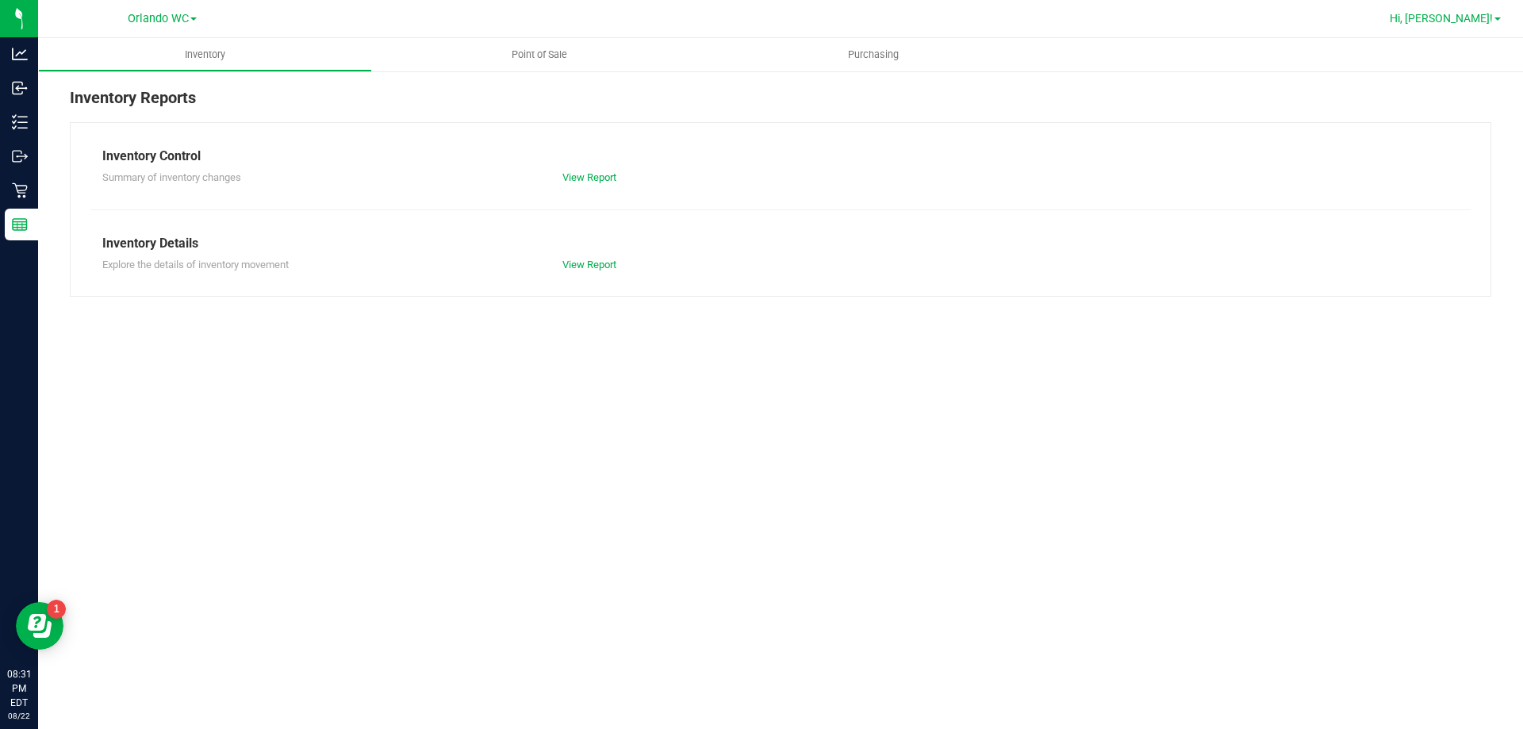
click at [1468, 17] on span "Hi, Sasha!" at bounding box center [1440, 18] width 103 height 13
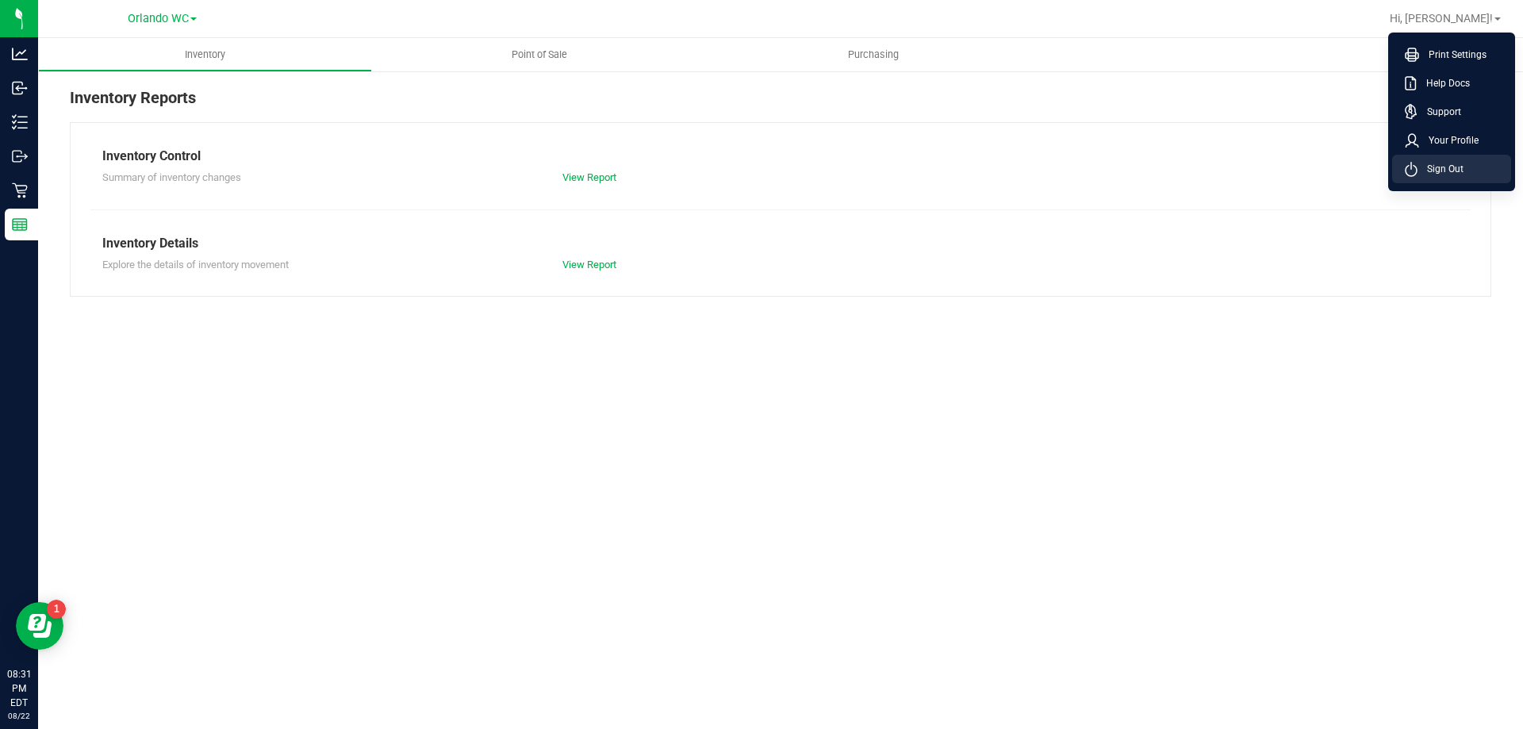
click at [1444, 163] on span "Sign Out" at bounding box center [1440, 169] width 46 height 16
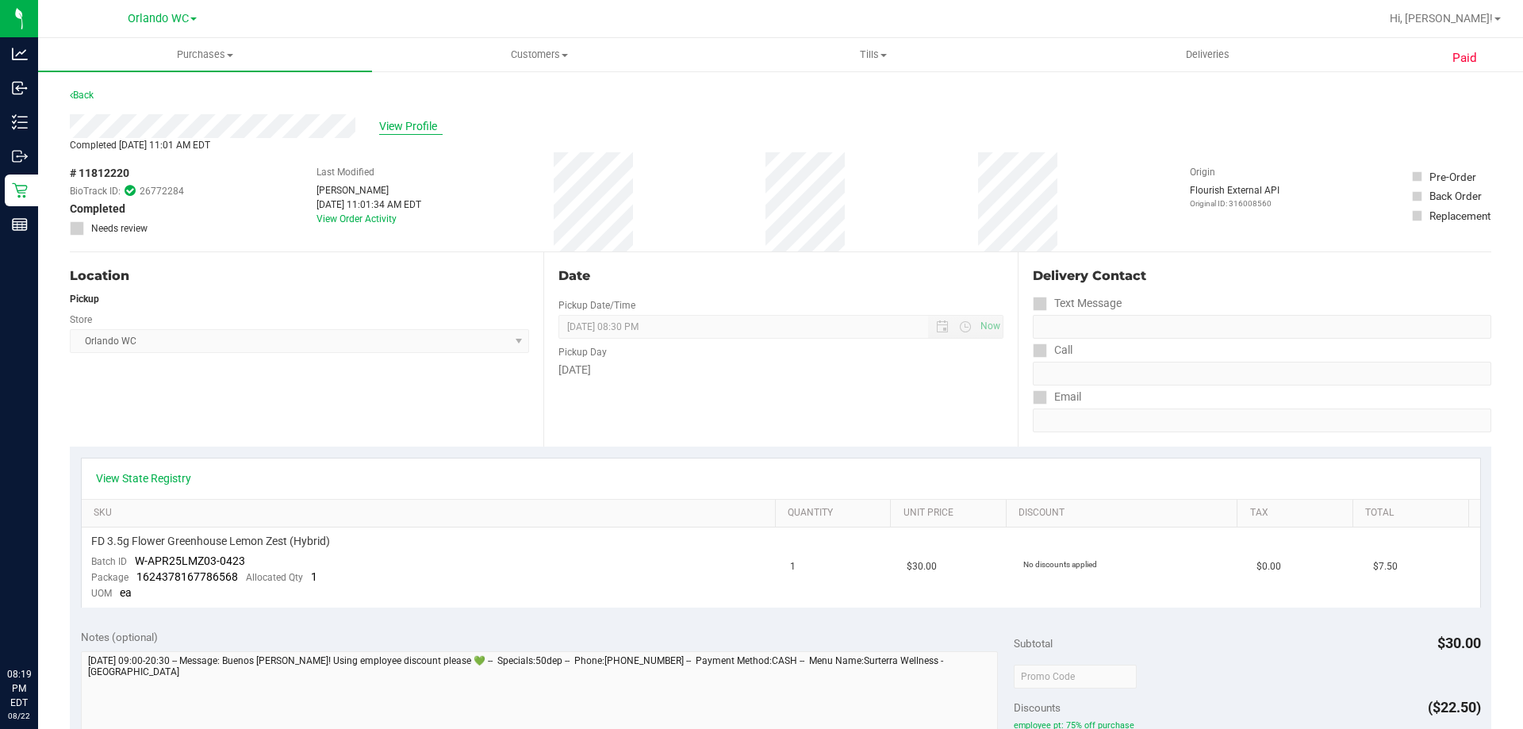
click at [422, 127] on span "View Profile" at bounding box center [410, 126] width 63 height 17
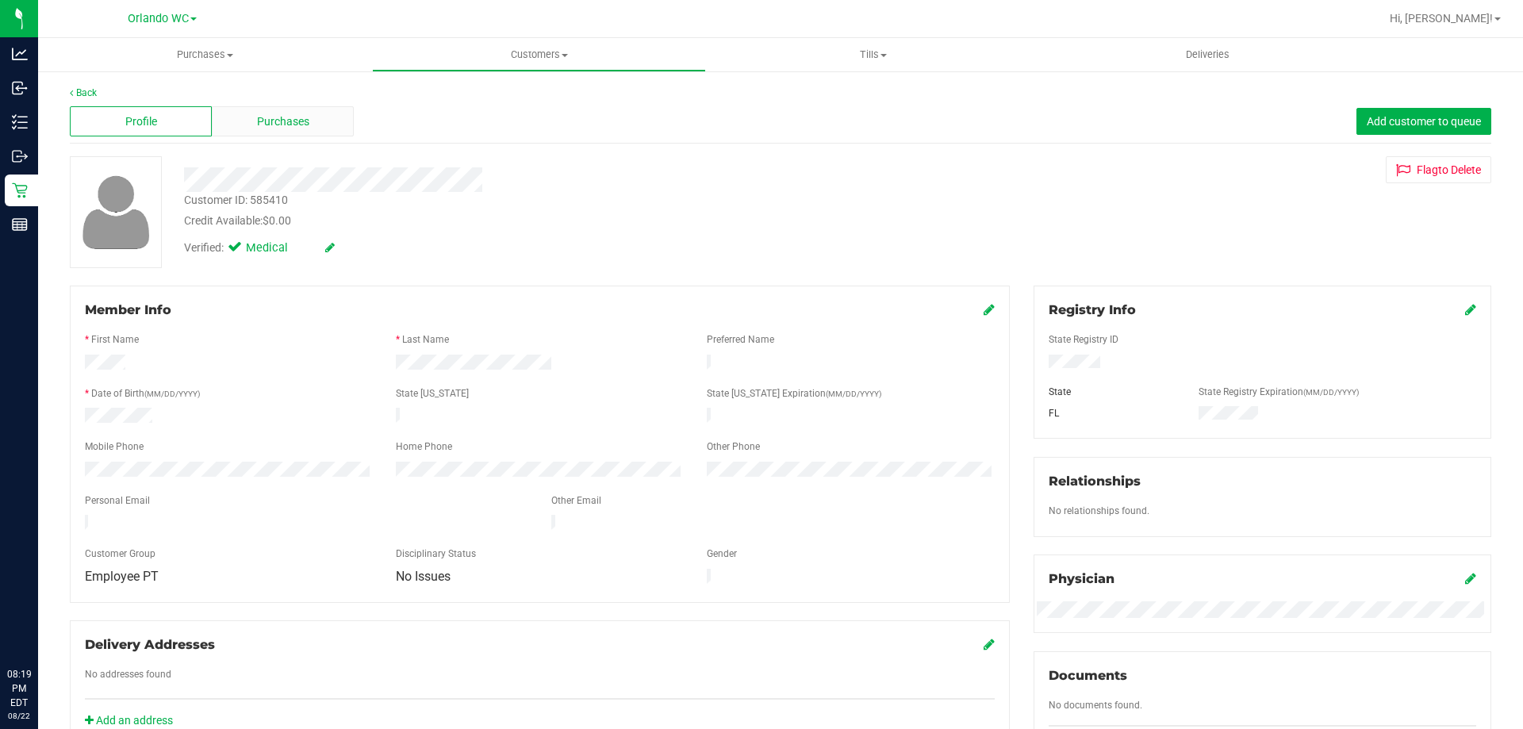
click at [295, 130] on div "Purchases" at bounding box center [283, 121] width 142 height 30
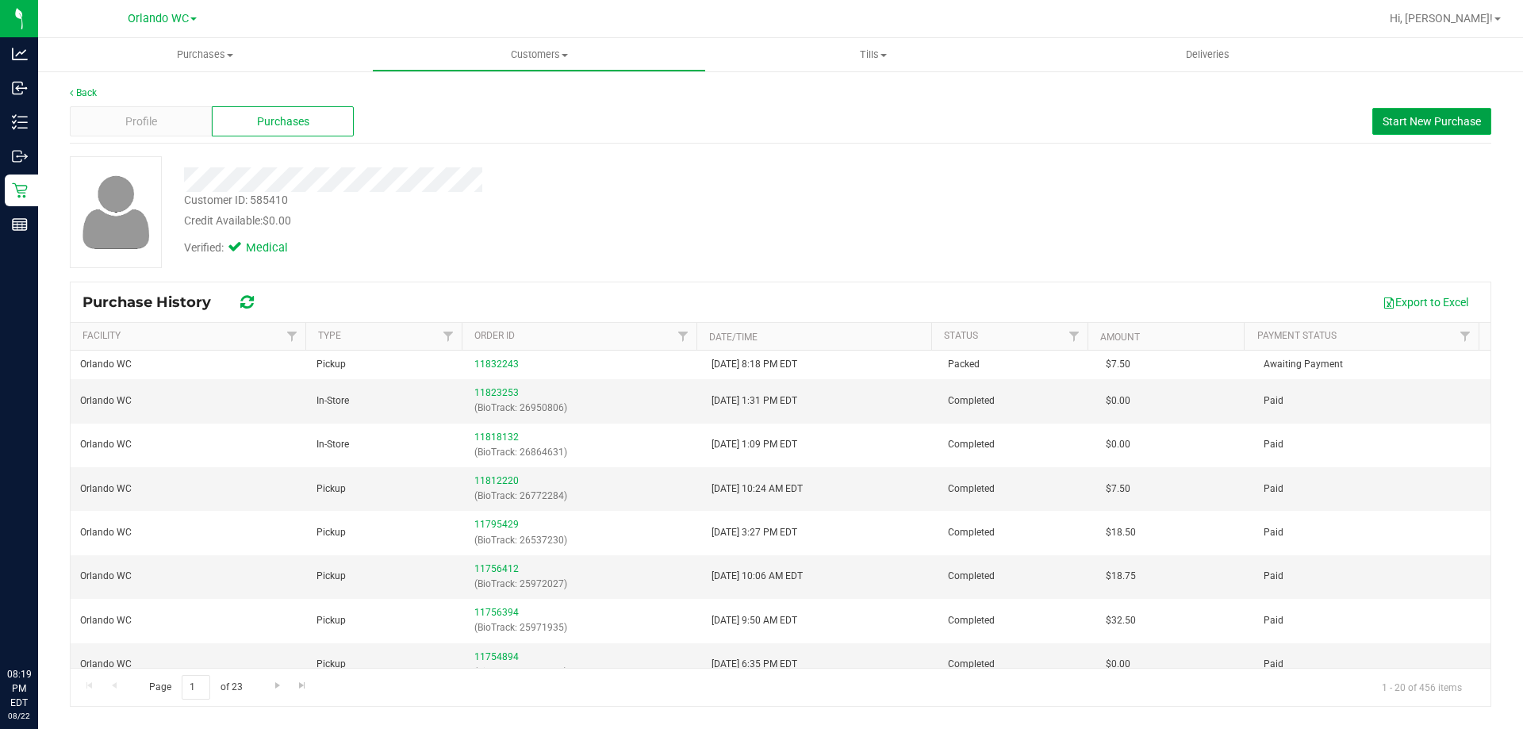
click at [1420, 111] on button "Start New Purchase" at bounding box center [1431, 121] width 119 height 27
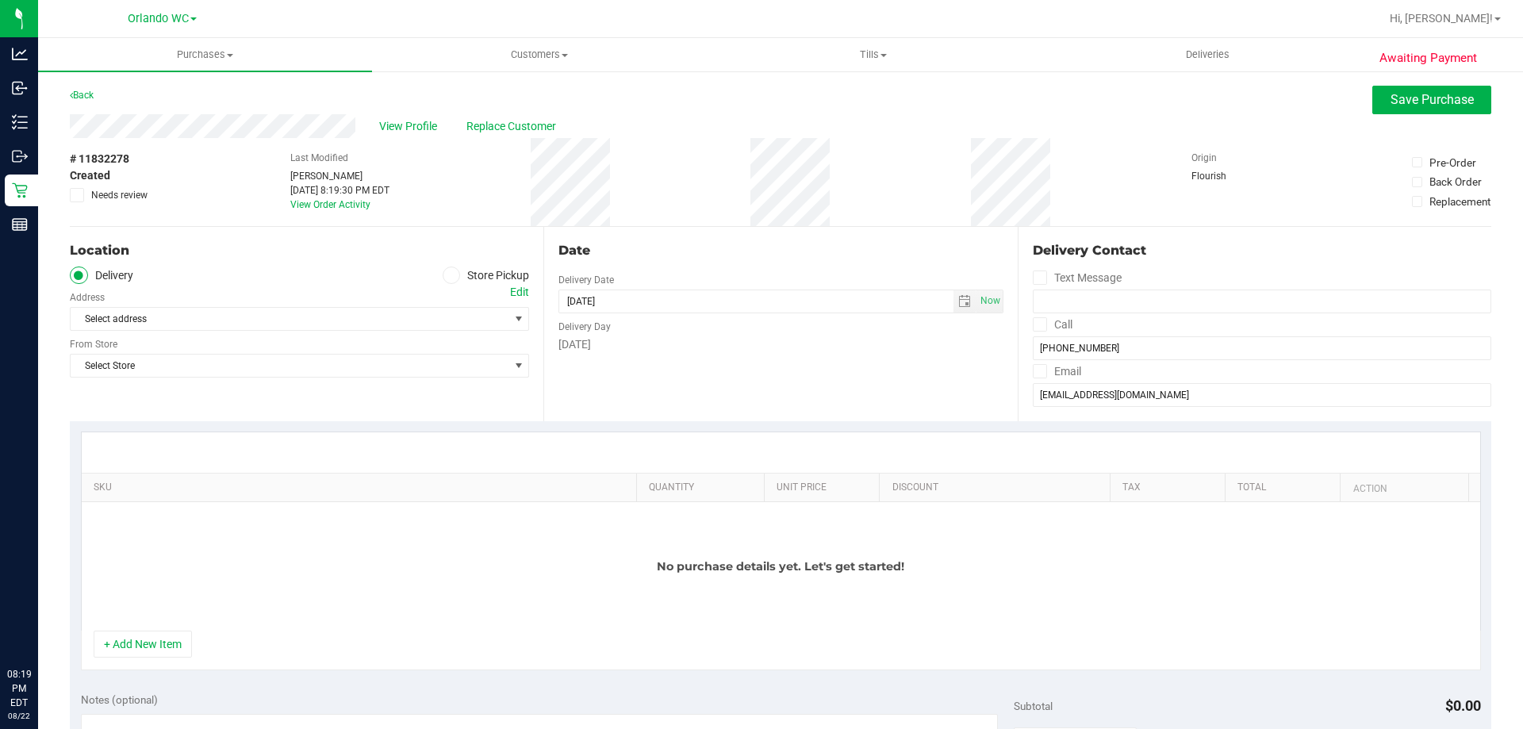
click at [450, 275] on icon at bounding box center [451, 275] width 10 height 0
click at [0, 0] on input "Store Pickup" at bounding box center [0, 0] width 0 height 0
click at [460, 319] on span "Select Store" at bounding box center [290, 319] width 438 height 22
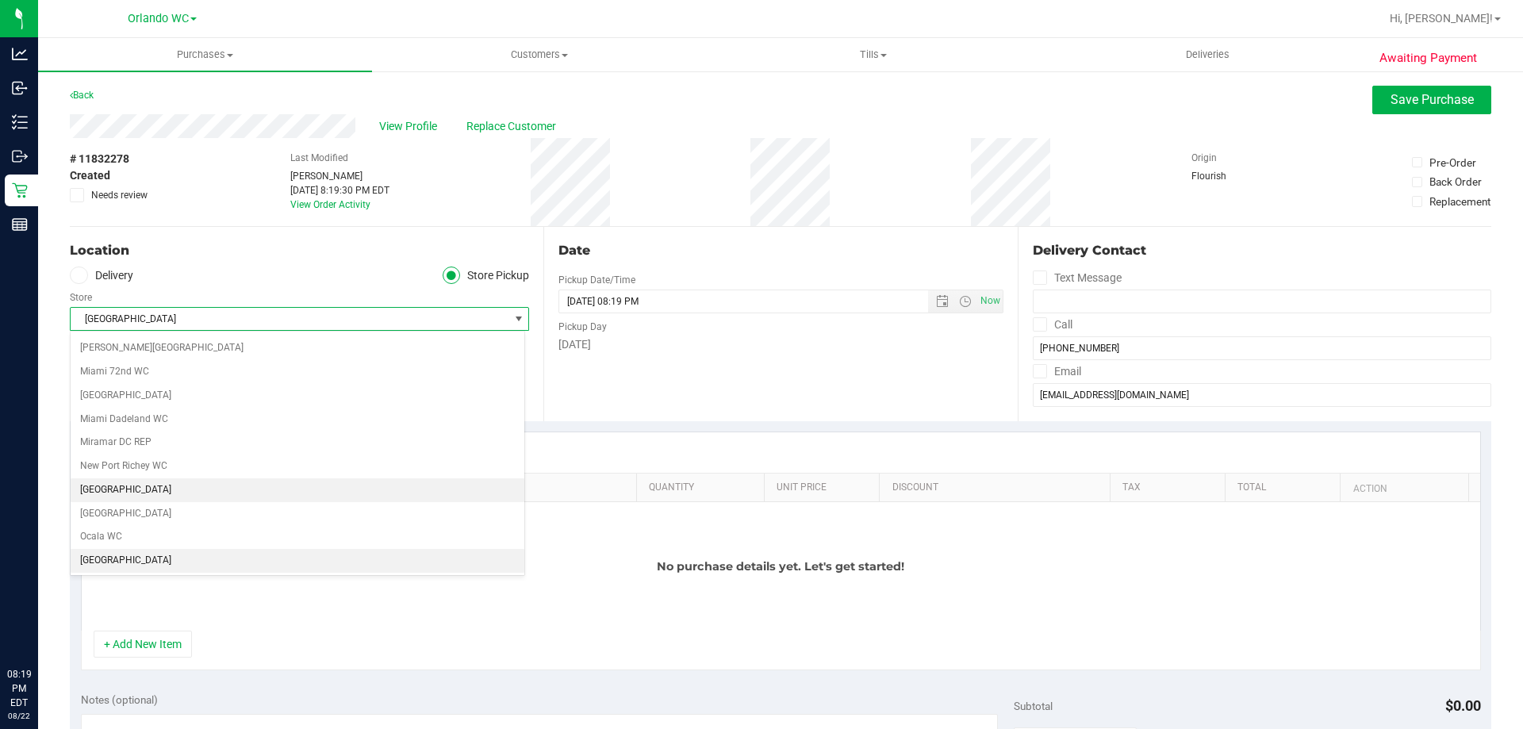
scroll to position [596, 0]
click at [121, 550] on li "Orlando WC" at bounding box center [298, 552] width 454 height 24
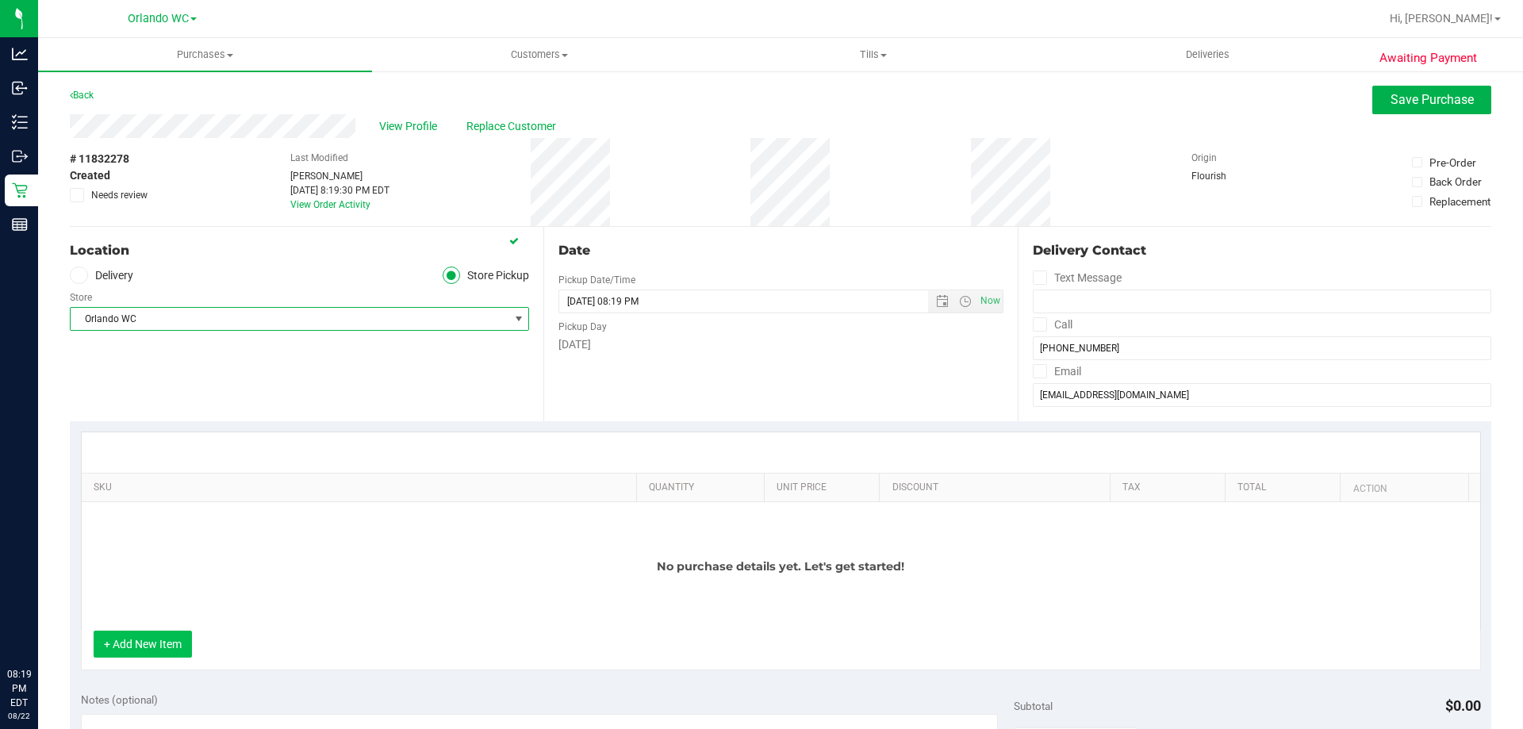
click at [155, 651] on button "+ Add New Item" at bounding box center [143, 643] width 98 height 27
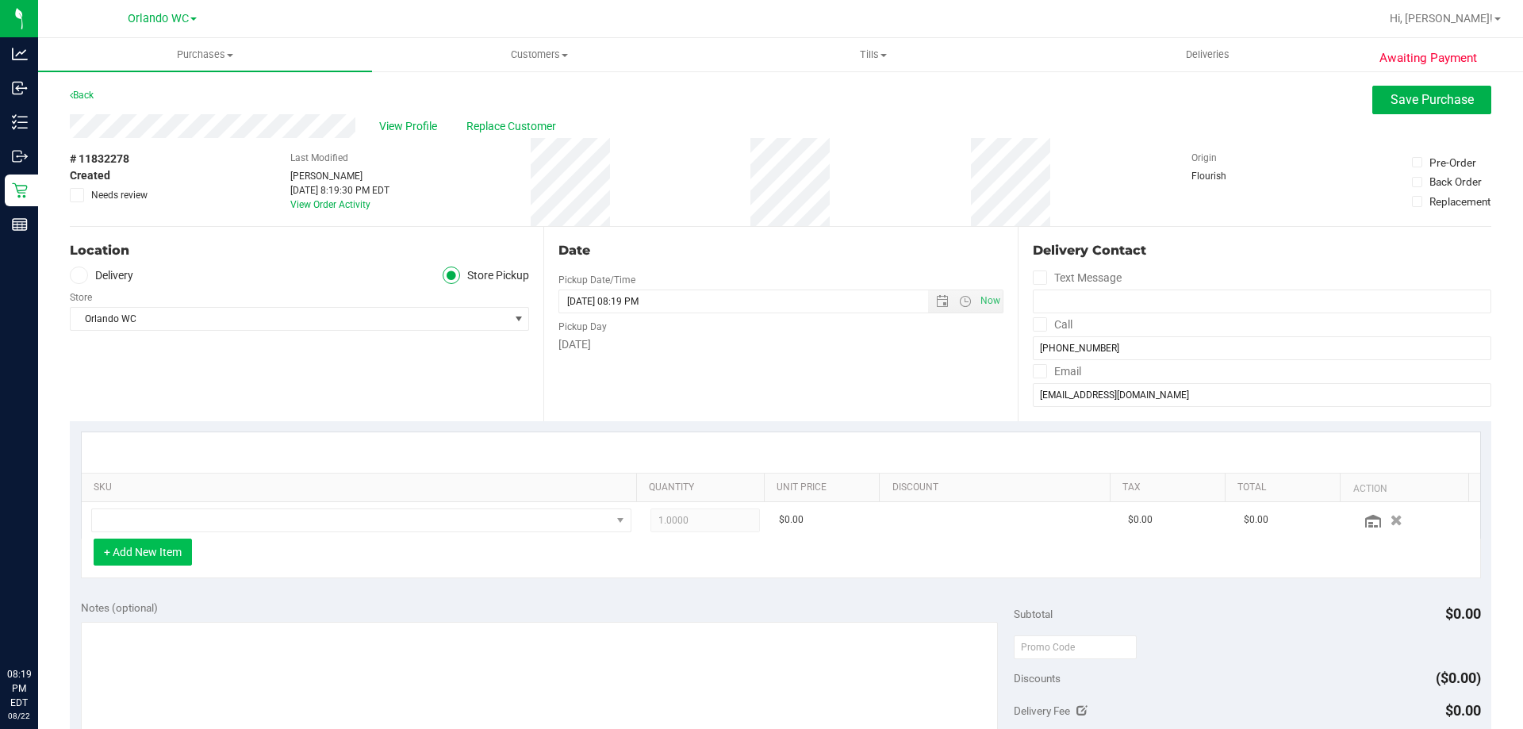
click at [169, 550] on button "+ Add New Item" at bounding box center [143, 551] width 98 height 27
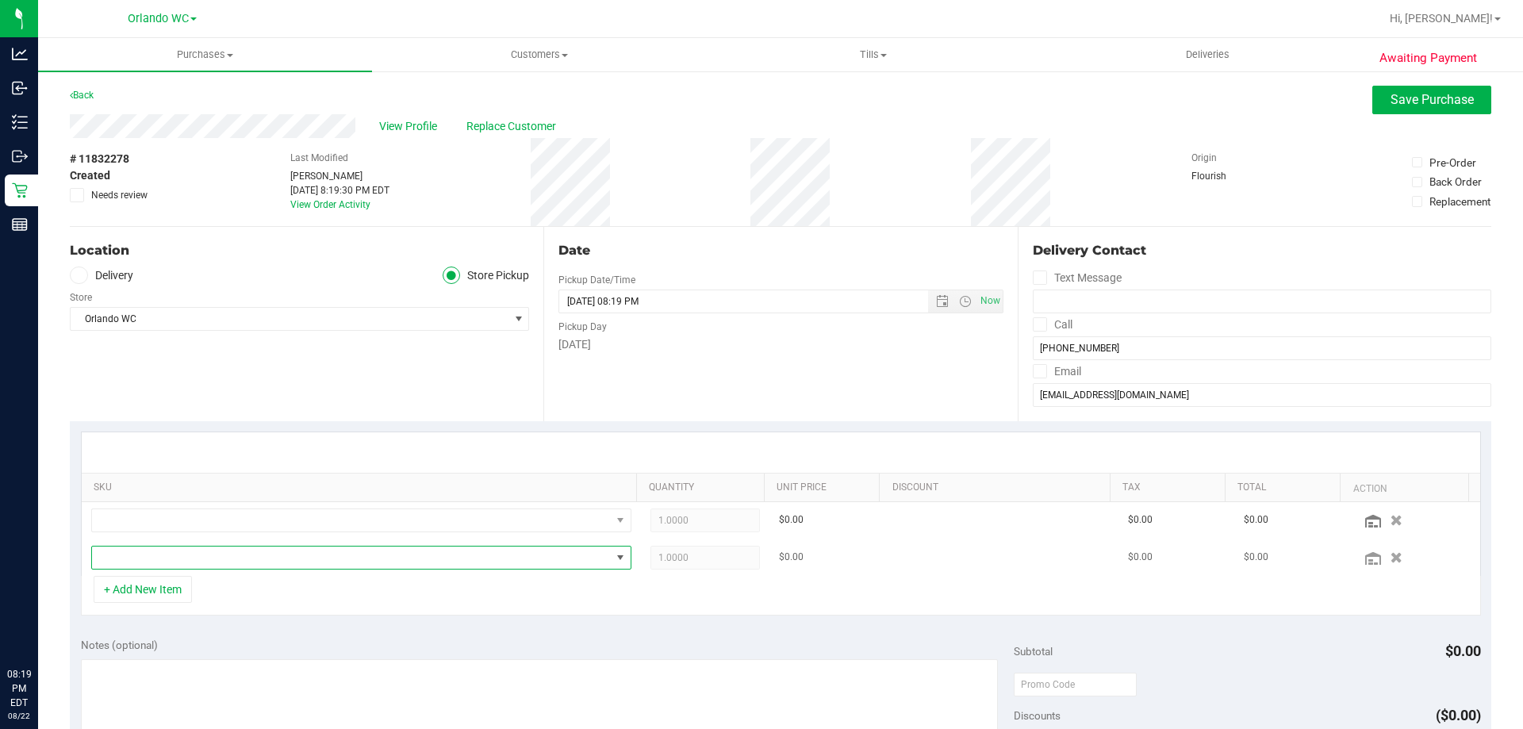
click at [173, 561] on span "NO DATA FOUND" at bounding box center [351, 557] width 519 height 22
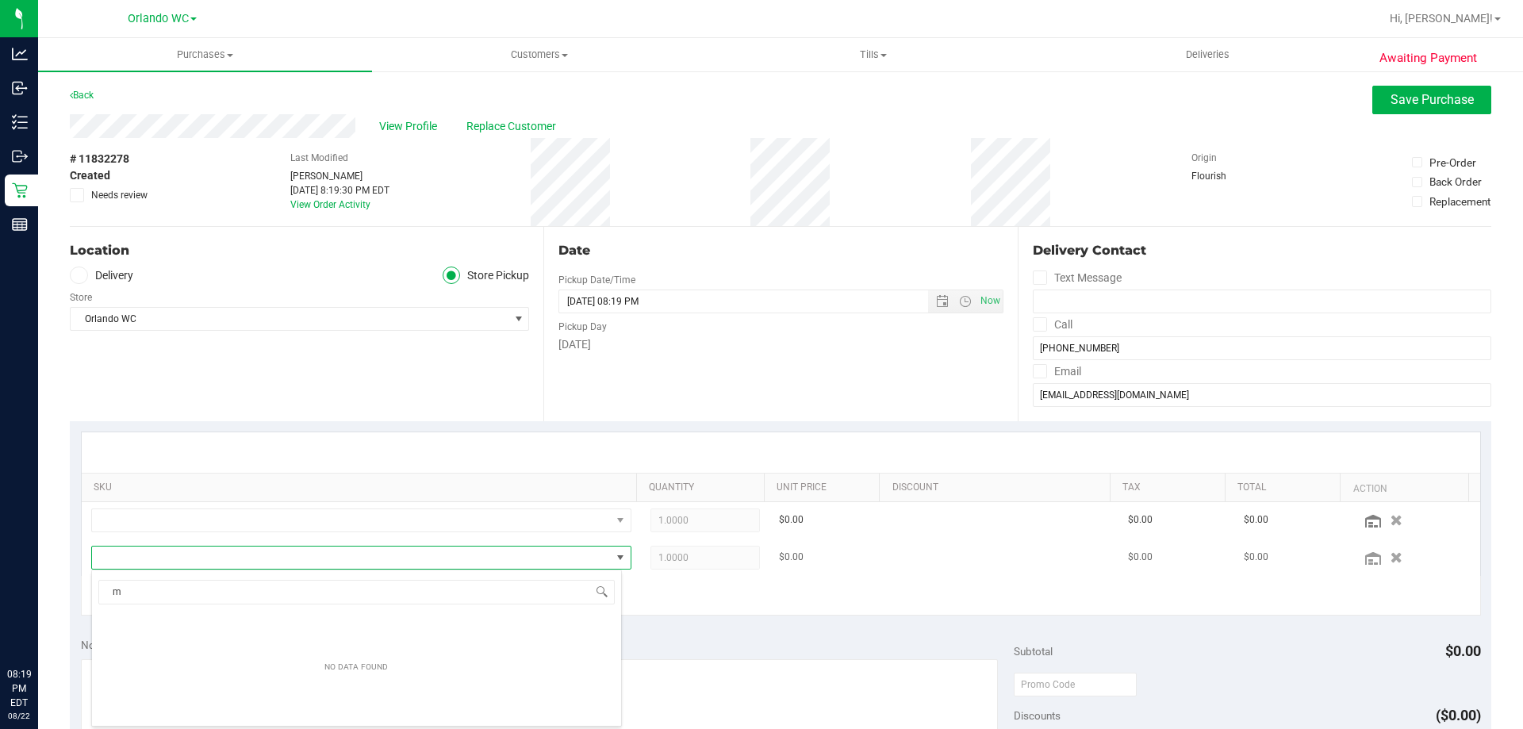
scroll to position [0, 0]
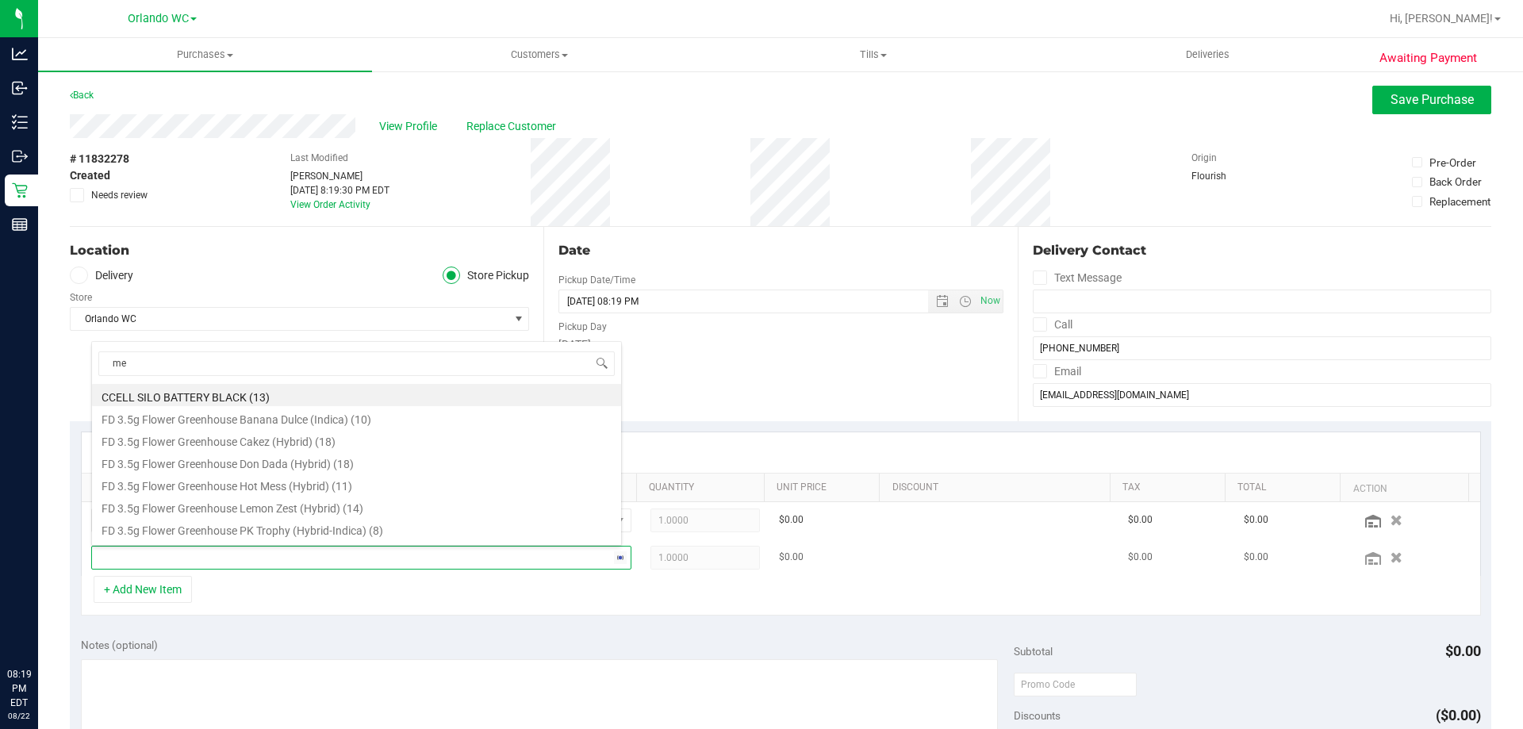
type input "mer"
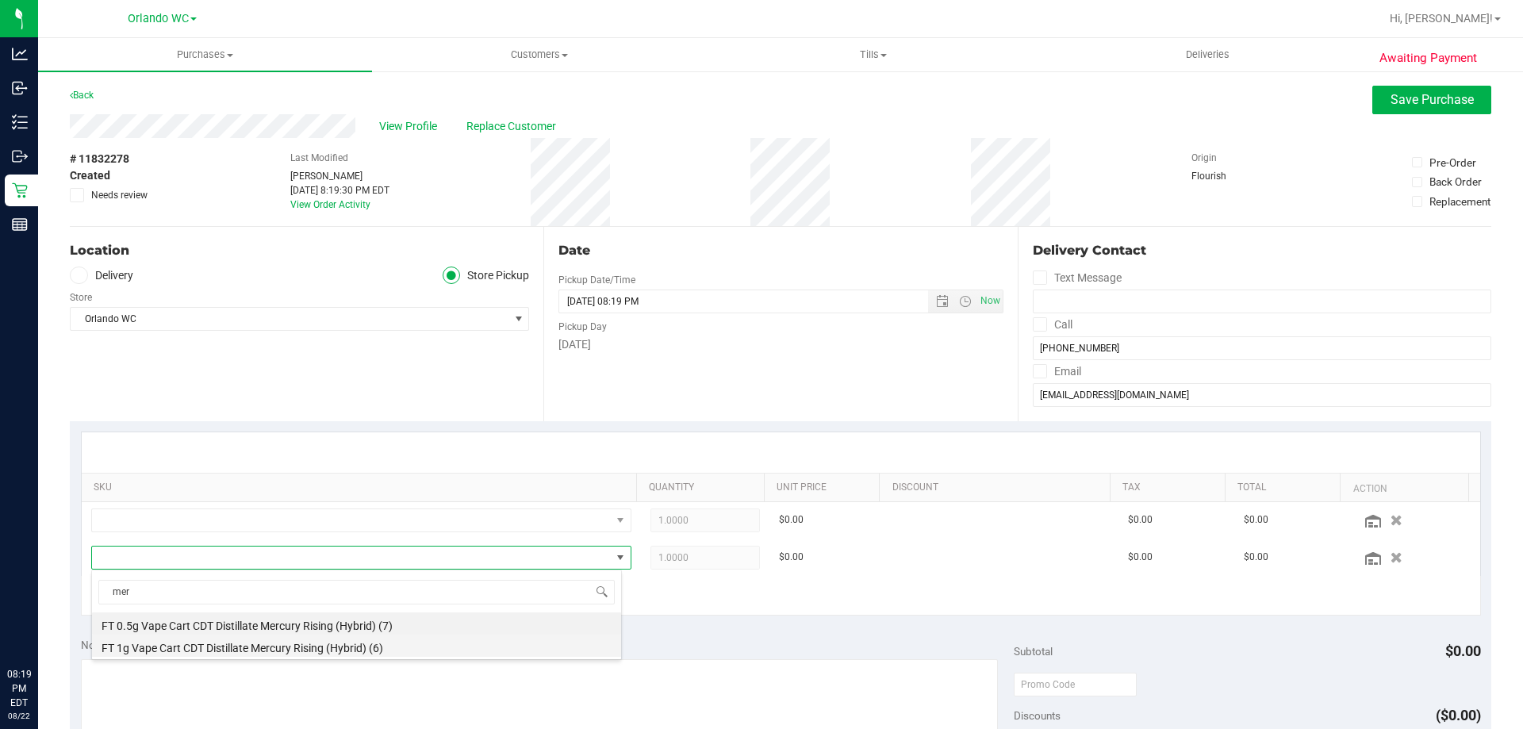
click at [343, 646] on li "FT 1g Vape Cart CDT Distillate Mercury Rising (Hybrid) (6)" at bounding box center [356, 645] width 529 height 22
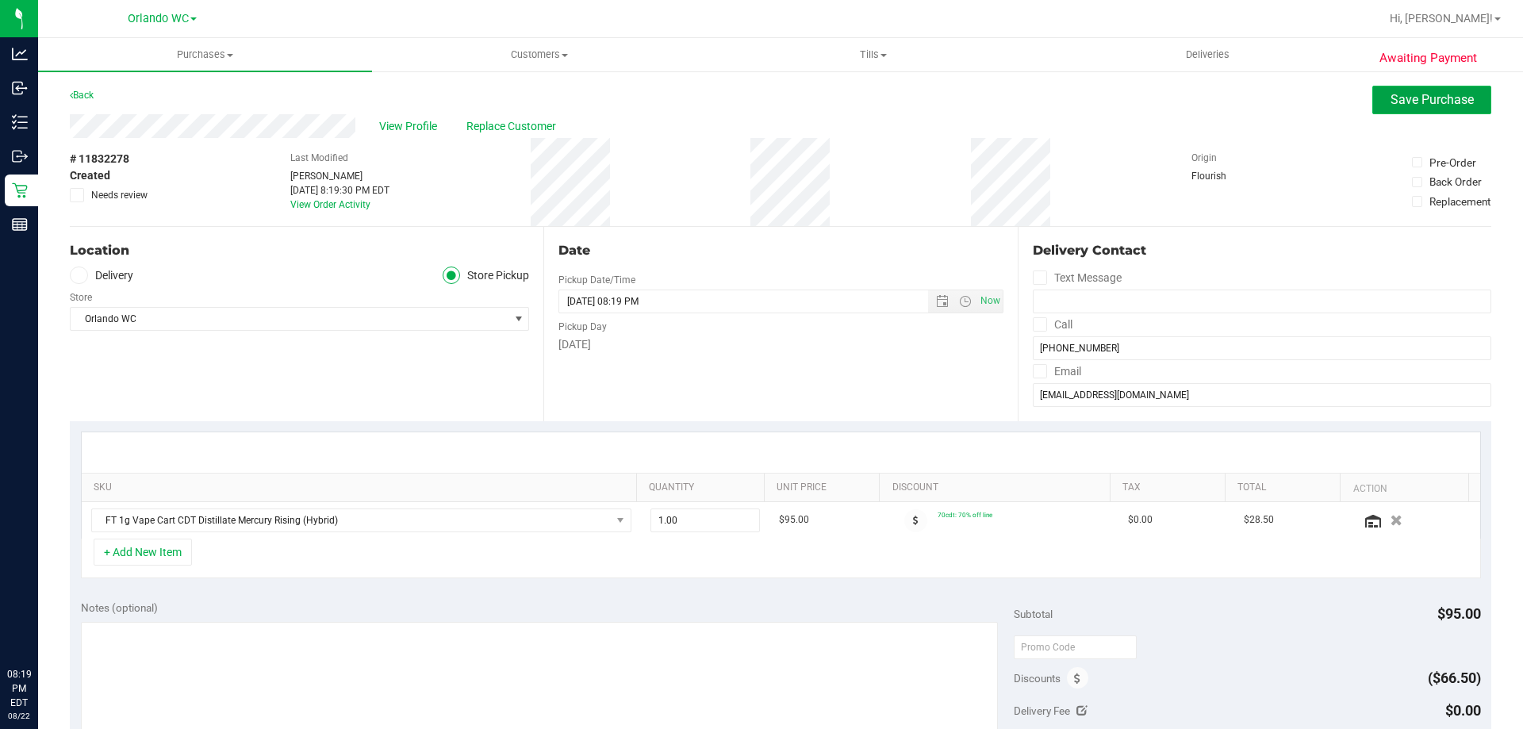
click at [1417, 94] on span "Save Purchase" at bounding box center [1431, 99] width 83 height 15
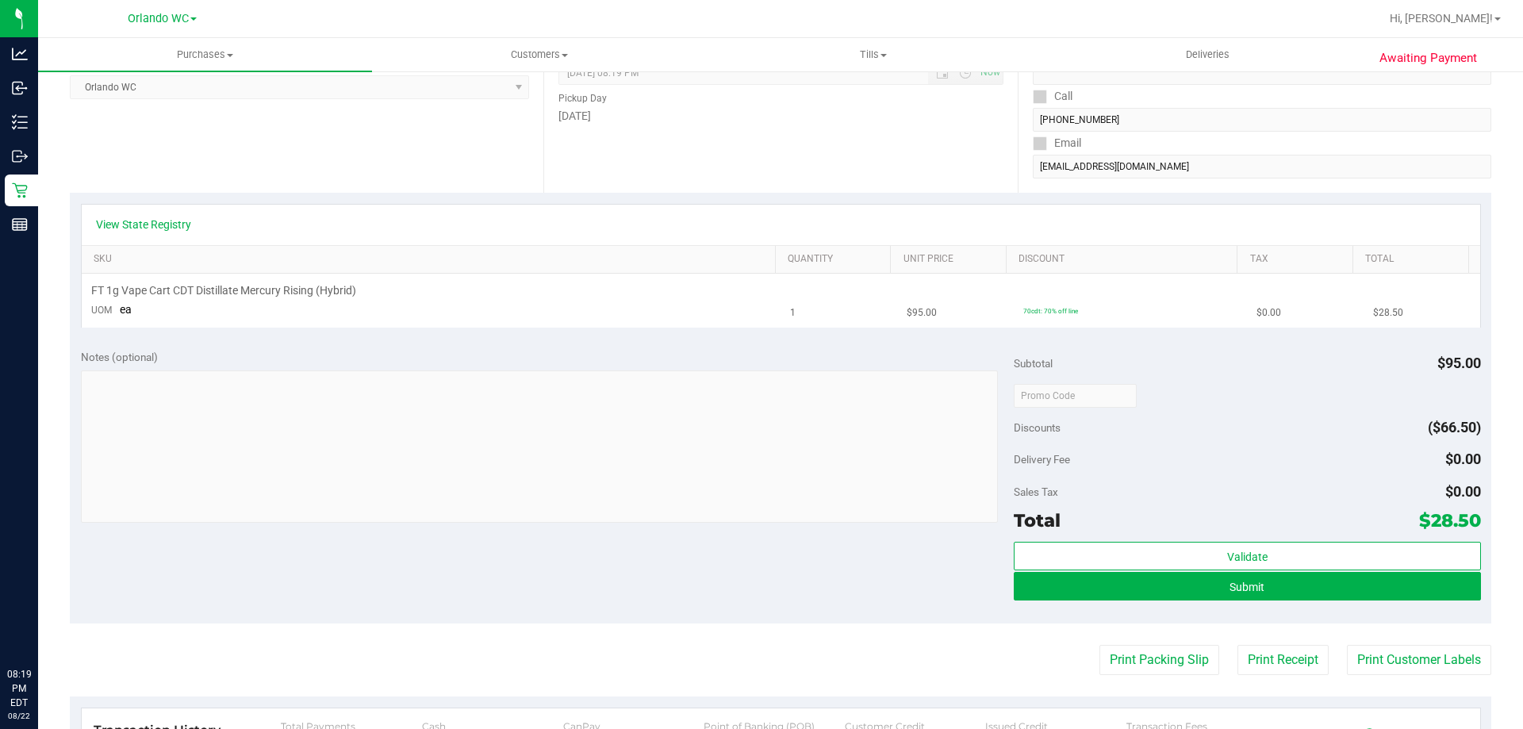
scroll to position [238, 0]
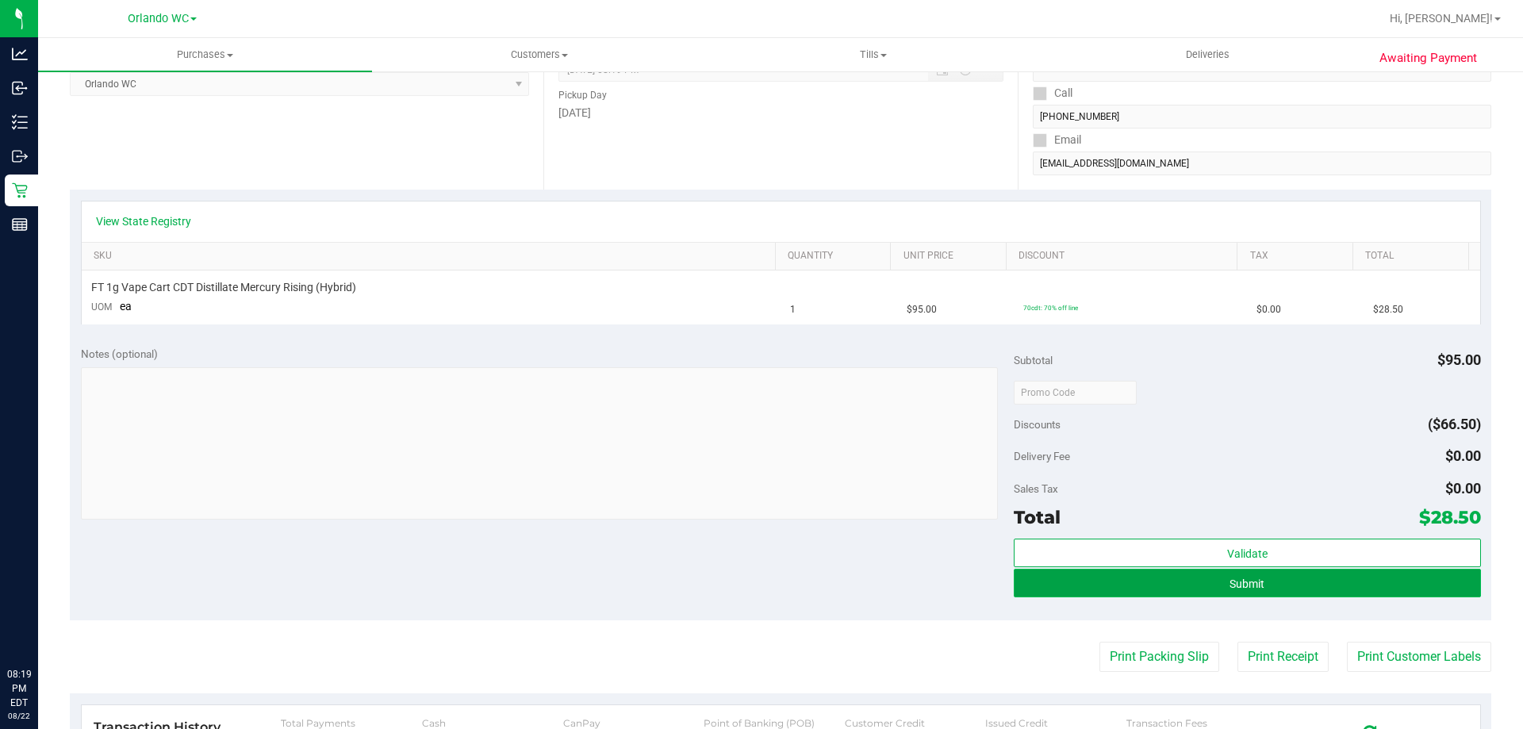
click at [1284, 585] on button "Submit" at bounding box center [1247, 583] width 466 height 29
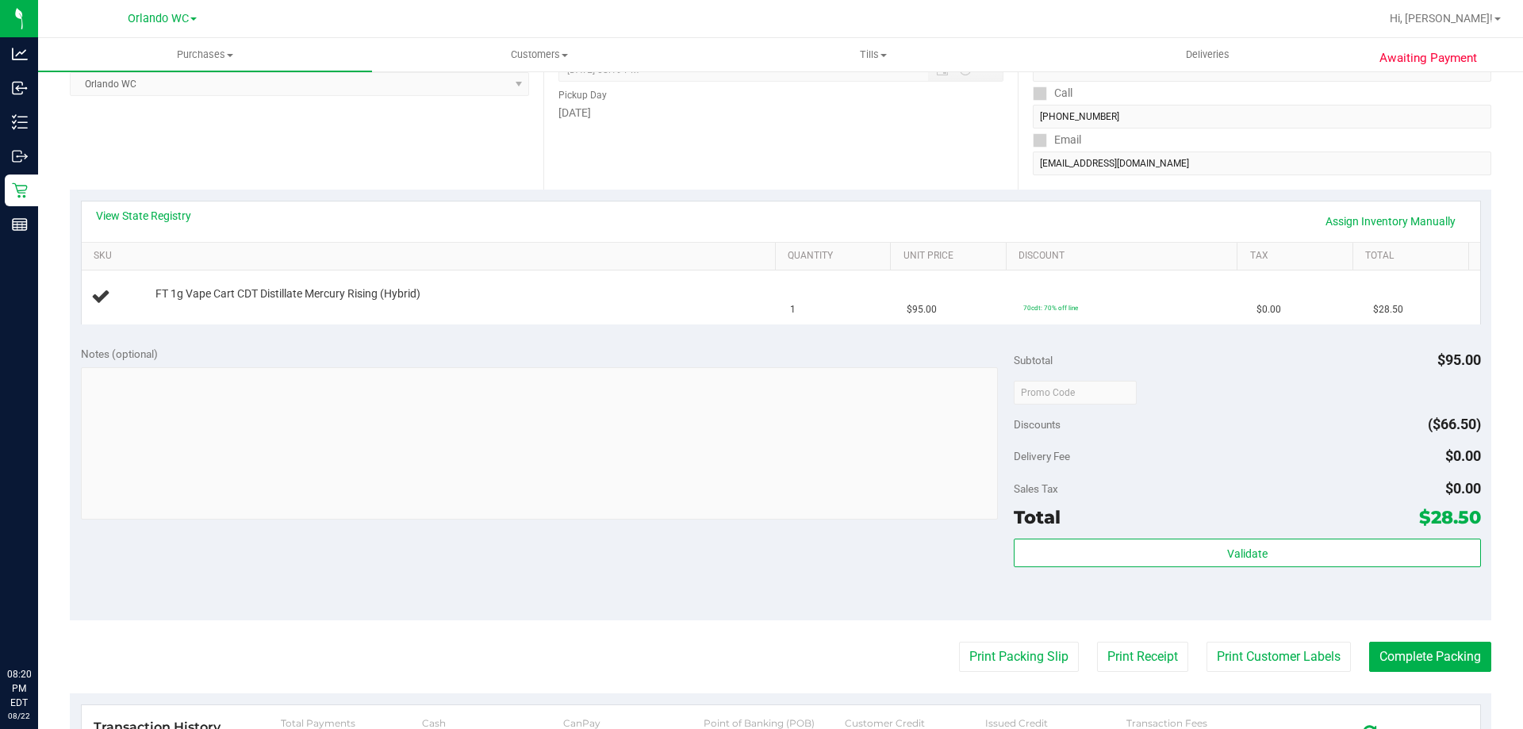
scroll to position [0, 0]
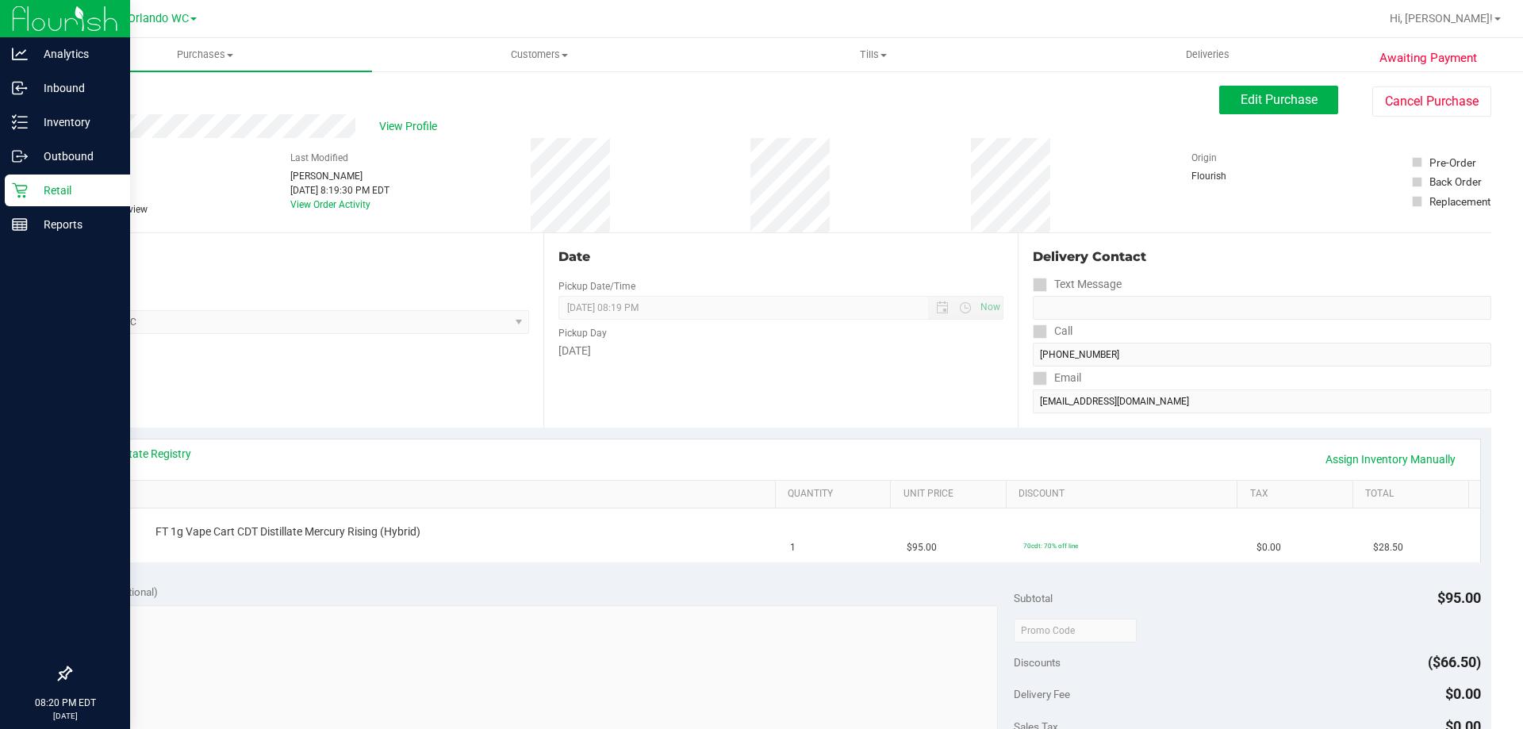
click at [13, 181] on div "Retail" at bounding box center [67, 190] width 125 height 32
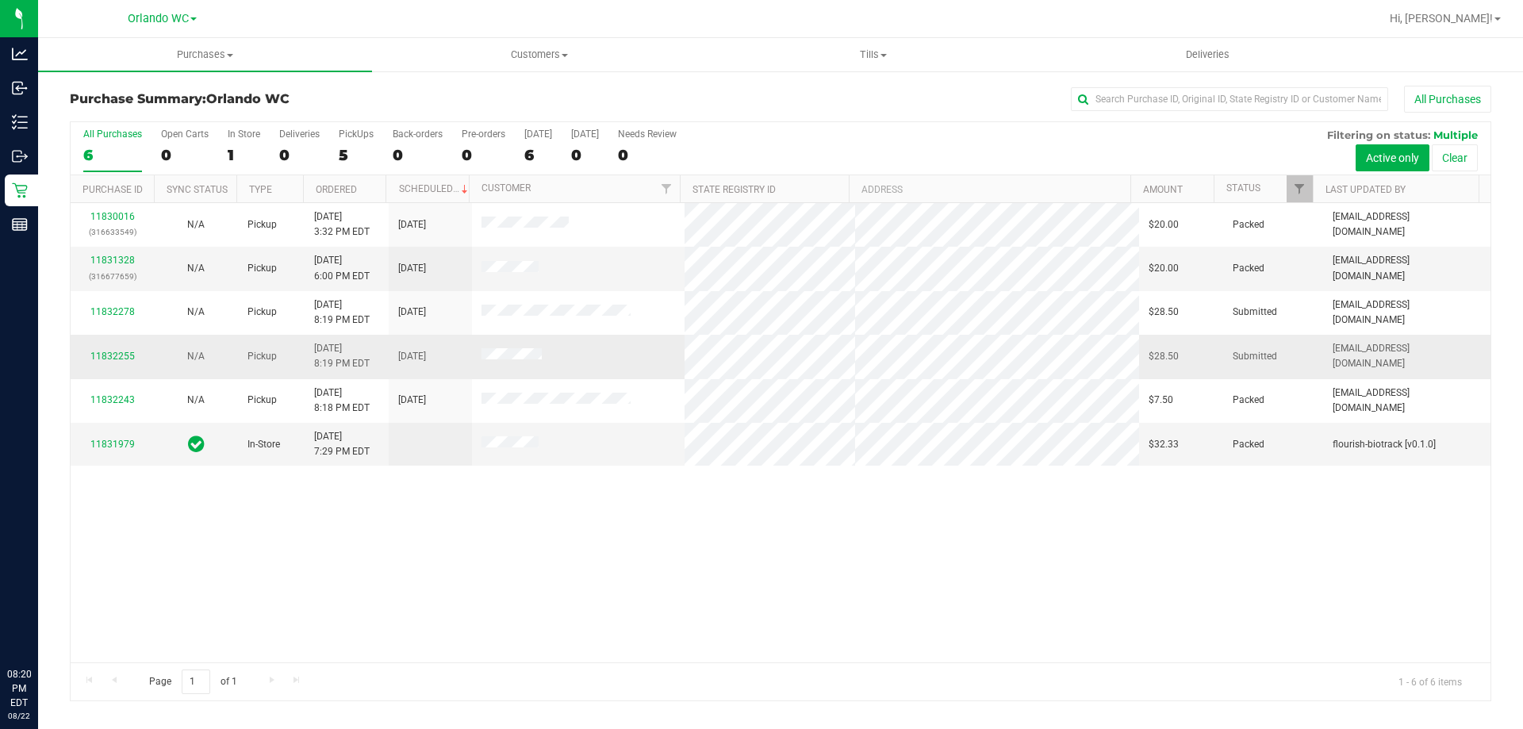
click at [128, 349] on div "11832255" at bounding box center [112, 356] width 64 height 15
click at [120, 354] on link "11832255" at bounding box center [112, 356] width 44 height 11
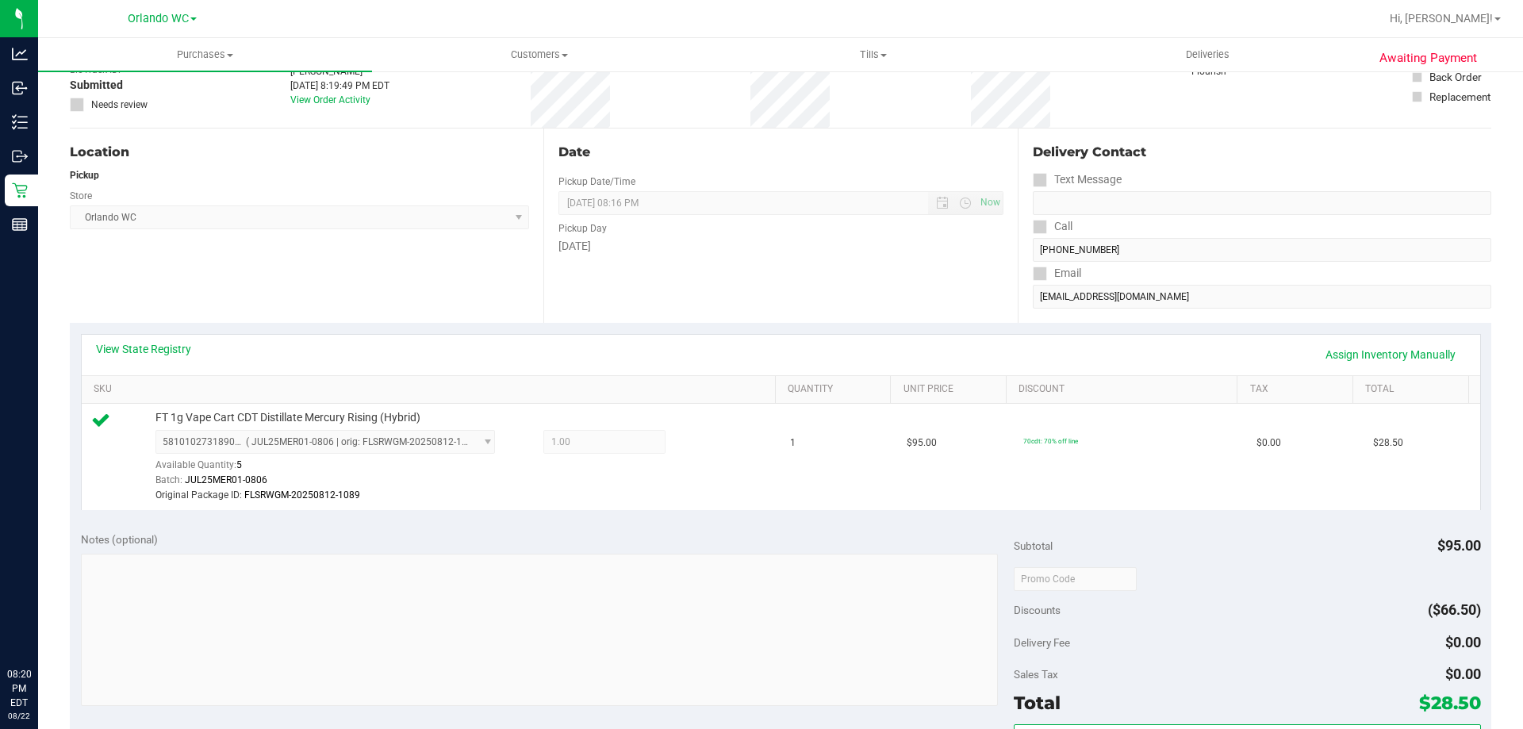
scroll to position [238, 0]
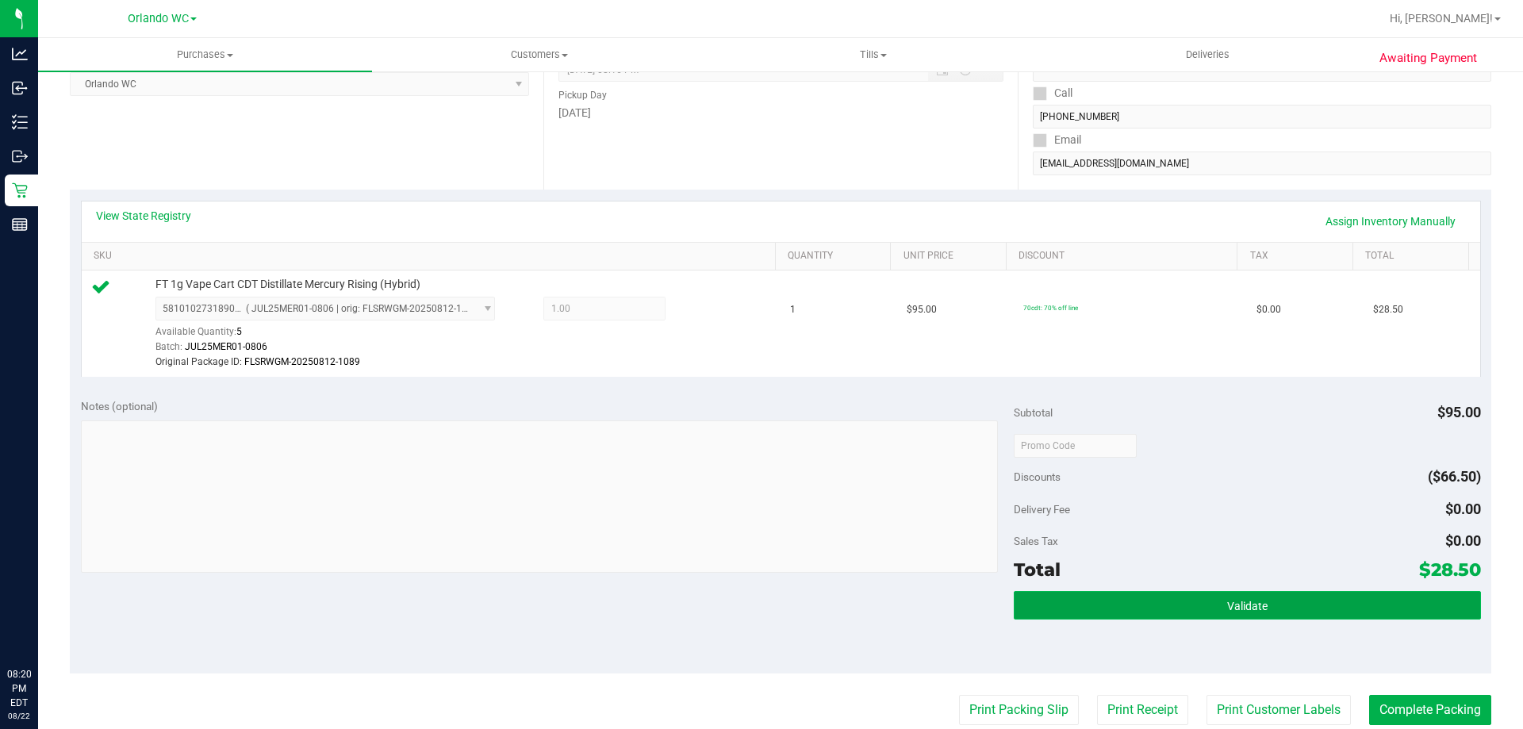
click at [1227, 607] on span "Validate" at bounding box center [1247, 606] width 40 height 13
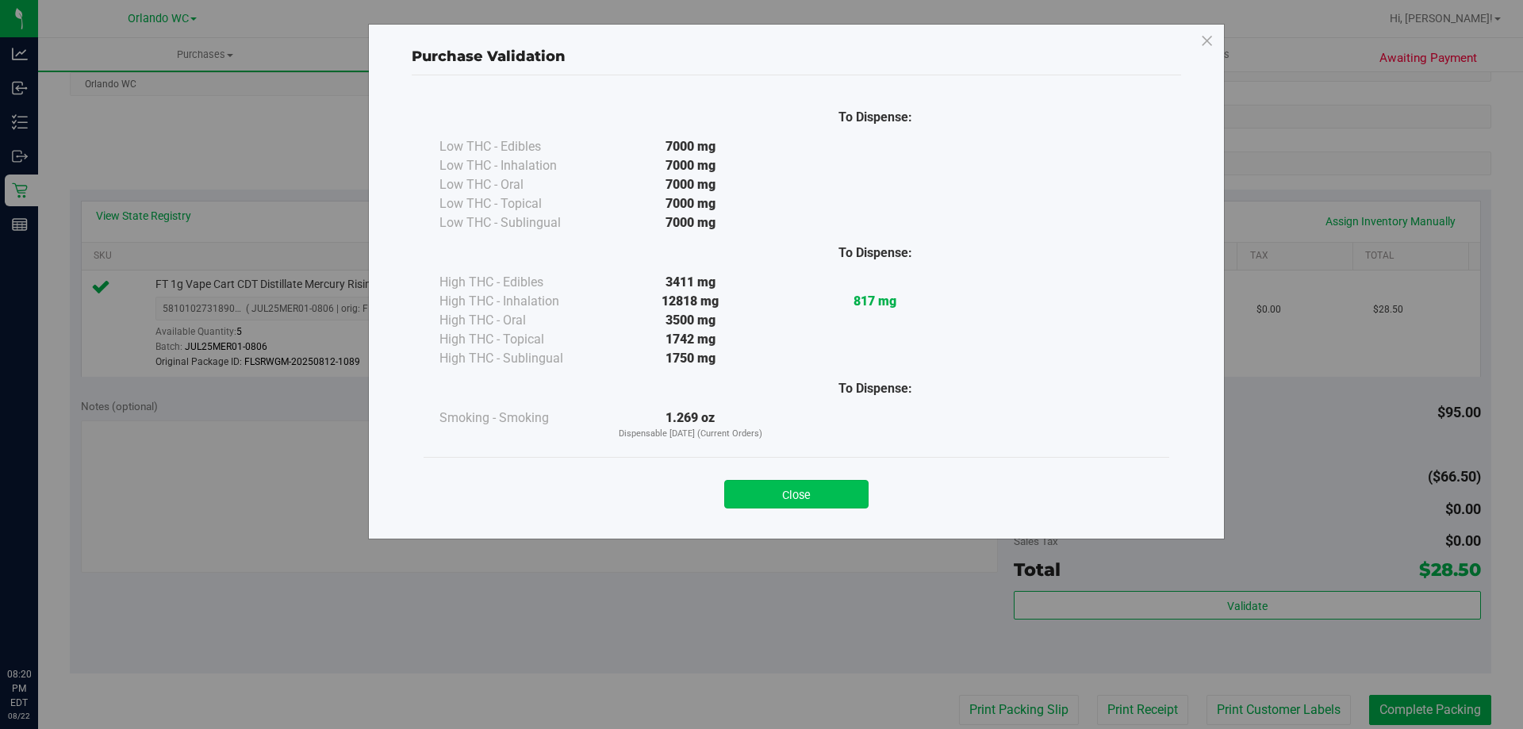
click at [849, 495] on button "Close" at bounding box center [796, 494] width 144 height 29
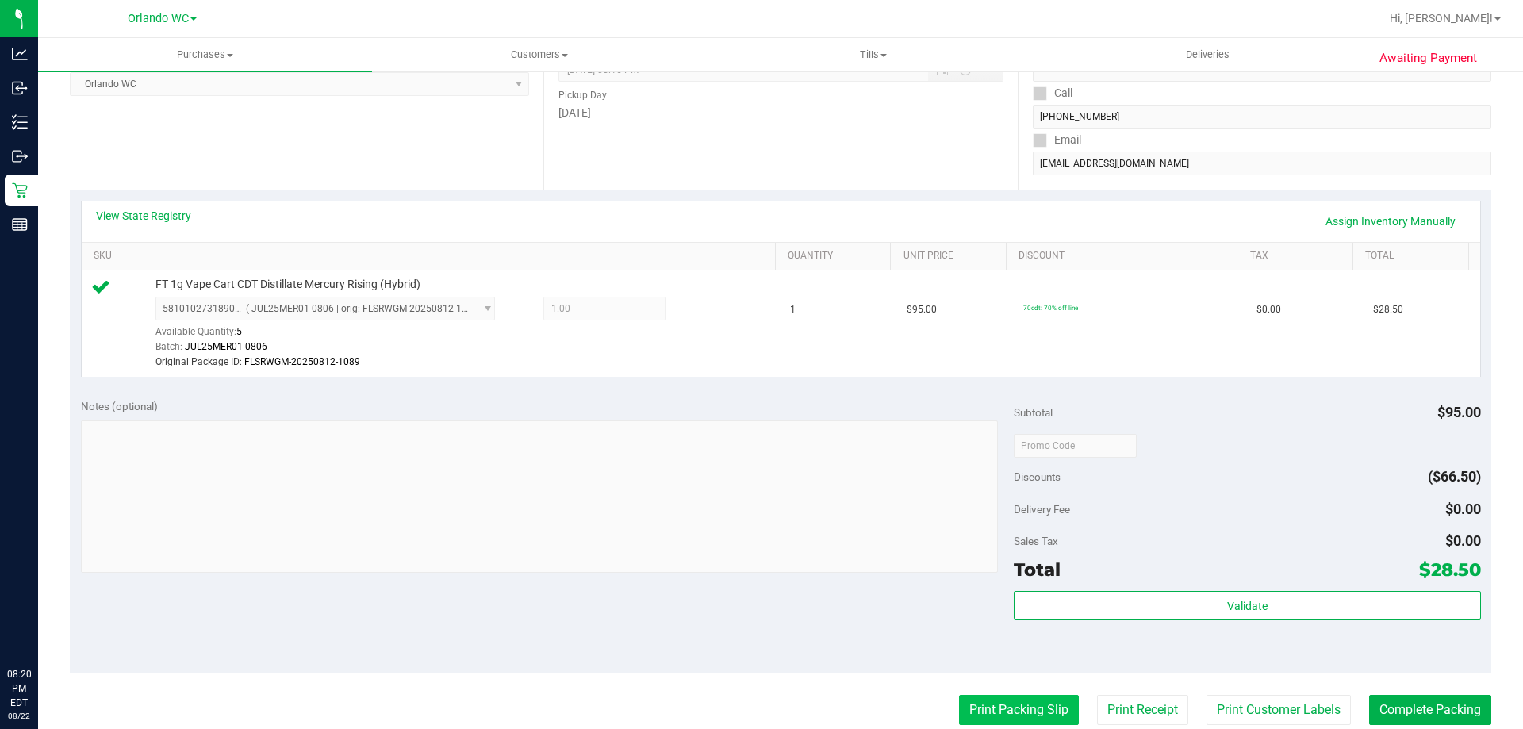
click at [1032, 719] on button "Print Packing Slip" at bounding box center [1019, 710] width 120 height 30
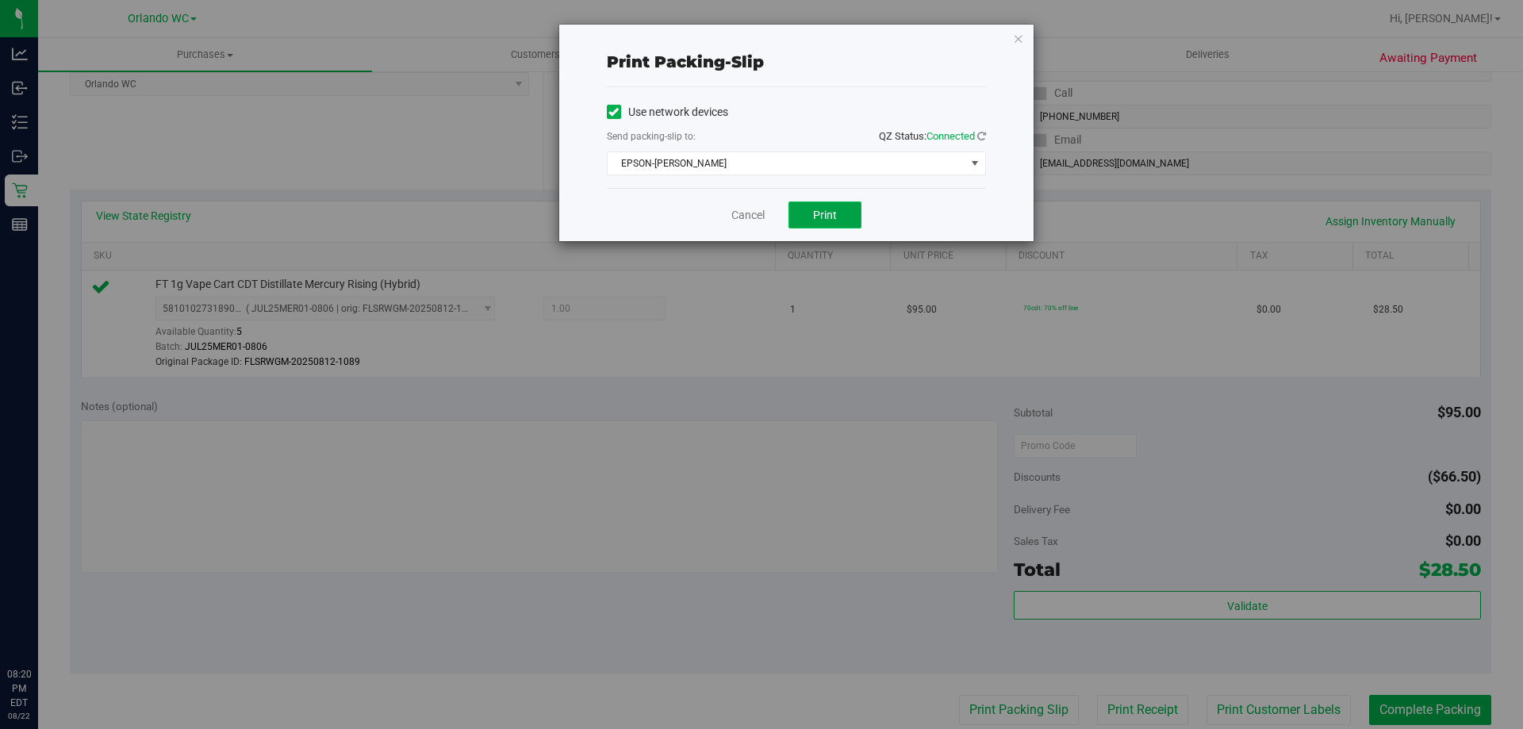
click at [831, 214] on span "Print" at bounding box center [825, 215] width 24 height 13
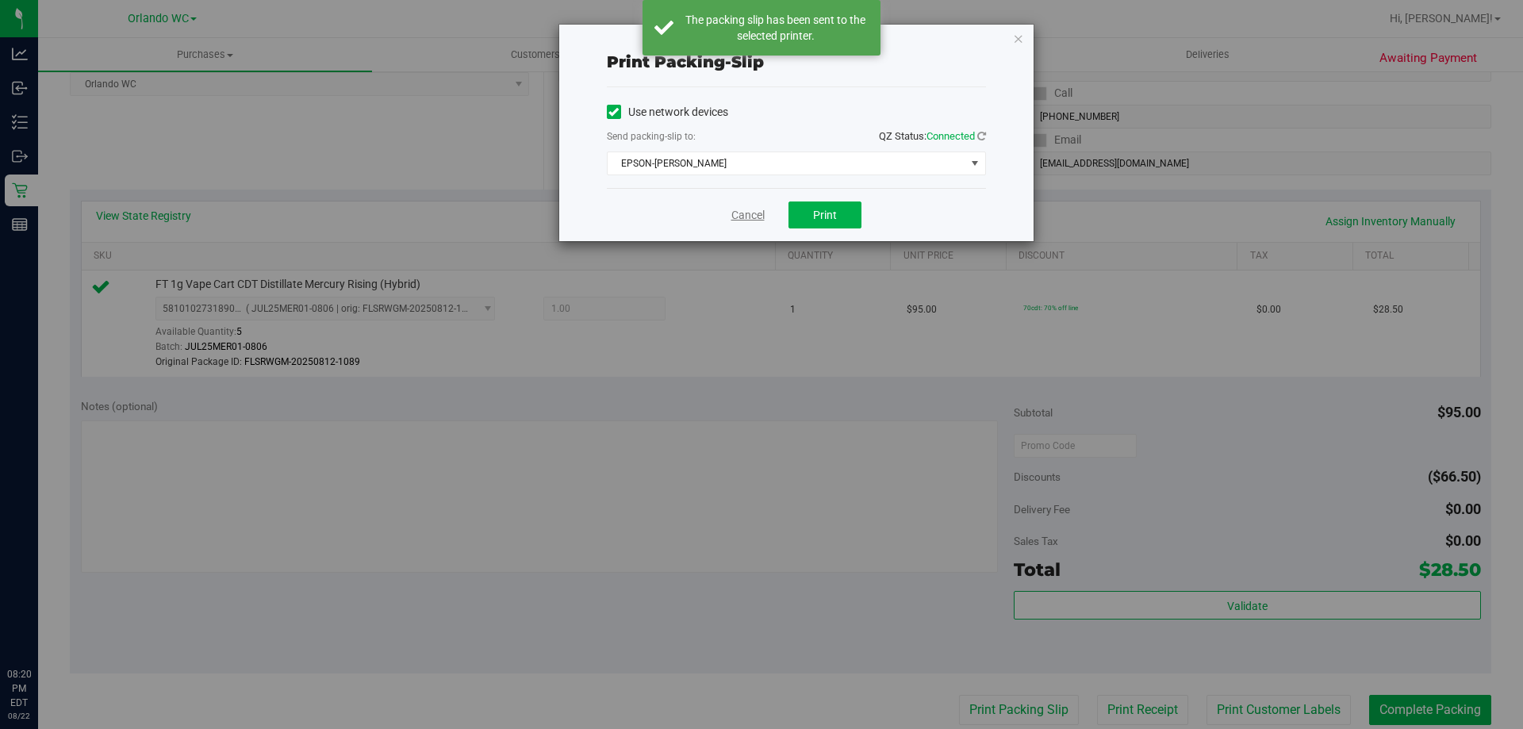
click at [732, 214] on link "Cancel" at bounding box center [747, 215] width 33 height 17
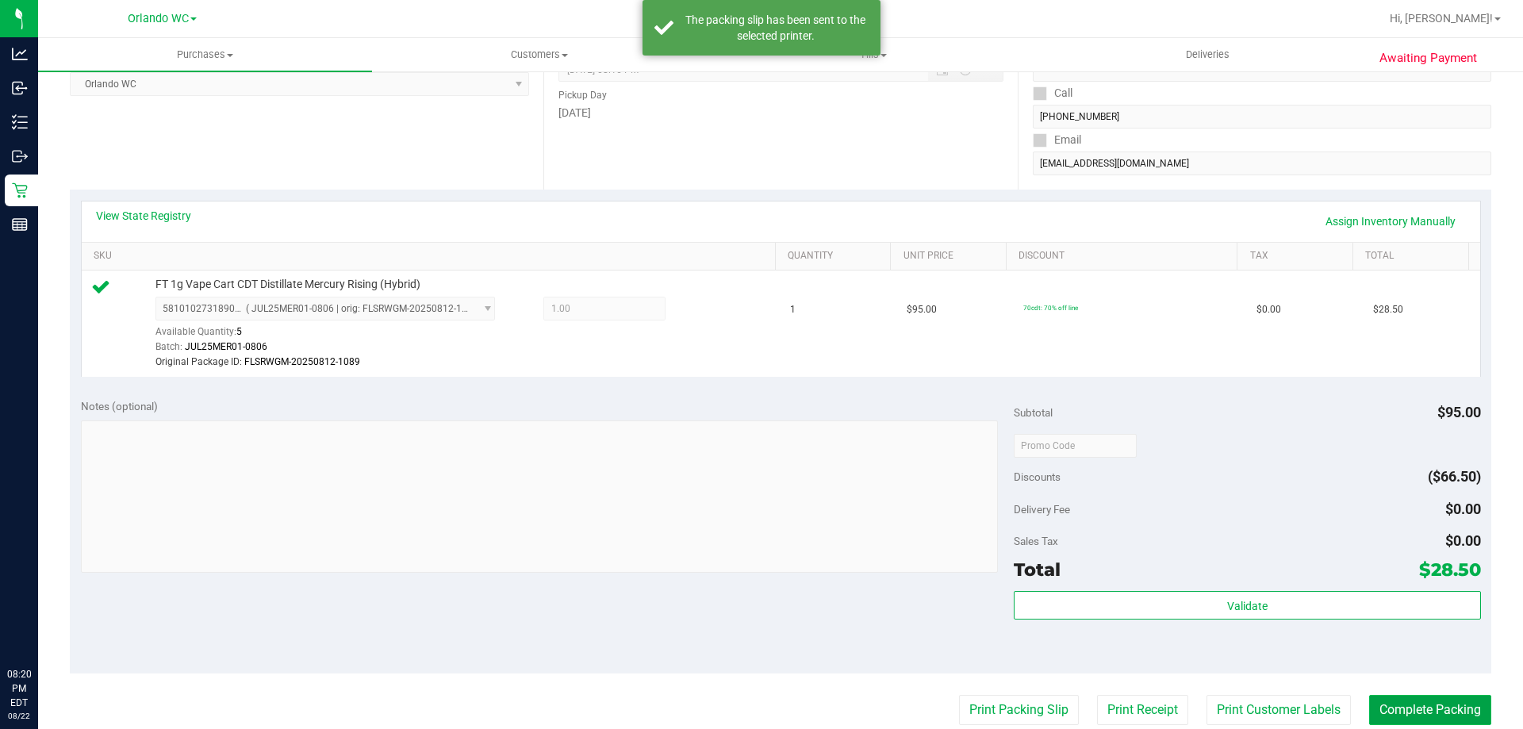
click at [1390, 717] on button "Complete Packing" at bounding box center [1430, 710] width 122 height 30
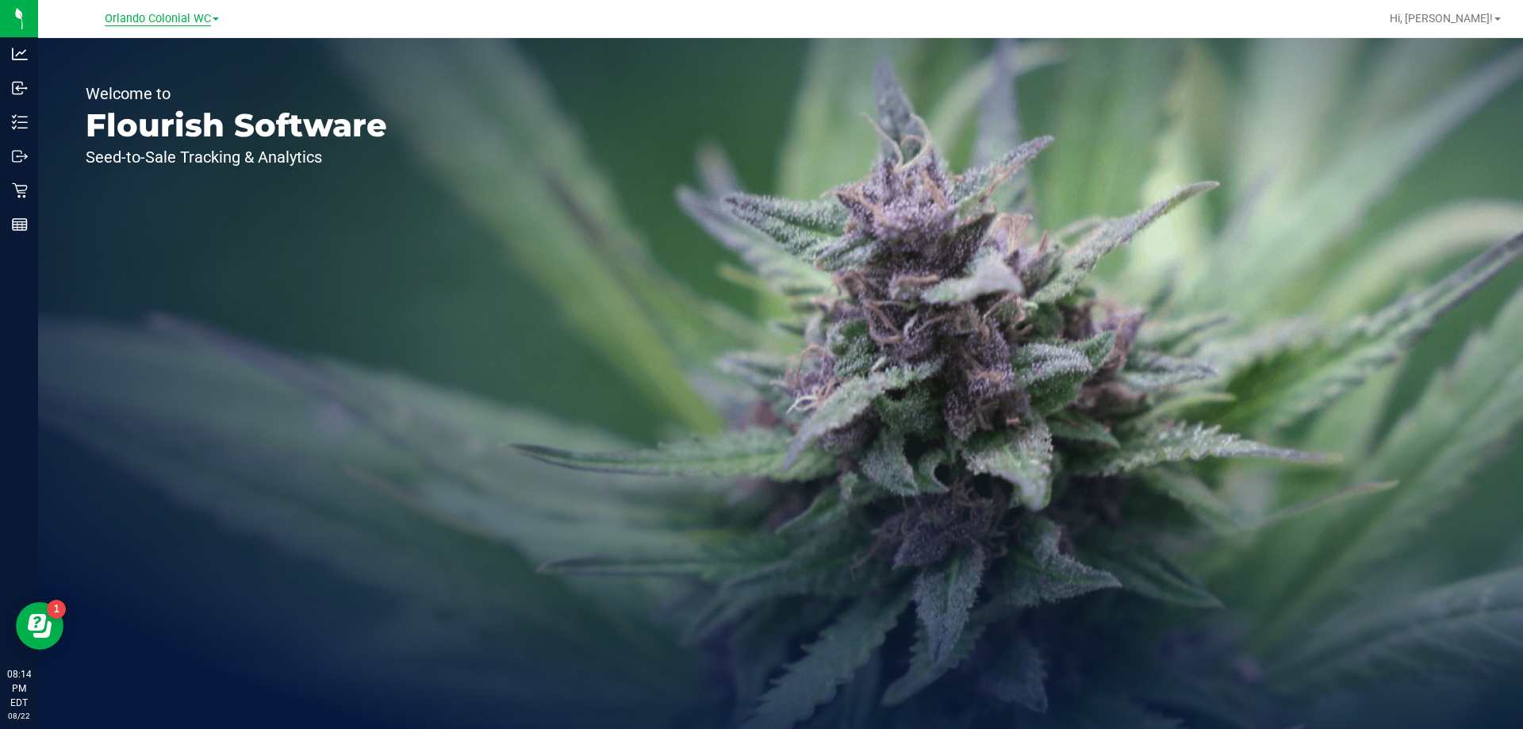
click at [124, 16] on span "Orlando Colonial WC" at bounding box center [158, 19] width 106 height 14
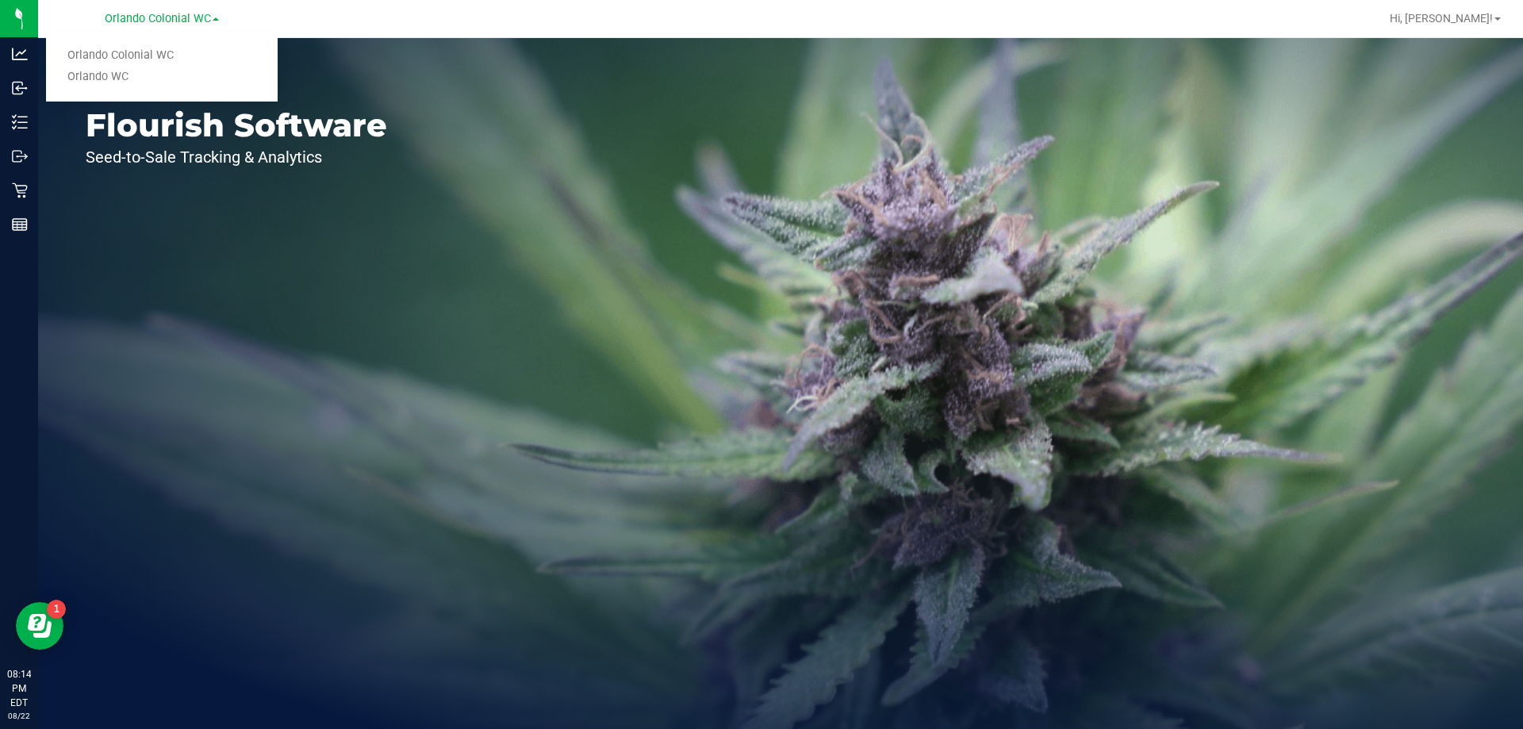
drag, startPoint x: 145, startPoint y: 75, endPoint x: 137, endPoint y: 79, distance: 8.5
click at [143, 76] on link "Orlando WC" at bounding box center [162, 77] width 232 height 21
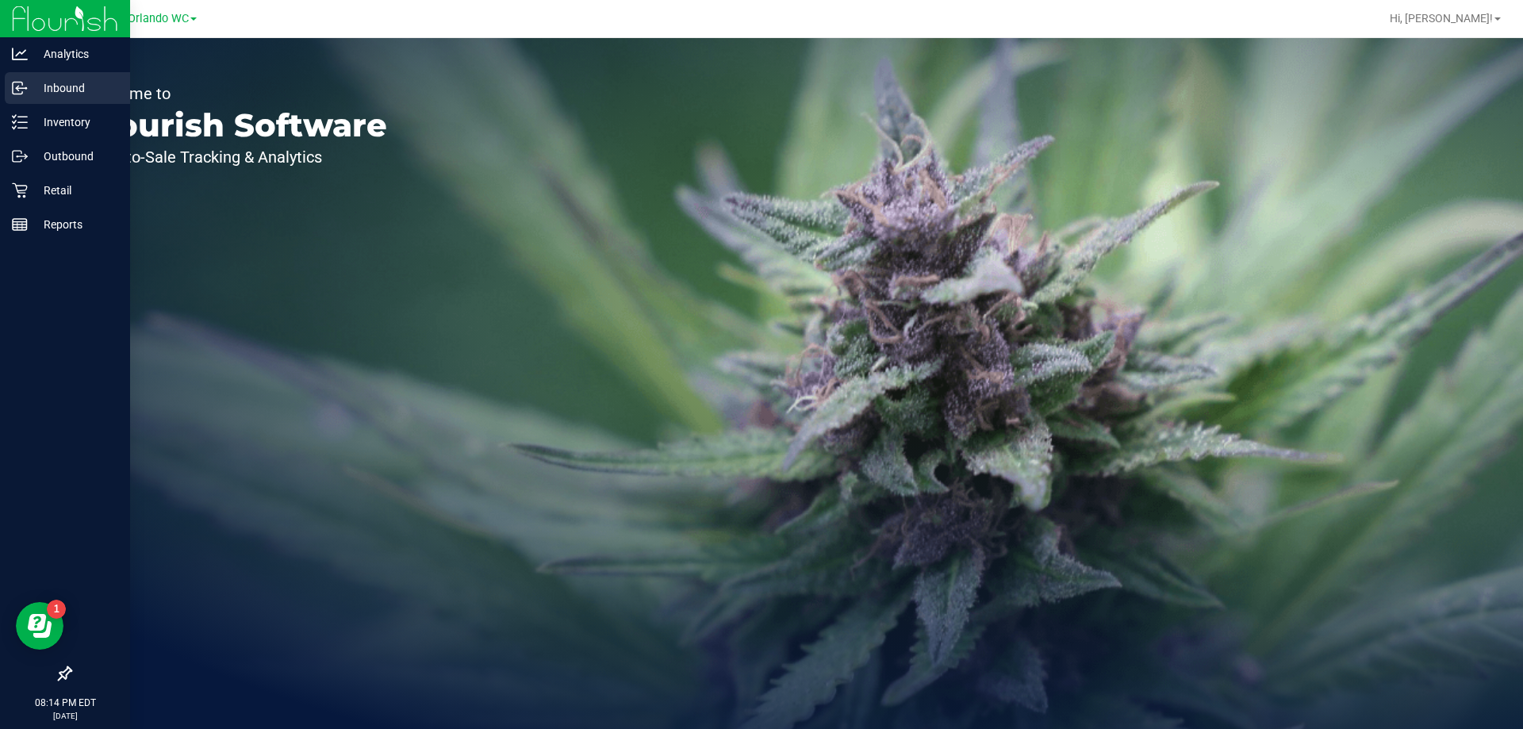
click at [35, 104] on link "Inbound" at bounding box center [65, 89] width 130 height 34
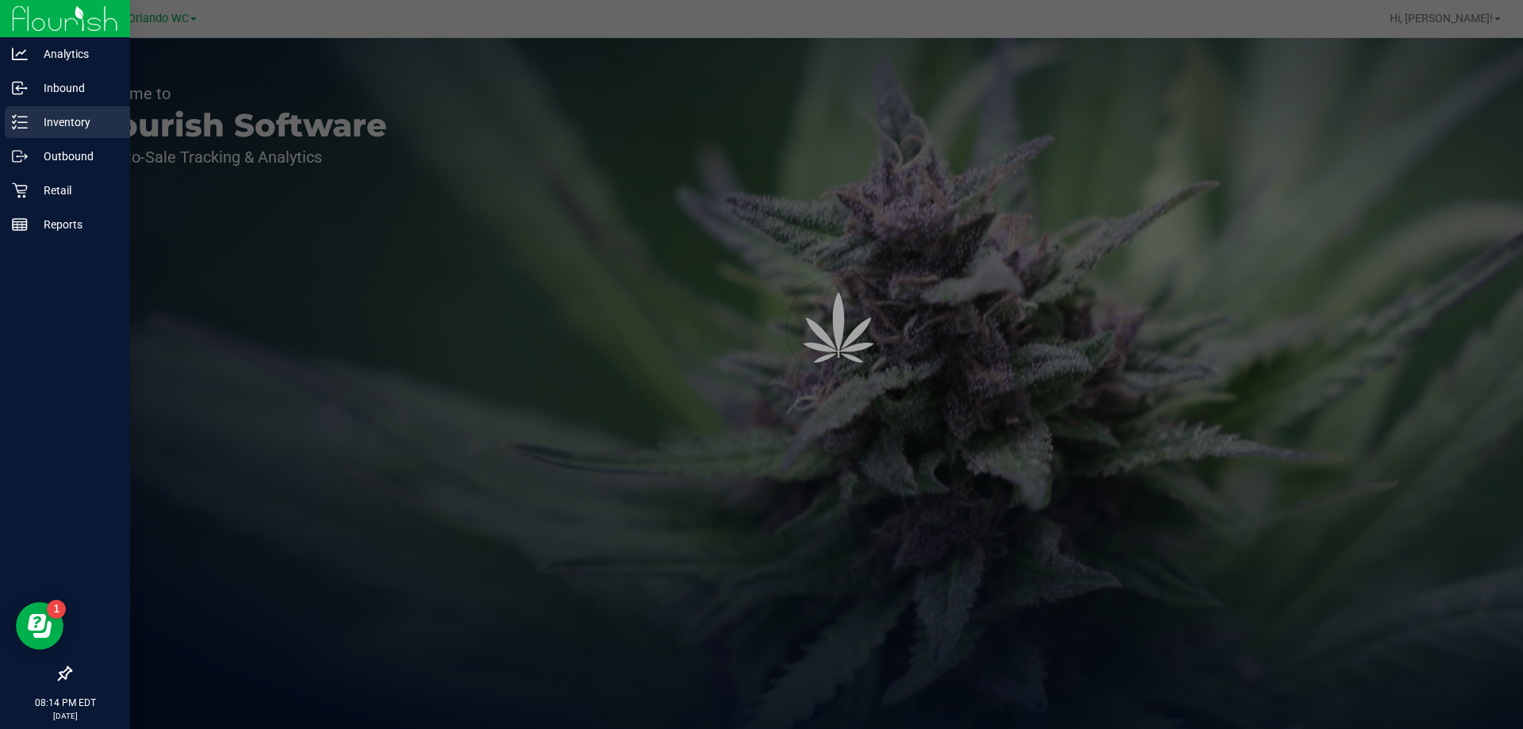
click at [33, 114] on p "Inventory" at bounding box center [75, 122] width 95 height 19
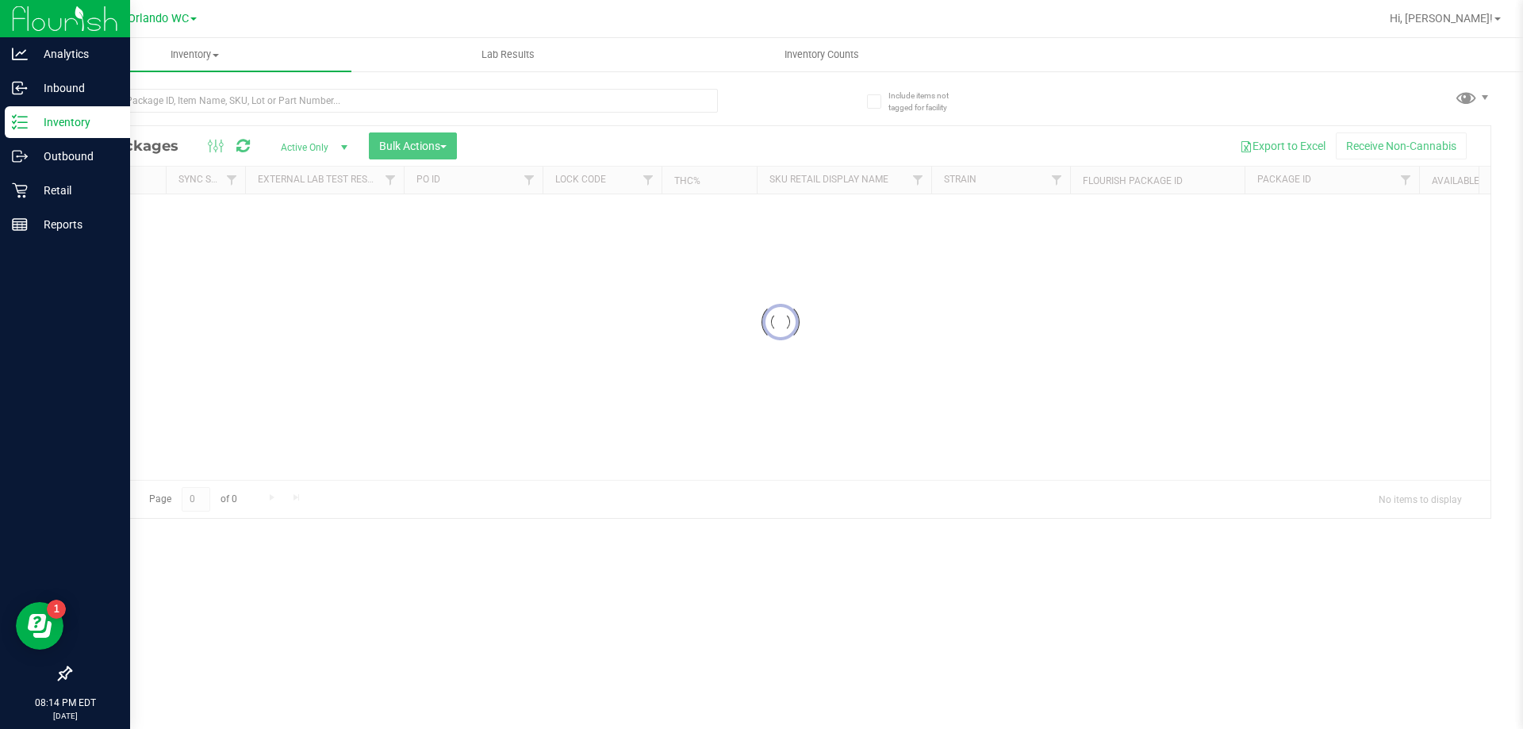
click at [63, 122] on p "Inventory" at bounding box center [75, 122] width 95 height 19
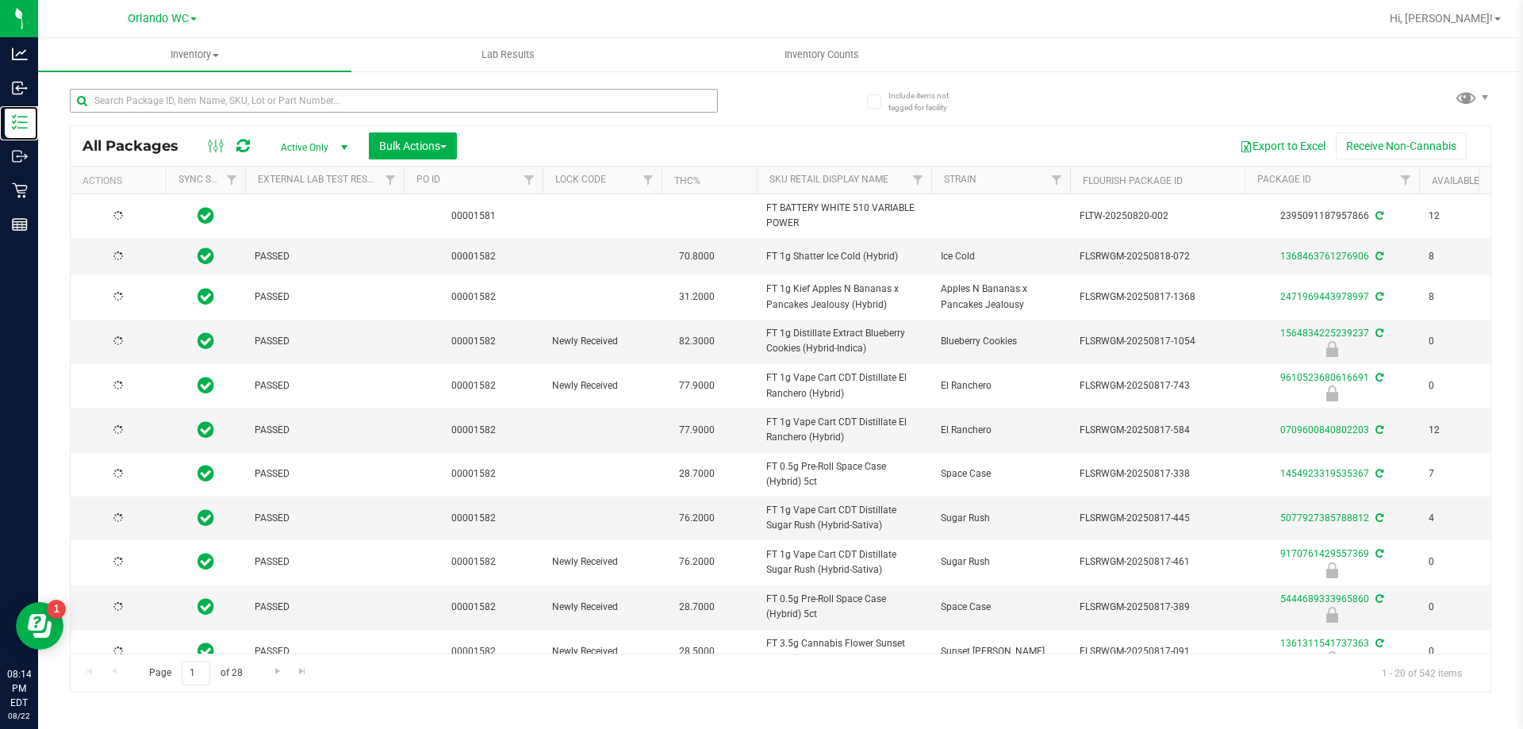
type input "2026-02-15"
click at [161, 99] on input "text" at bounding box center [394, 101] width 648 height 24
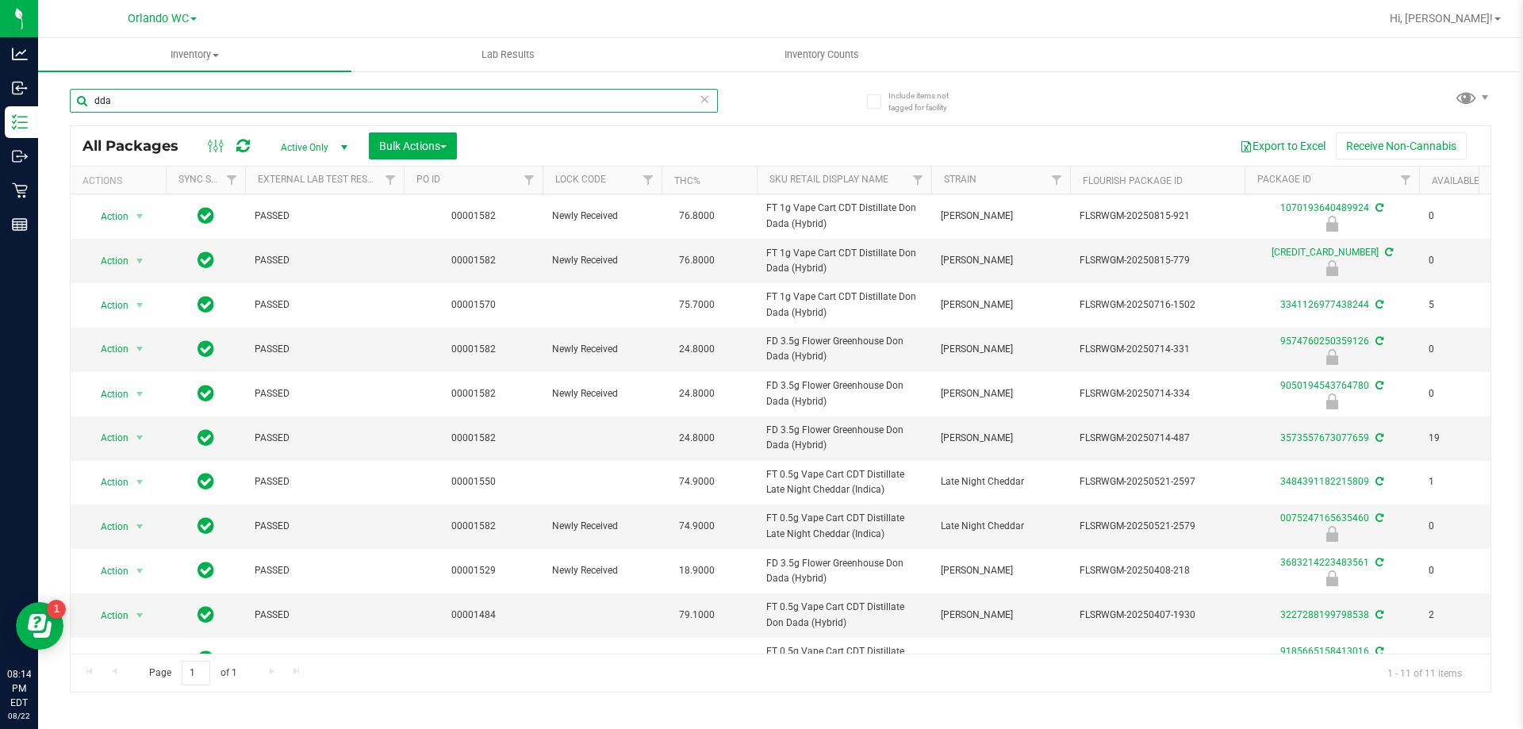
type input "dda"
